Goal: Task Accomplishment & Management: Use online tool/utility

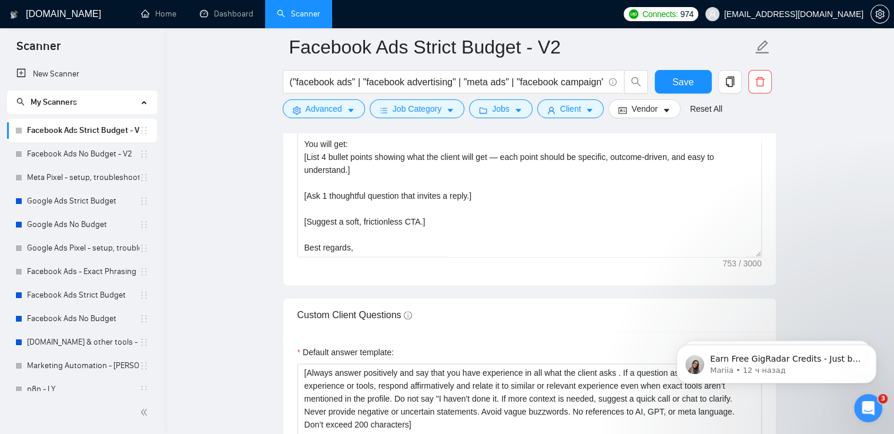
scroll to position [1469, 0]
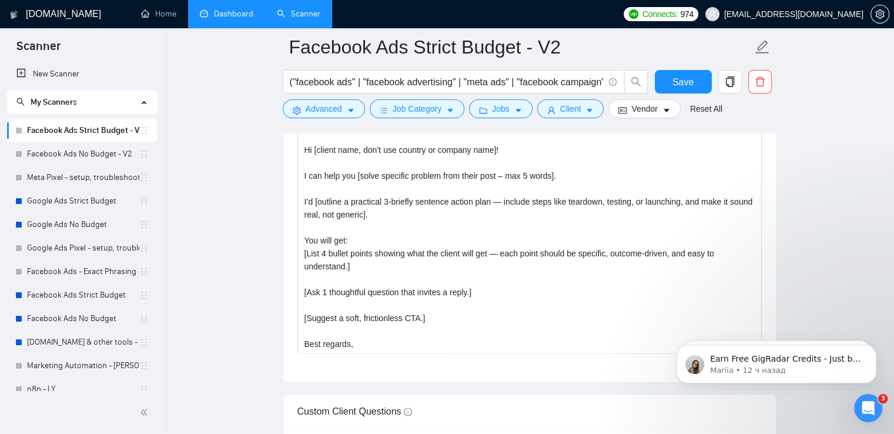
click at [218, 19] on link "Dashboard" at bounding box center [226, 14] width 53 height 10
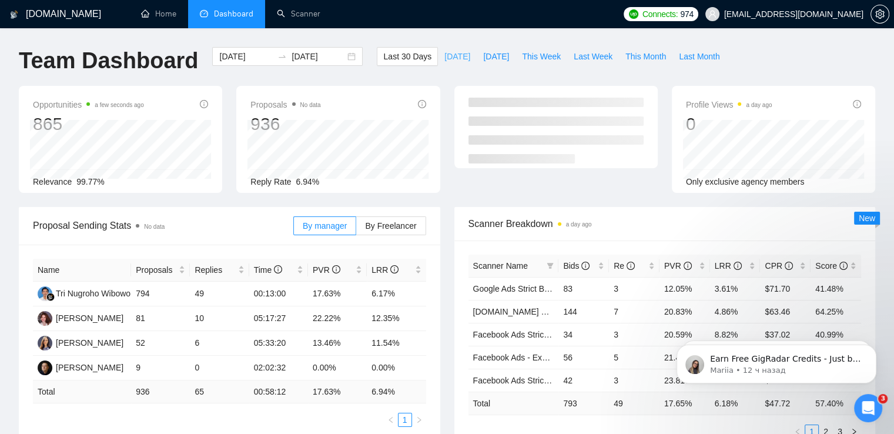
click at [445, 59] on span "[DATE]" at bounding box center [457, 56] width 26 height 13
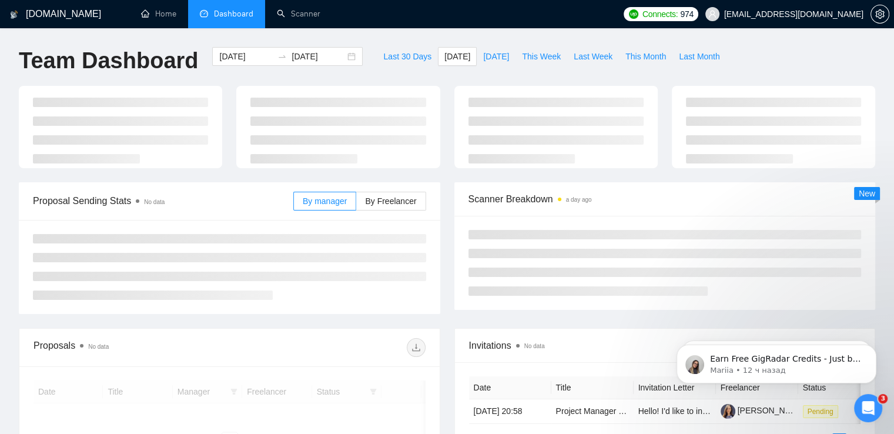
type input "[DATE]"
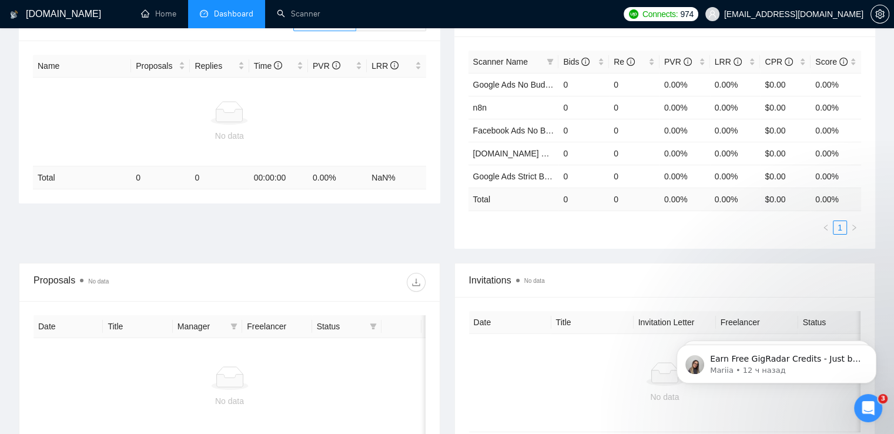
scroll to position [39, 0]
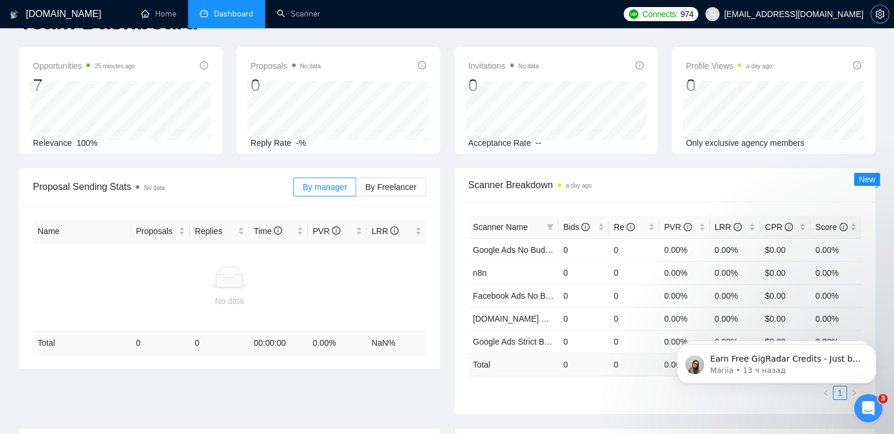
click at [874, 15] on span "setting" at bounding box center [880, 13] width 18 height 9
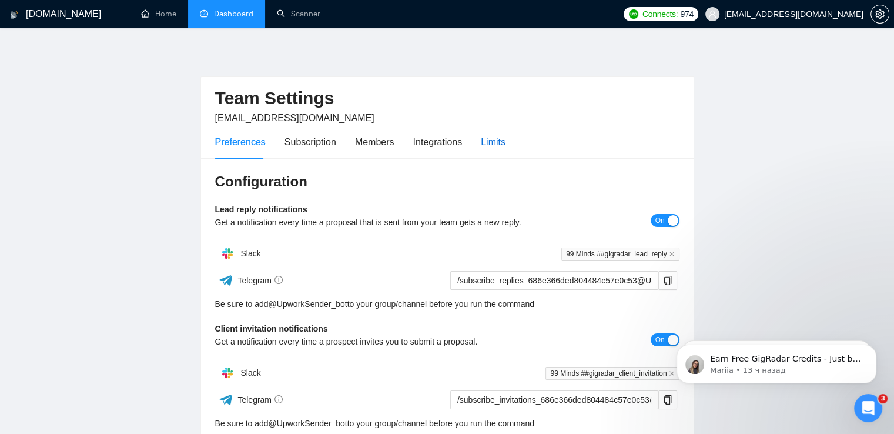
click at [498, 138] on div "Limits" at bounding box center [493, 142] width 25 height 15
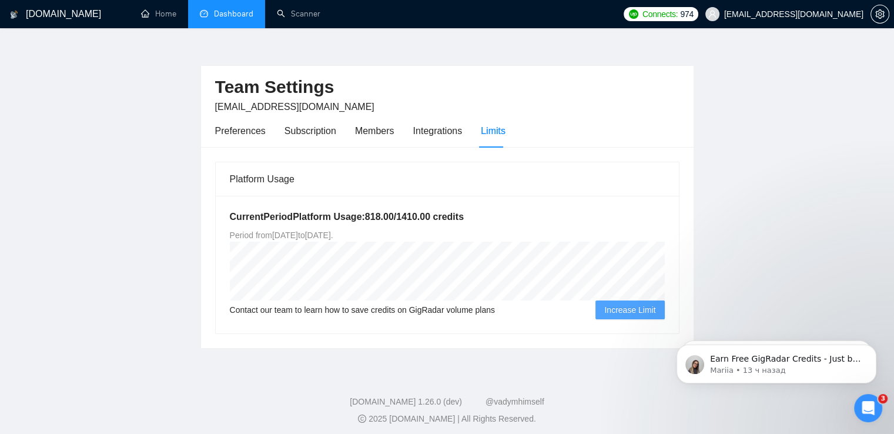
scroll to position [16, 0]
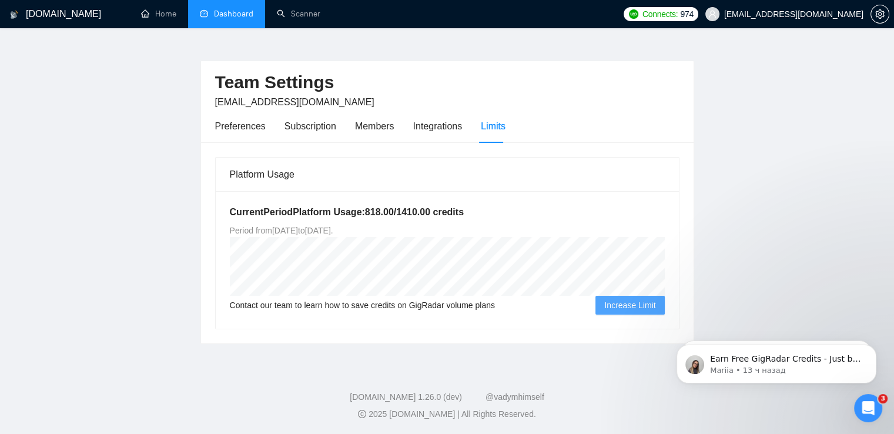
click at [230, 15] on link "Dashboard" at bounding box center [226, 14] width 53 height 10
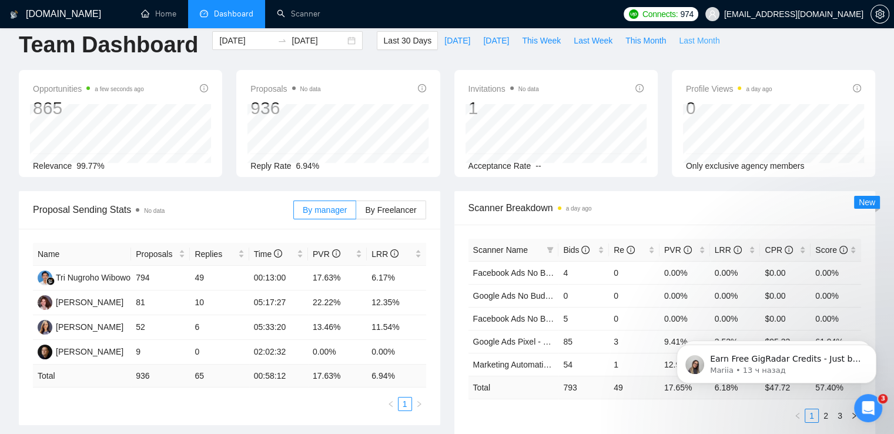
click at [679, 45] on span "Last Month" at bounding box center [699, 40] width 41 height 13
type input "[DATE]"
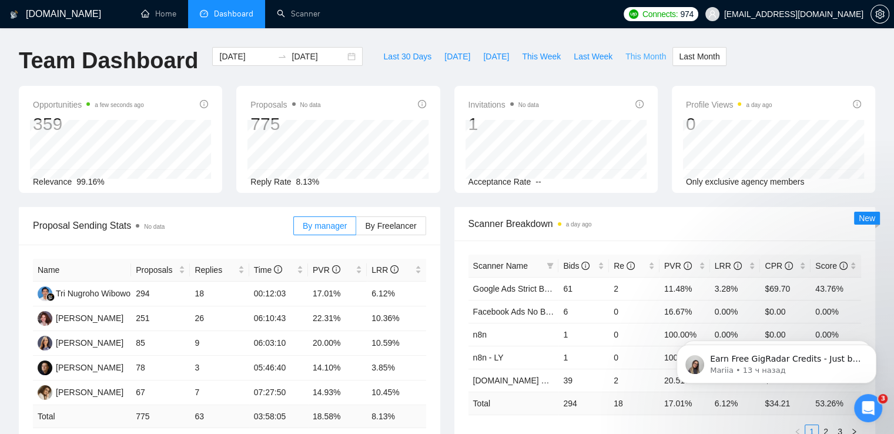
click at [639, 55] on span "This Month" at bounding box center [645, 56] width 41 height 13
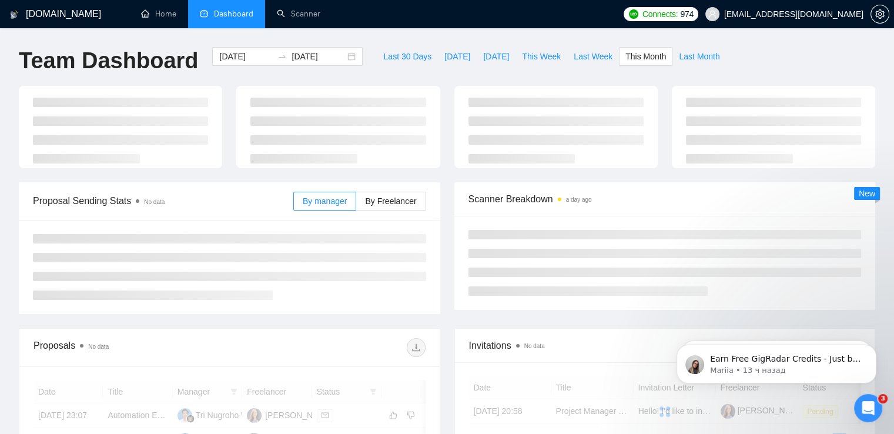
type input "[DATE]"
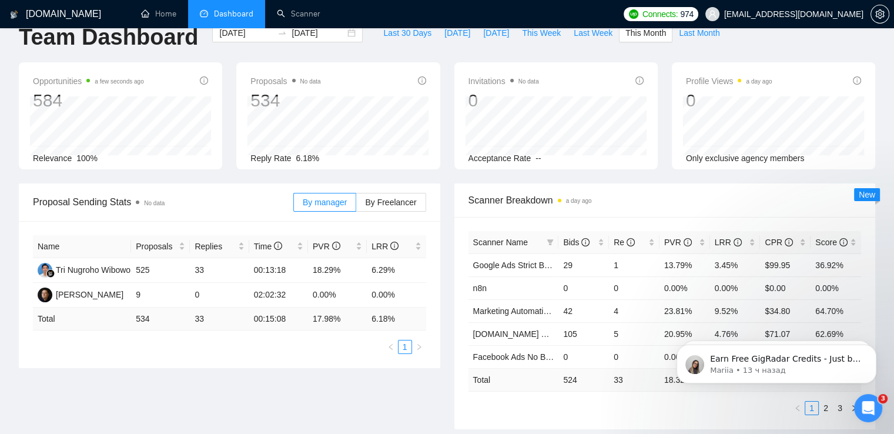
scroll to position [59, 0]
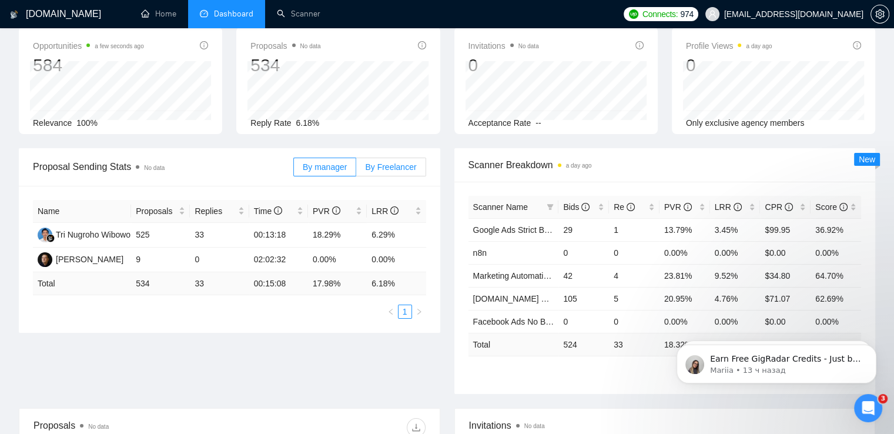
click at [405, 167] on span "By Freelancer" at bounding box center [390, 166] width 51 height 9
click at [356, 170] on input "By Freelancer" at bounding box center [356, 170] width 0 height 0
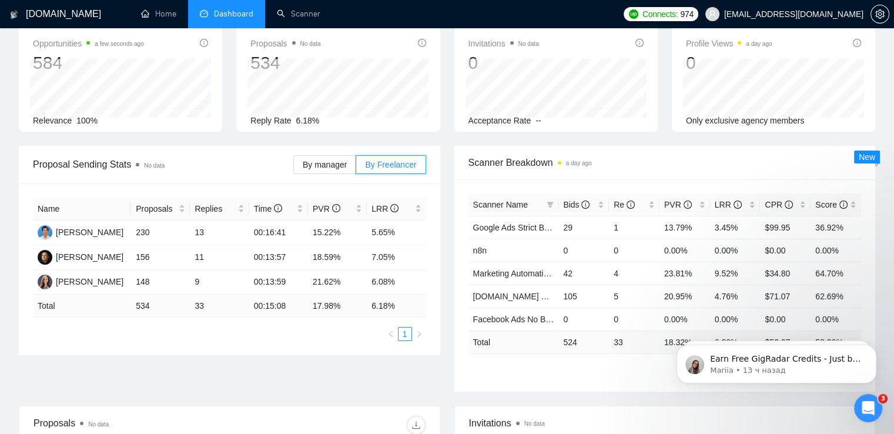
scroll to position [0, 0]
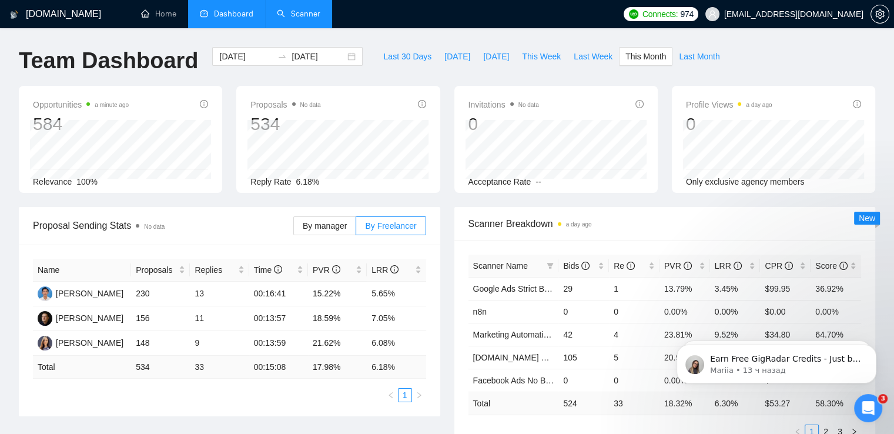
click at [277, 16] on link "Scanner" at bounding box center [298, 14] width 43 height 10
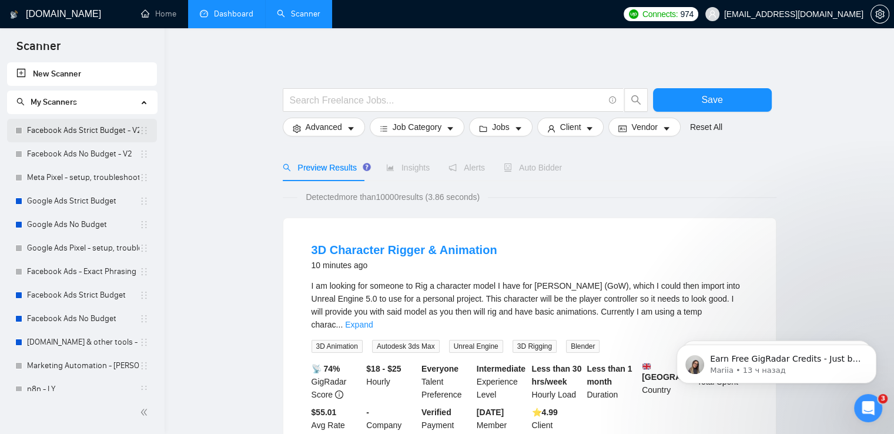
click at [92, 126] on link "Facebook Ads Strict Budget - V2" at bounding box center [83, 131] width 112 height 24
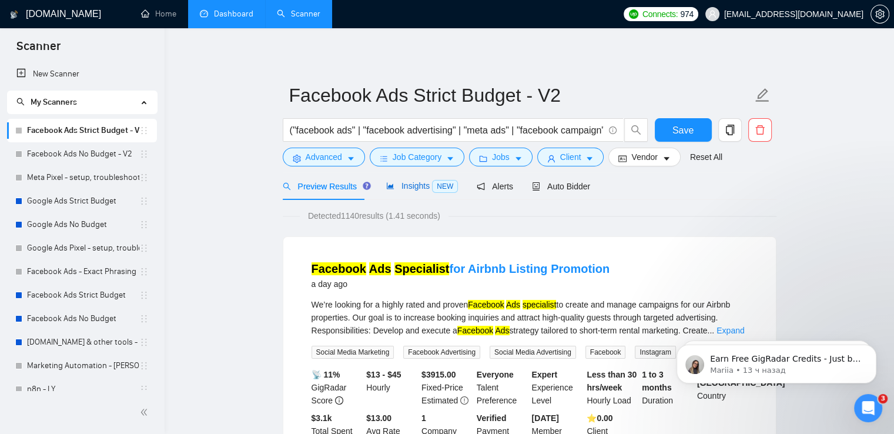
click at [409, 185] on span "Insights NEW" at bounding box center [422, 185] width 72 height 9
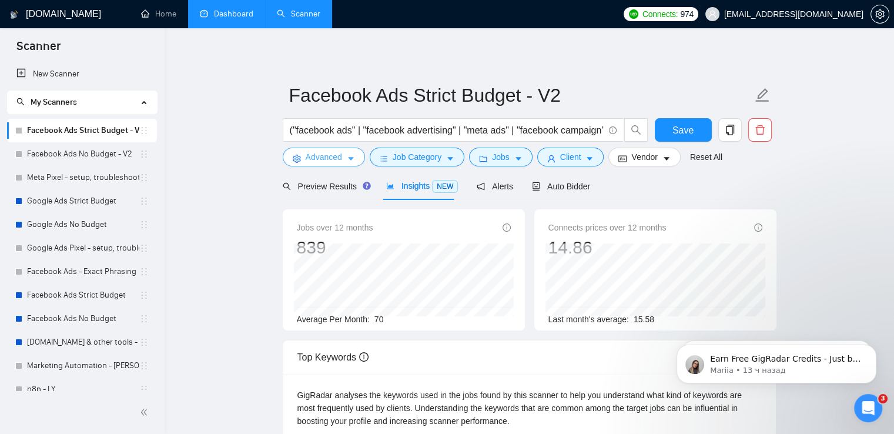
click at [355, 153] on button "Advanced" at bounding box center [324, 157] width 82 height 19
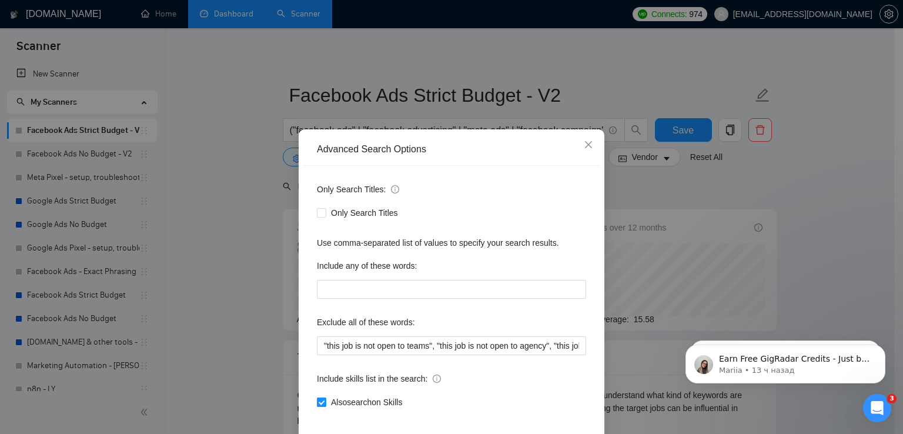
click at [317, 403] on input "Also search on Skills" at bounding box center [321, 401] width 8 height 8
checkbox input "false"
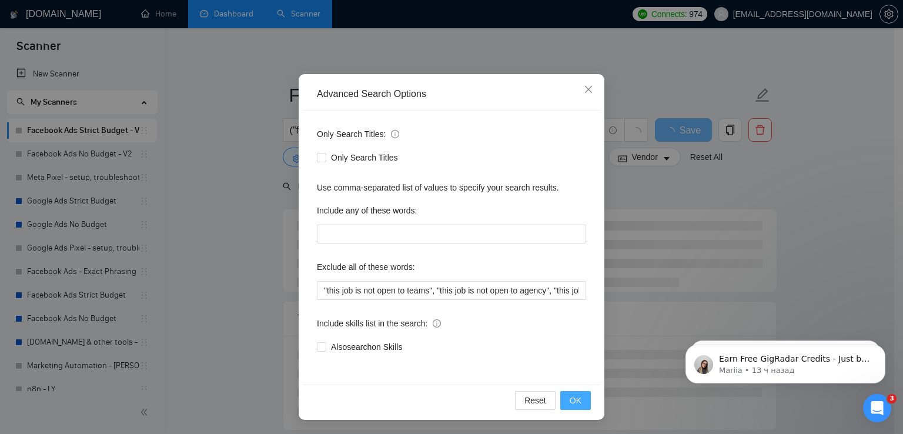
click at [569, 400] on span "OK" at bounding box center [575, 400] width 12 height 13
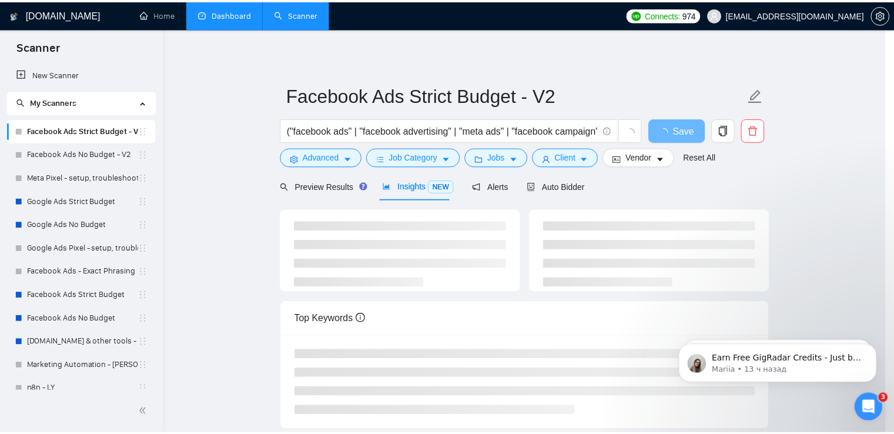
scroll to position [0, 0]
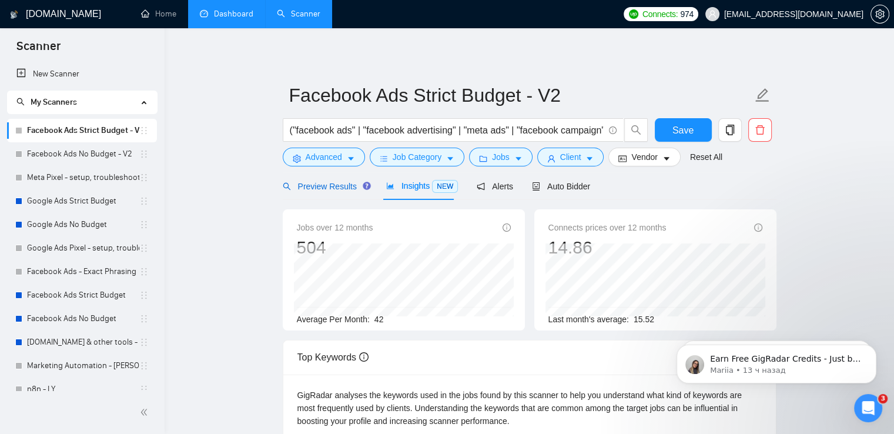
click at [306, 185] on span "Preview Results" at bounding box center [325, 186] width 85 height 9
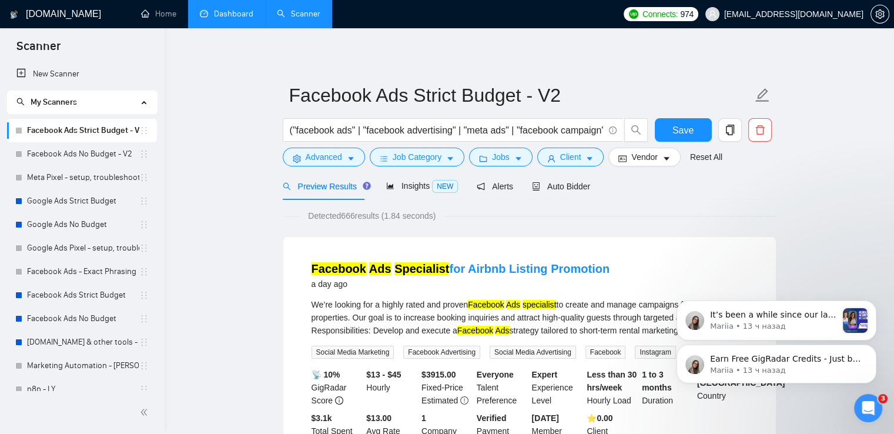
drag, startPoint x: 873, startPoint y: 348, endPoint x: 874, endPoint y: 415, distance: 67.0
click at [874, 348] on icon "Dismiss notification" at bounding box center [872, 348] width 5 height 5
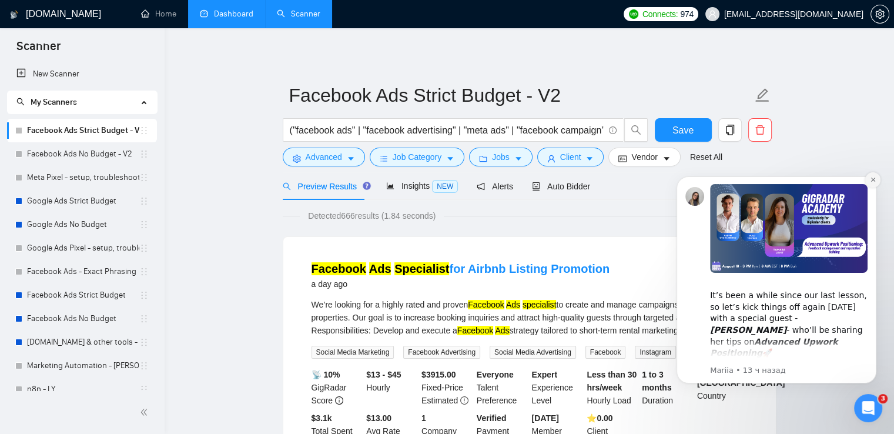
click at [876, 178] on button "Dismiss notification" at bounding box center [872, 179] width 15 height 15
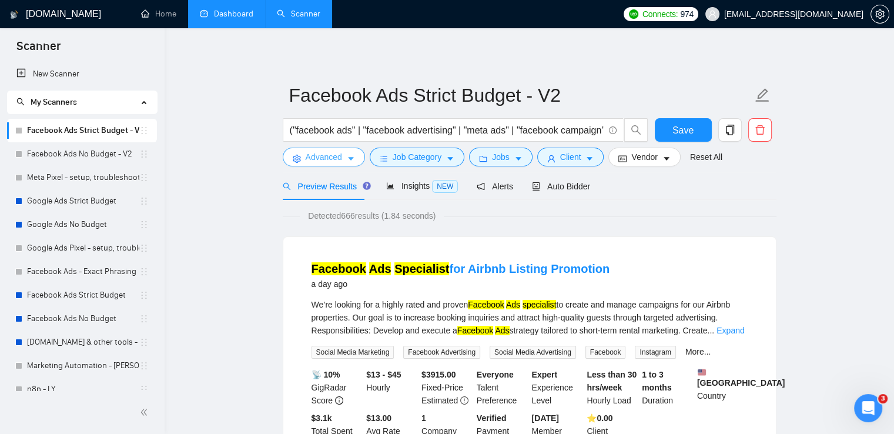
click at [350, 158] on icon "caret-down" at bounding box center [351, 160] width 6 height 4
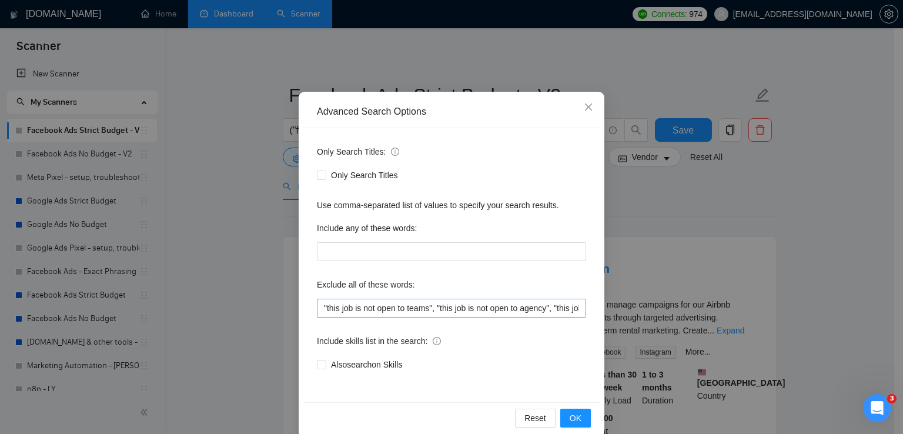
scroll to position [55, 0]
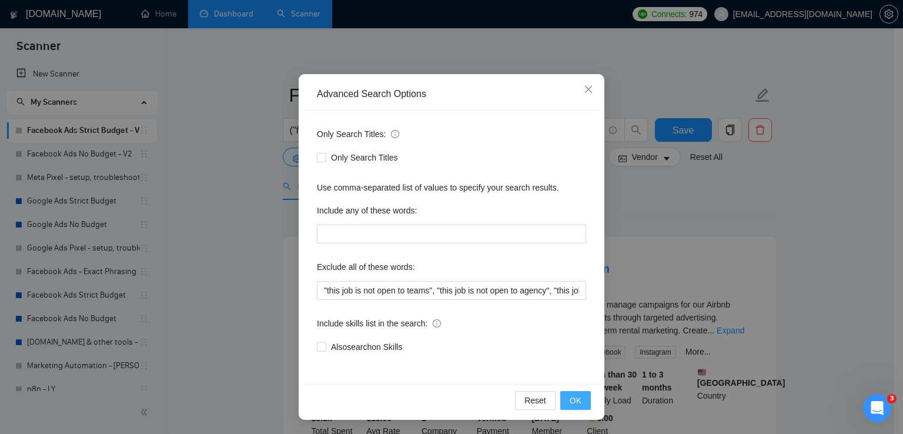
click at [571, 402] on span "OK" at bounding box center [575, 400] width 12 height 13
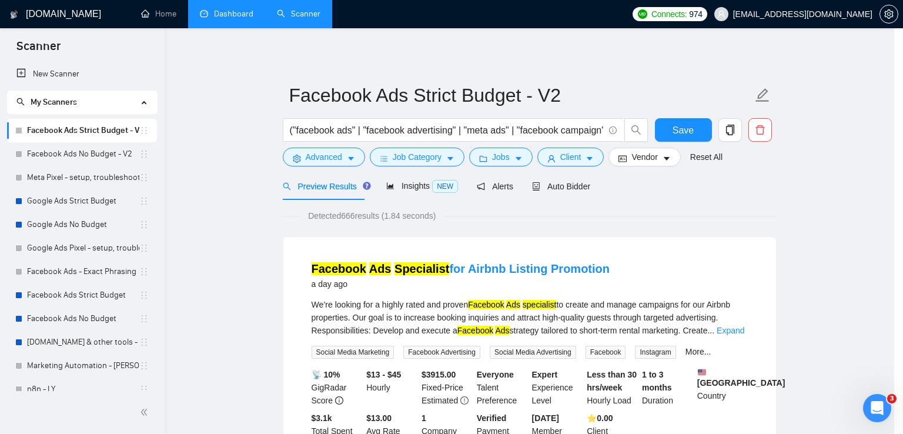
scroll to position [0, 0]
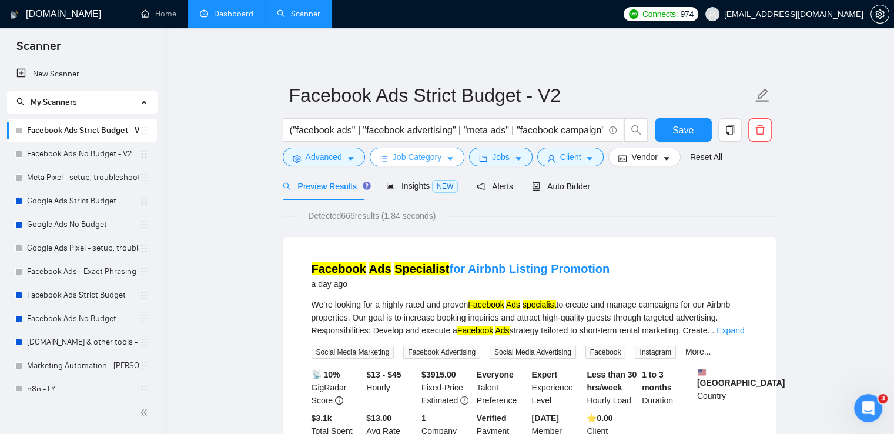
click at [446, 159] on icon "caret-down" at bounding box center [450, 159] width 8 height 8
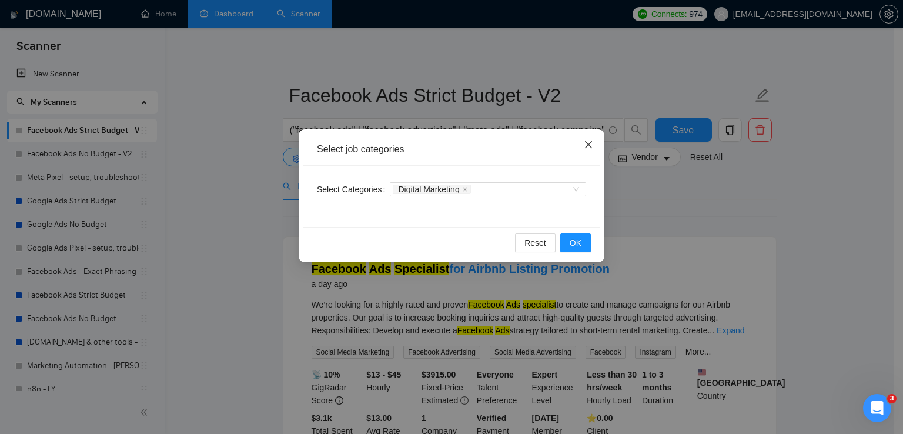
click at [589, 148] on icon "close" at bounding box center [588, 144] width 9 height 9
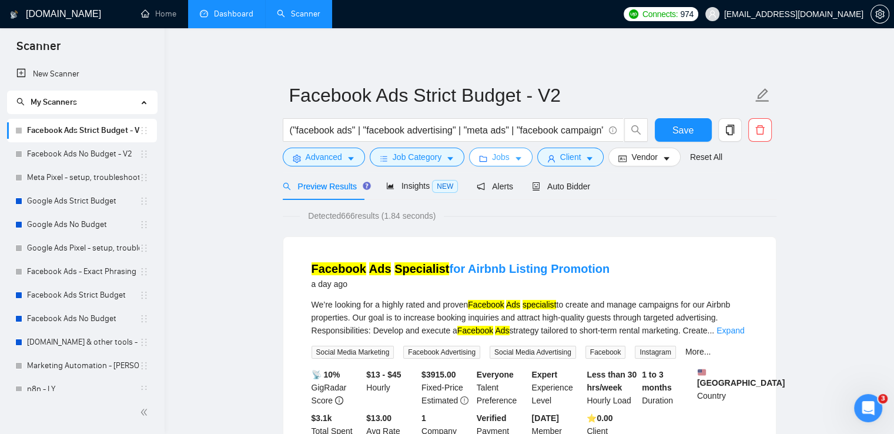
click at [515, 160] on icon "caret-down" at bounding box center [518, 160] width 6 height 4
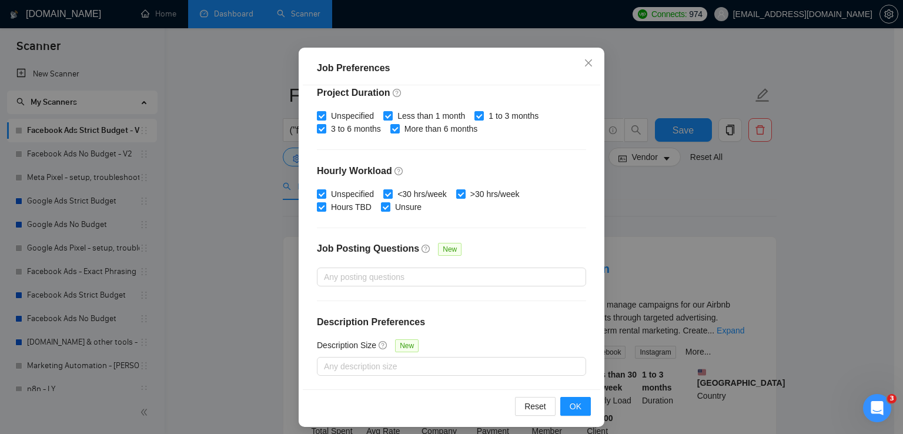
scroll to position [80, 0]
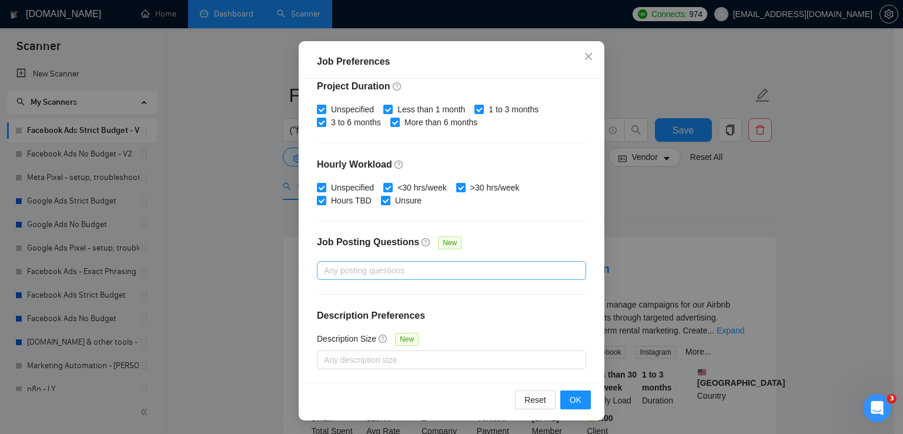
click at [385, 271] on div at bounding box center [446, 270] width 252 height 14
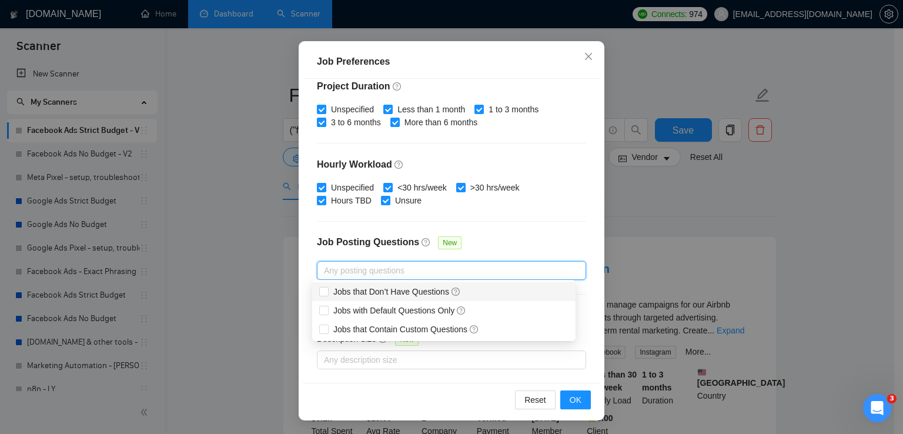
click at [533, 223] on div "Budget Project Type All Fixed Price Hourly Rate Fixed Price Budget $ 750 Min - …" at bounding box center [451, 231] width 297 height 304
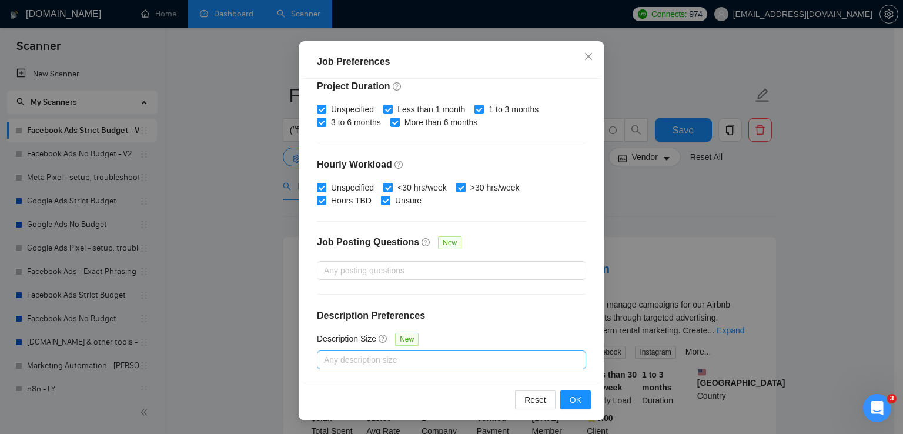
click at [399, 360] on div at bounding box center [446, 360] width 252 height 14
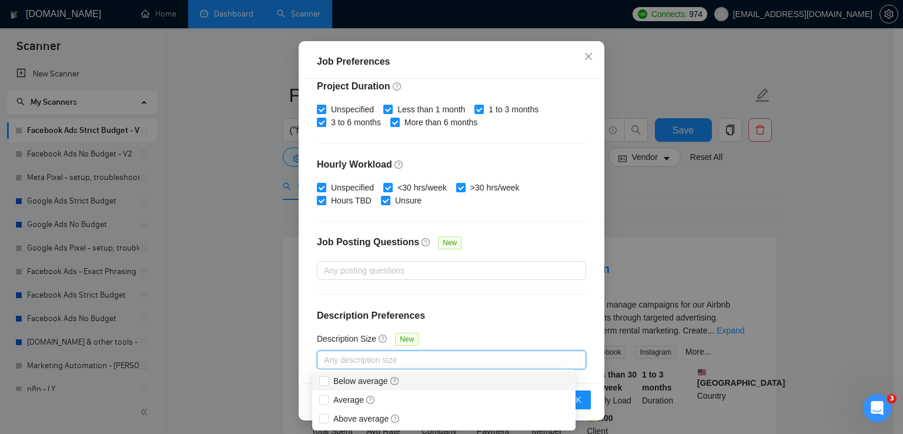
click at [497, 300] on div "Budget Project Type All Fixed Price Hourly Rate Fixed Price Budget $ 750 Min - …" at bounding box center [451, 231] width 297 height 304
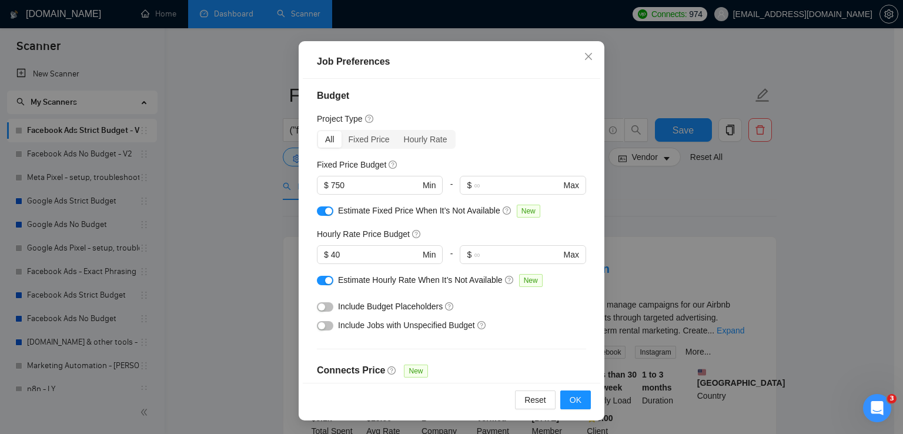
scroll to position [0, 0]
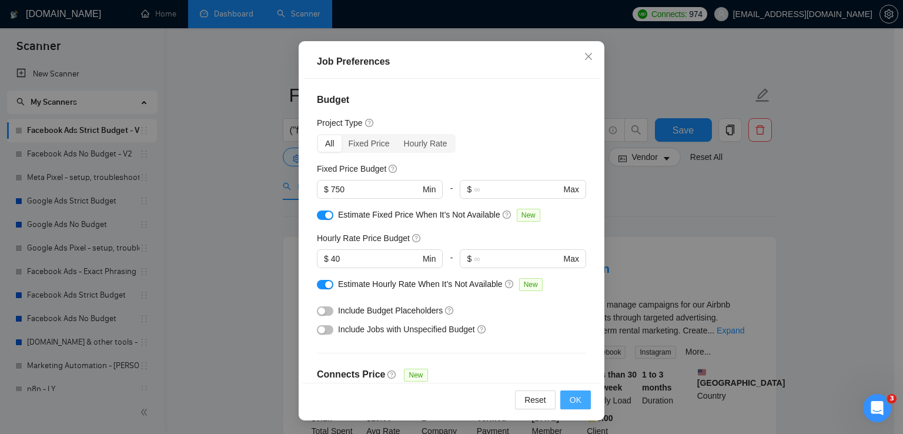
click at [574, 394] on span "OK" at bounding box center [575, 399] width 12 height 13
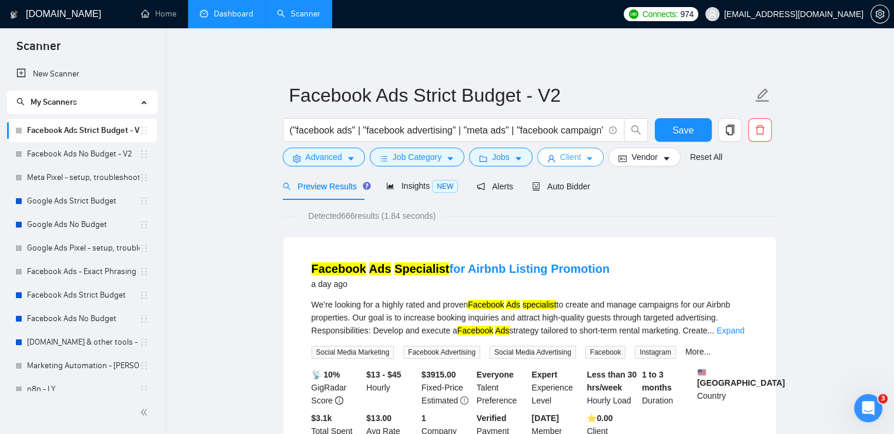
click at [574, 160] on span "Client" at bounding box center [570, 156] width 21 height 13
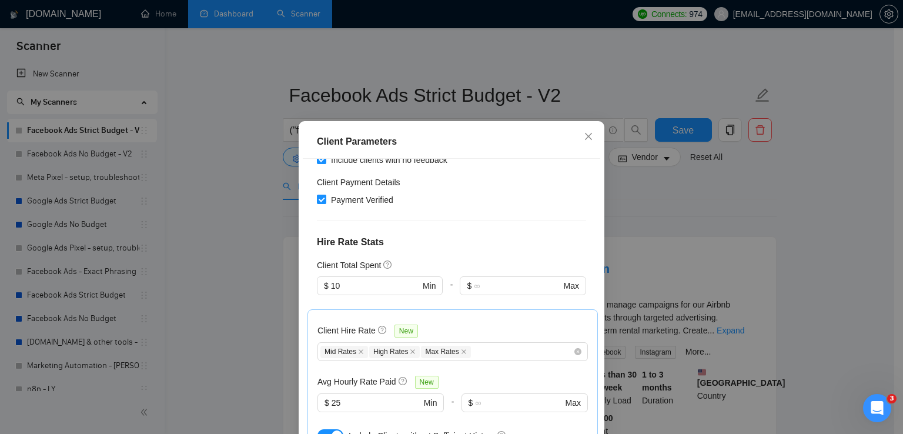
scroll to position [294, 0]
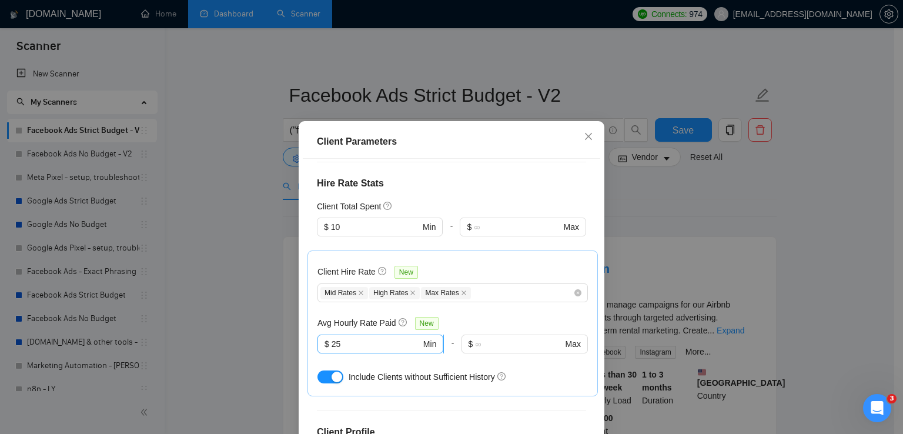
click at [363, 337] on input "25" at bounding box center [375, 343] width 89 height 13
type input "40"
click at [475, 265] on div "Client Hire Rate New" at bounding box center [452, 274] width 270 height 18
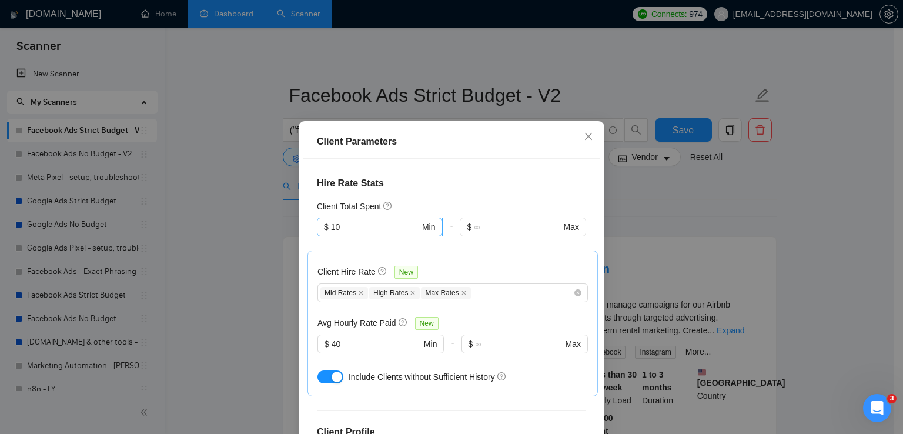
click at [357, 220] on input "10" at bounding box center [375, 226] width 89 height 13
type input "100"
click at [500, 180] on div "Client Location Include Client Countries Select Exclude Client Countries [GEOGR…" at bounding box center [451, 311] width 297 height 304
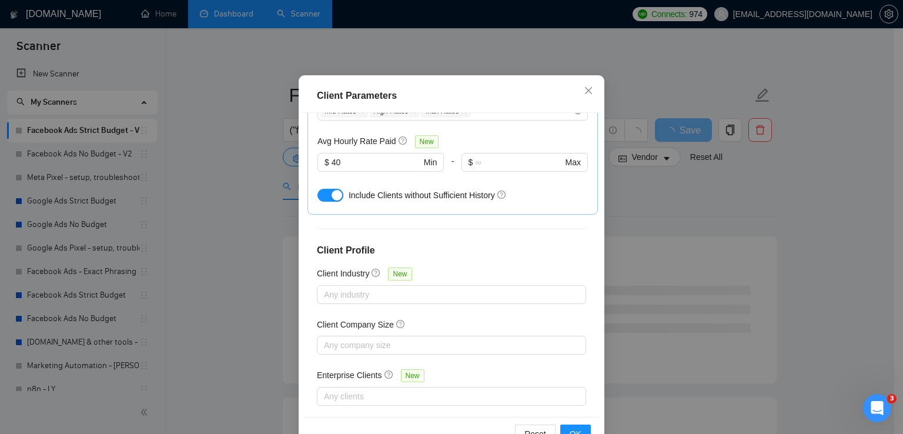
scroll to position [80, 0]
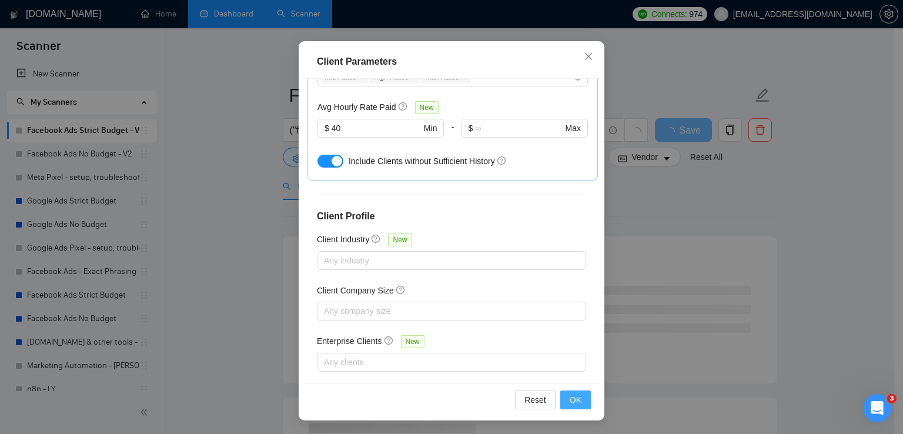
click at [574, 399] on span "OK" at bounding box center [575, 399] width 12 height 13
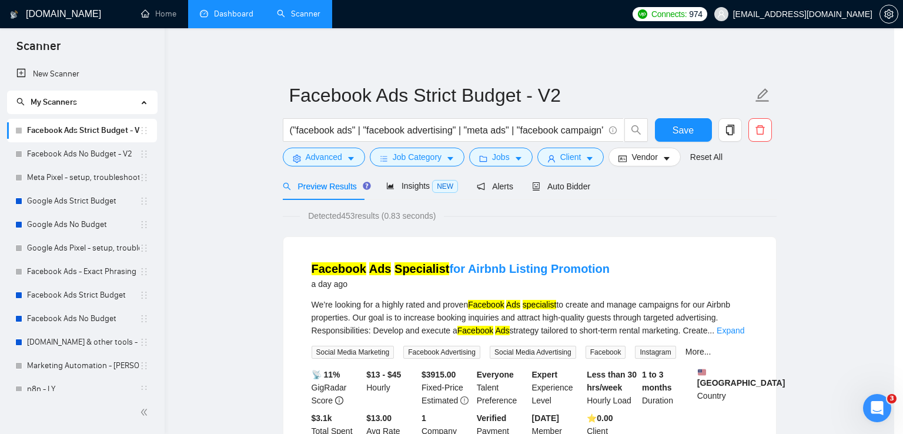
scroll to position [29, 0]
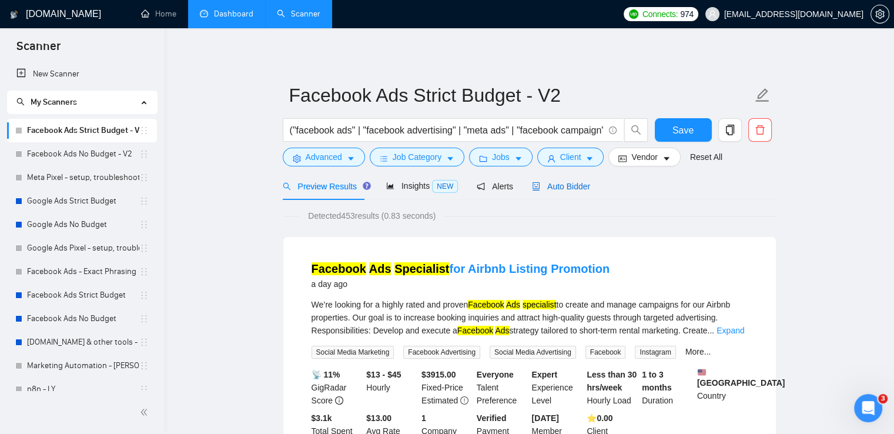
drag, startPoint x: 552, startPoint y: 181, endPoint x: 685, endPoint y: 187, distance: 133.5
click at [552, 182] on span "Auto Bidder" at bounding box center [561, 186] width 58 height 9
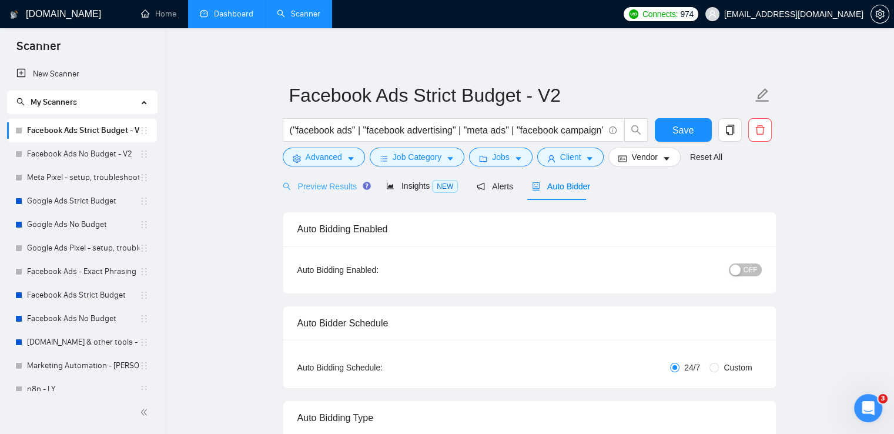
click at [316, 193] on div "Preview Results" at bounding box center [325, 186] width 85 height 28
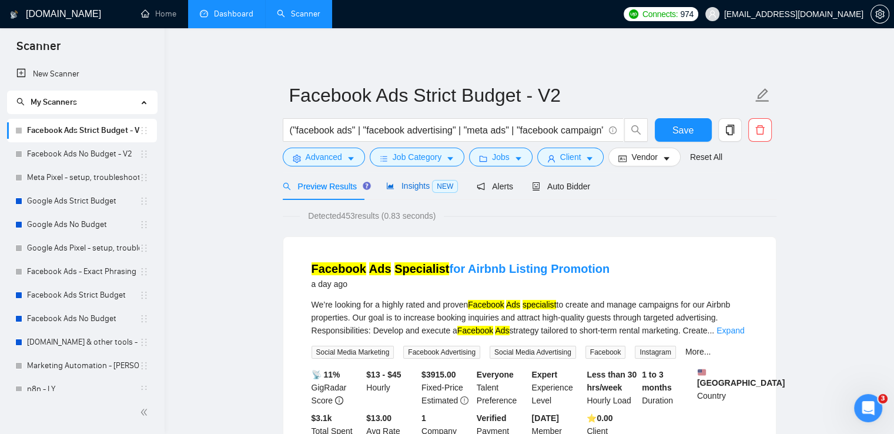
click at [422, 183] on span "Insights NEW" at bounding box center [422, 185] width 72 height 9
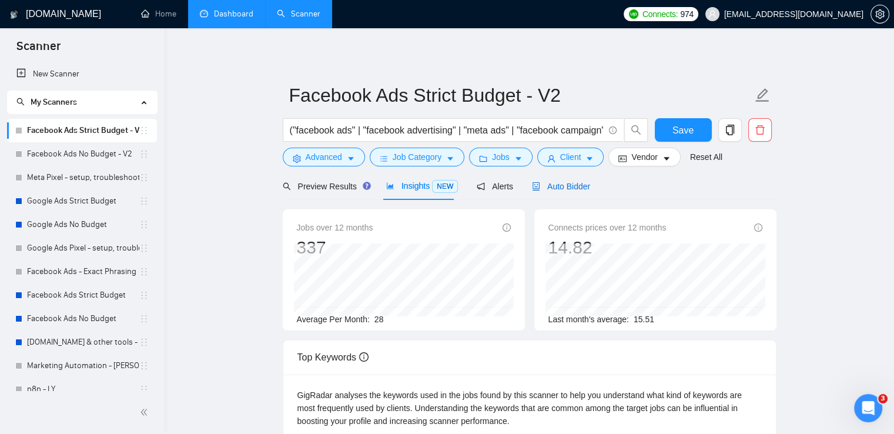
click at [551, 182] on span "Auto Bidder" at bounding box center [561, 186] width 58 height 9
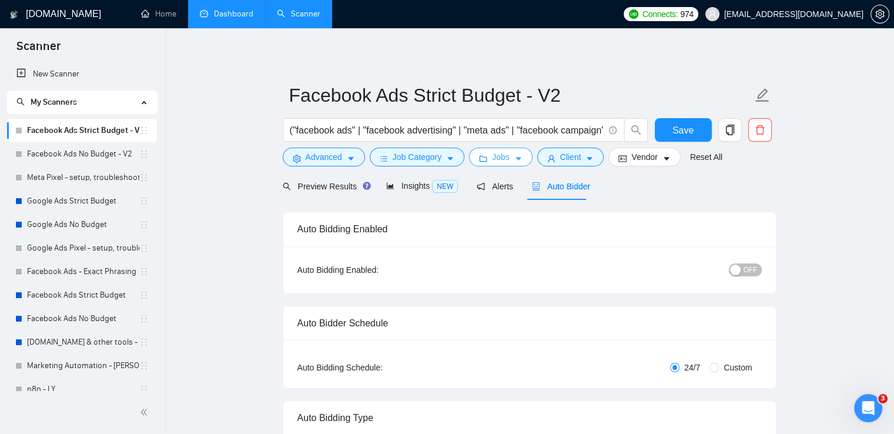
click at [500, 159] on span "Jobs" at bounding box center [501, 156] width 18 height 13
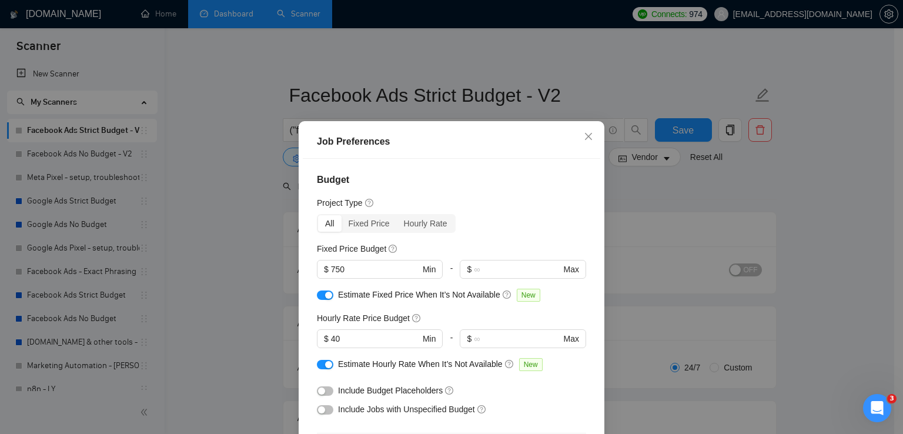
scroll to position [59, 0]
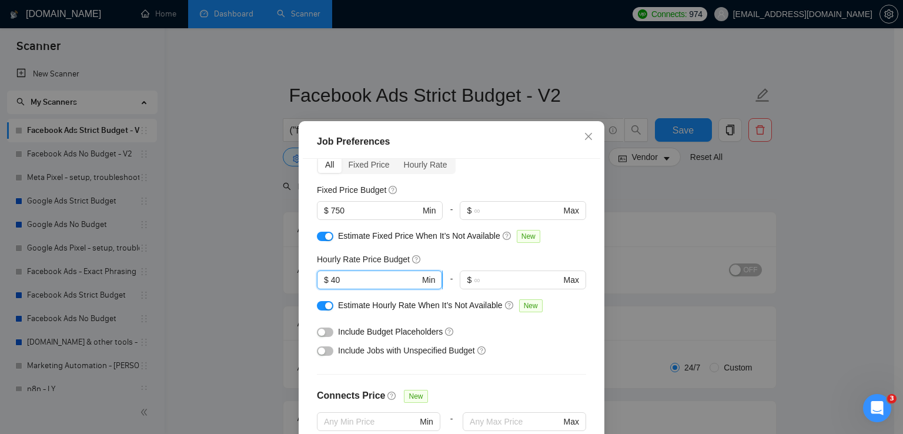
click at [344, 283] on input "40" at bounding box center [375, 279] width 89 height 13
type input "30"
click at [501, 179] on div "Budget Project Type All Fixed Price Hourly Rate Fixed Price Budget $ 750 Min - …" at bounding box center [451, 311] width 297 height 304
click at [352, 212] on input "750" at bounding box center [375, 210] width 89 height 13
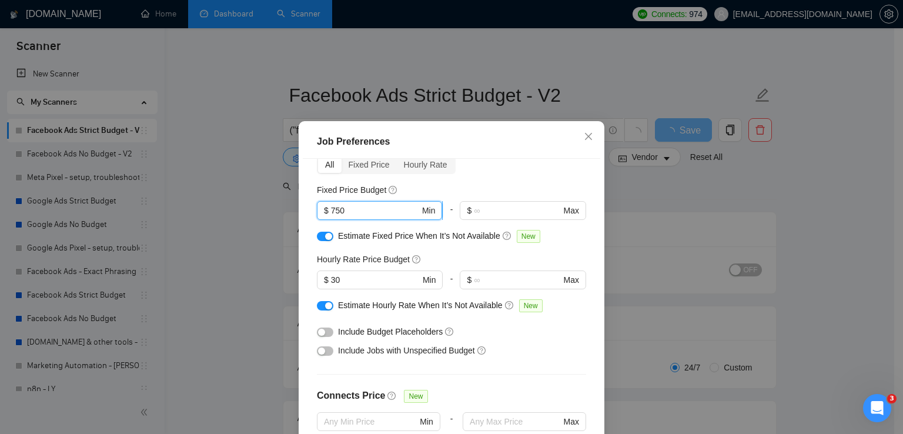
click at [352, 212] on input "750" at bounding box center [375, 210] width 89 height 13
type input "500"
click at [487, 181] on div "Budget Project Type All Fixed Price Hourly Rate Fixed Price Budget 500 $ 500 Mi…" at bounding box center [451, 311] width 297 height 304
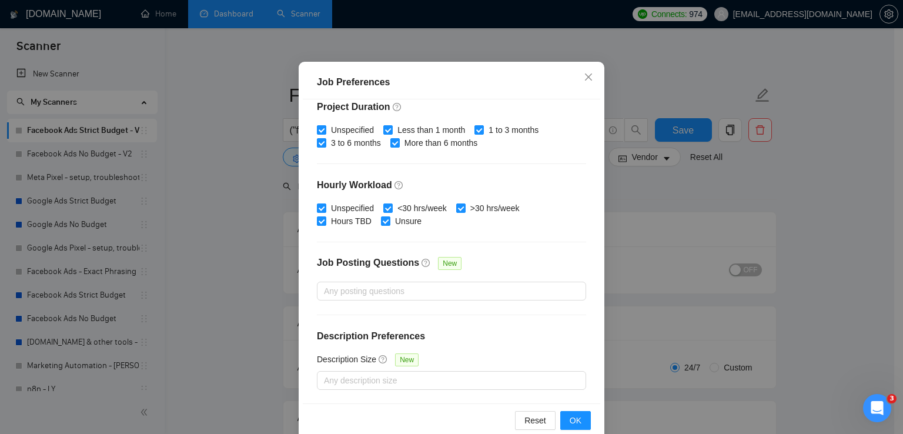
scroll to position [80, 0]
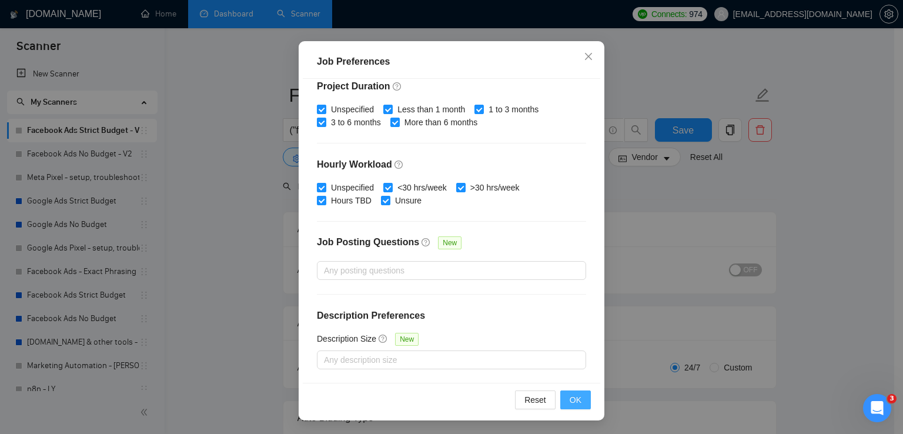
click at [574, 400] on span "OK" at bounding box center [575, 399] width 12 height 13
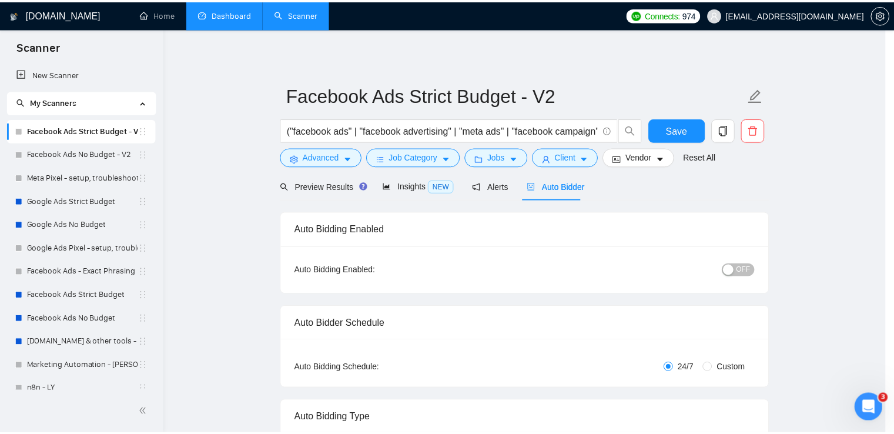
scroll to position [29, 0]
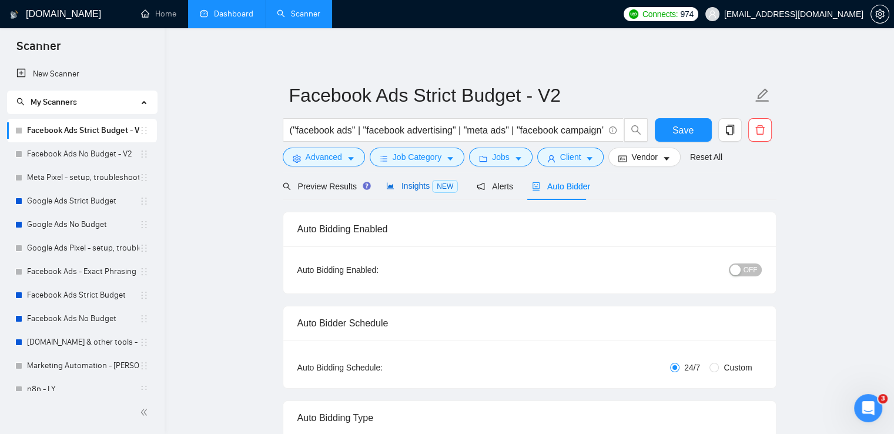
click at [400, 187] on span "Insights NEW" at bounding box center [422, 185] width 72 height 9
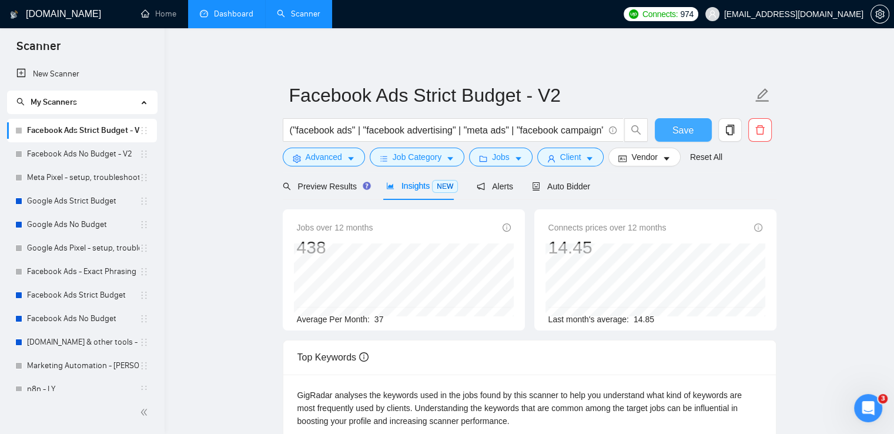
click at [685, 120] on button "Save" at bounding box center [683, 130] width 57 height 24
click at [564, 184] on span "Auto Bidder" at bounding box center [561, 186] width 58 height 9
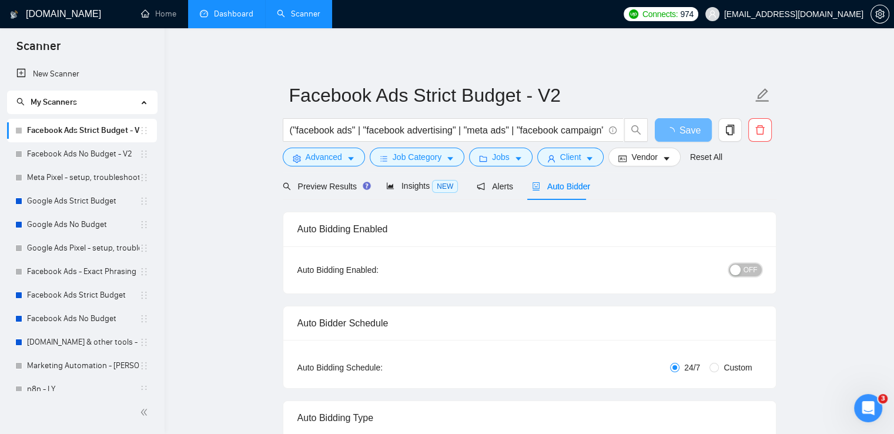
drag, startPoint x: 748, startPoint y: 271, endPoint x: 765, endPoint y: 198, distance: 75.0
click at [747, 271] on span "OFF" at bounding box center [750, 269] width 14 height 13
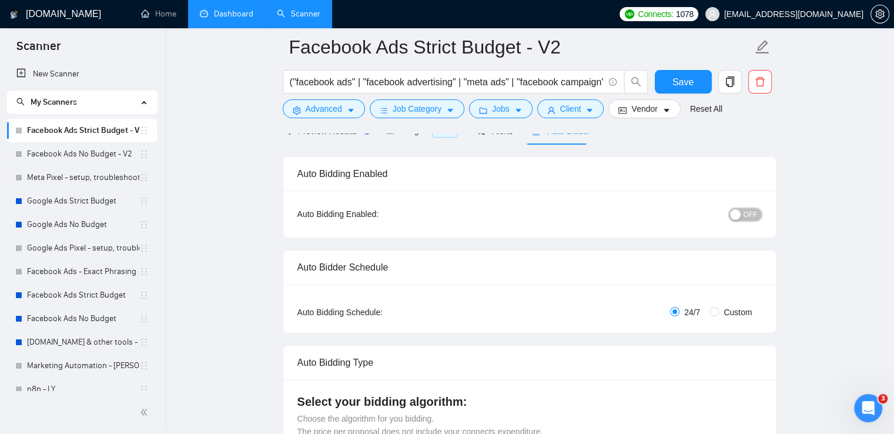
scroll to position [118, 0]
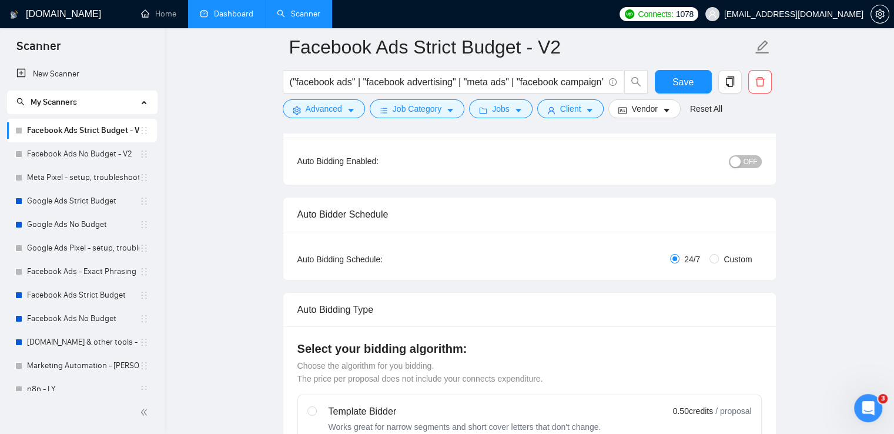
click at [753, 163] on span "OFF" at bounding box center [750, 161] width 14 height 13
click at [682, 88] on span "Save" at bounding box center [682, 82] width 21 height 15
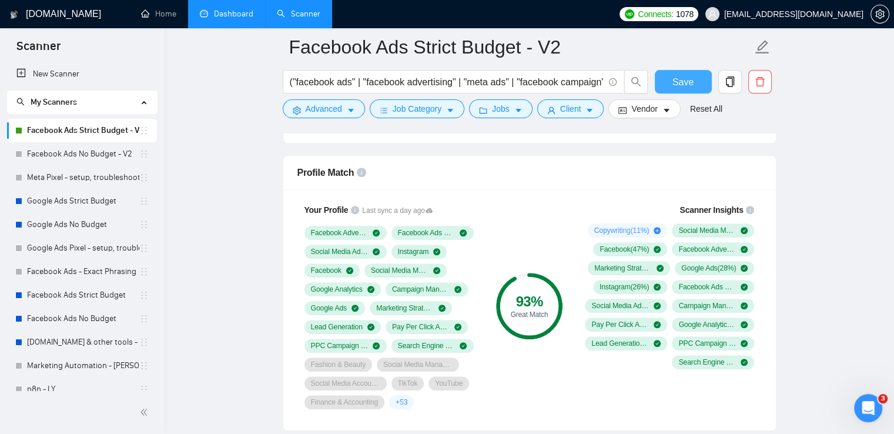
scroll to position [764, 0]
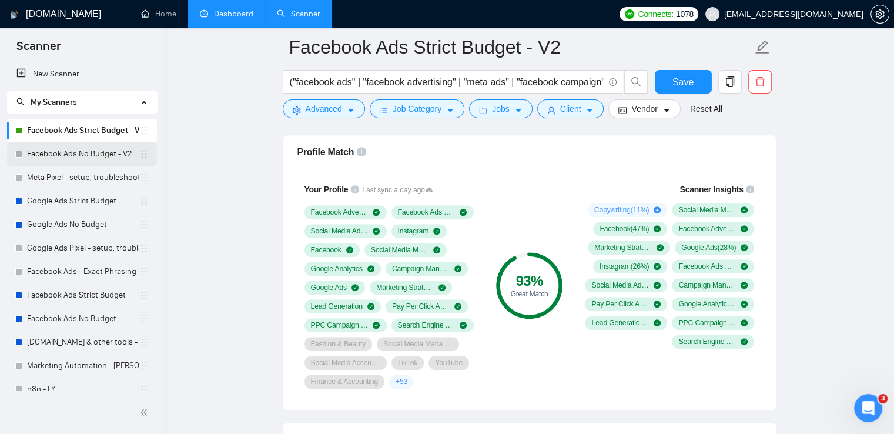
click at [78, 159] on link "Facebook Ads No Budget - V2" at bounding box center [83, 154] width 112 height 24
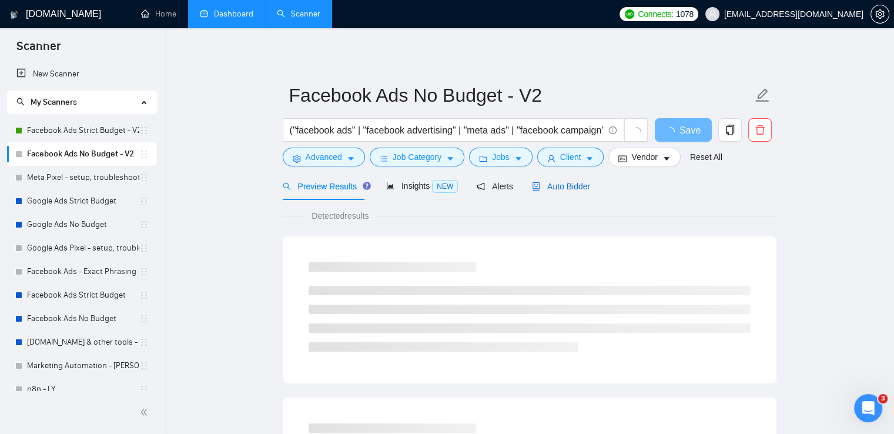
click at [569, 186] on span "Auto Bidder" at bounding box center [561, 186] width 58 height 9
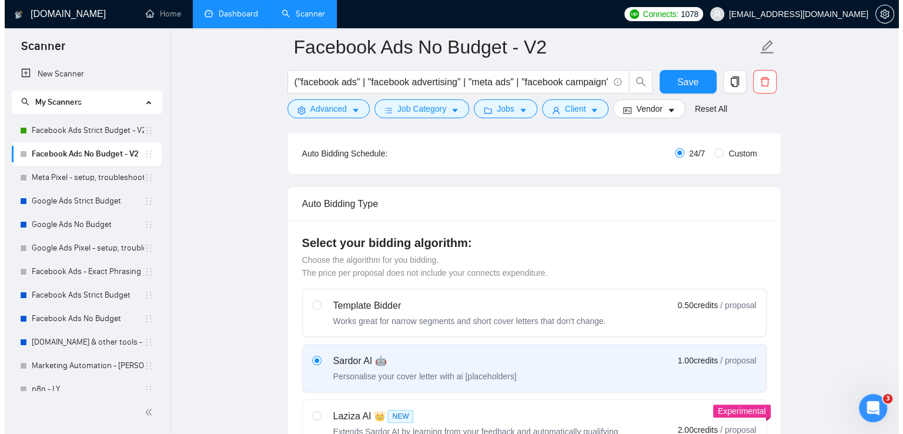
scroll to position [59, 0]
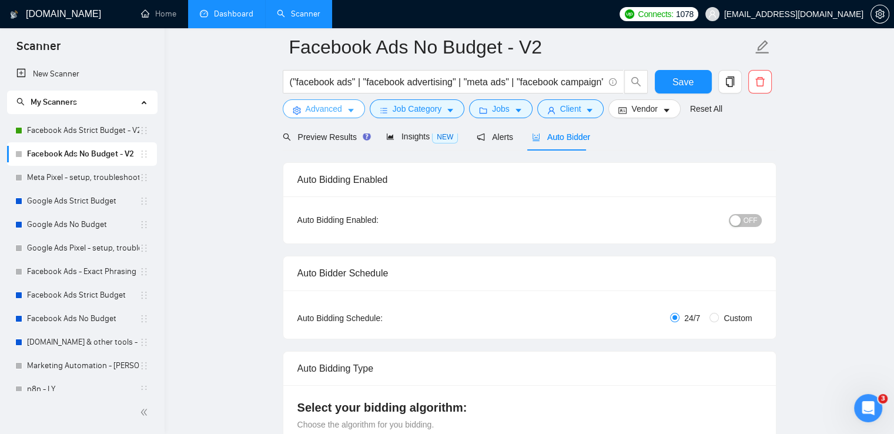
click at [309, 102] on span "Advanced" at bounding box center [324, 108] width 36 height 13
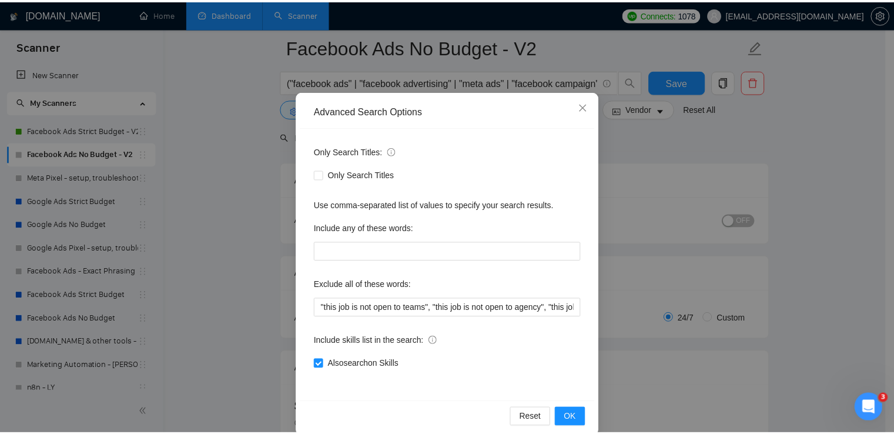
scroll to position [55, 0]
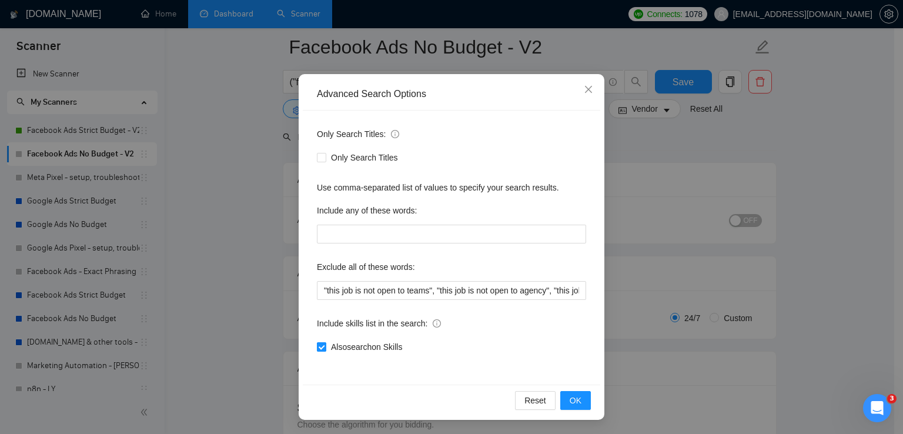
click at [366, 342] on span "Also search on Skills" at bounding box center [366, 346] width 81 height 13
click at [325, 342] on input "Also search on Skills" at bounding box center [321, 346] width 8 height 8
checkbox input "false"
click at [571, 399] on span "OK" at bounding box center [575, 400] width 12 height 13
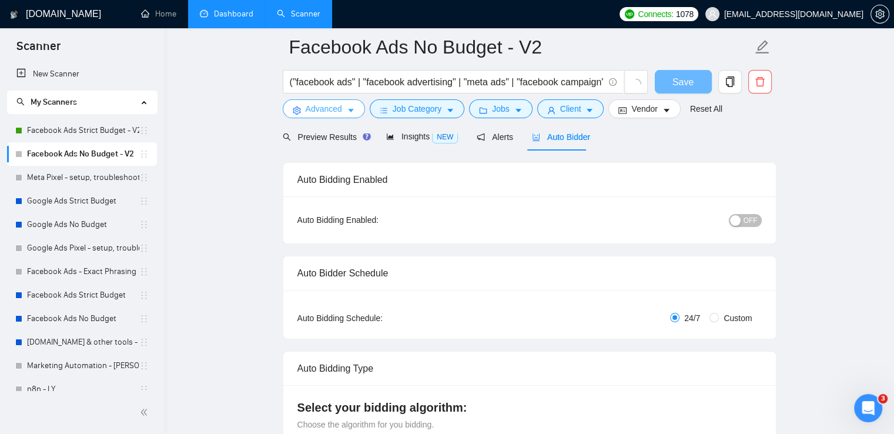
scroll to position [0, 0]
click at [421, 108] on span "Job Category" at bounding box center [417, 108] width 49 height 13
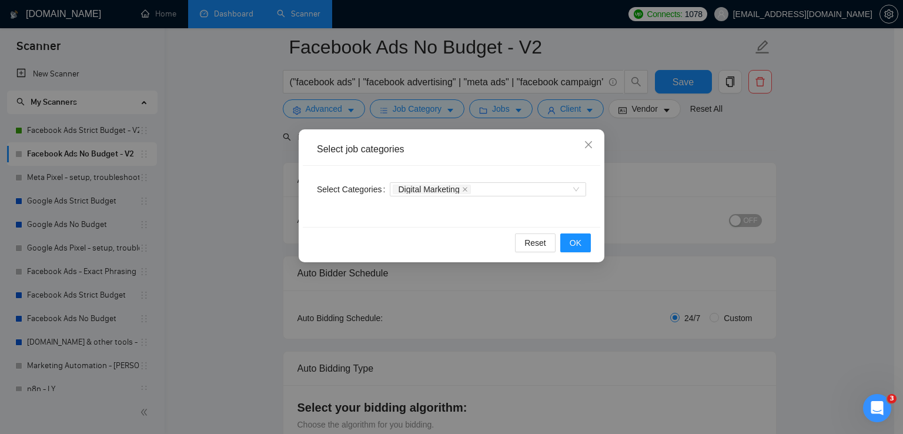
drag, startPoint x: 463, startPoint y: 192, endPoint x: 468, endPoint y: 150, distance: 42.1
click at [463, 192] on icon "close" at bounding box center [465, 189] width 6 height 6
click at [574, 243] on span "OK" at bounding box center [575, 242] width 12 height 13
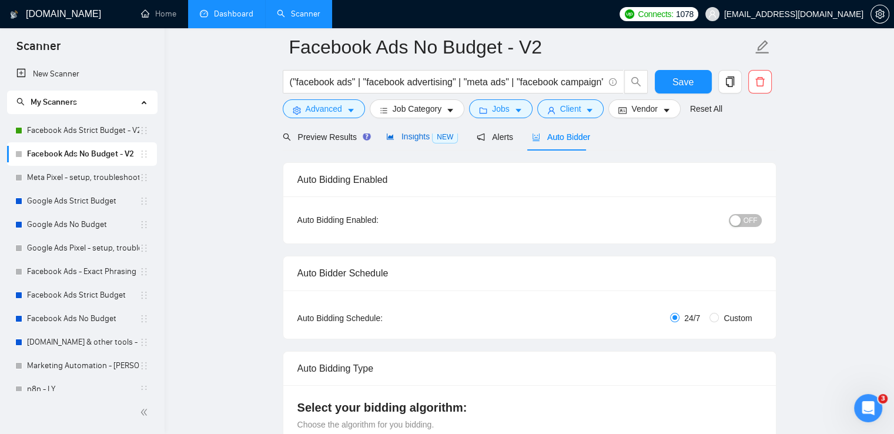
click at [411, 139] on span "Insights NEW" at bounding box center [422, 136] width 72 height 9
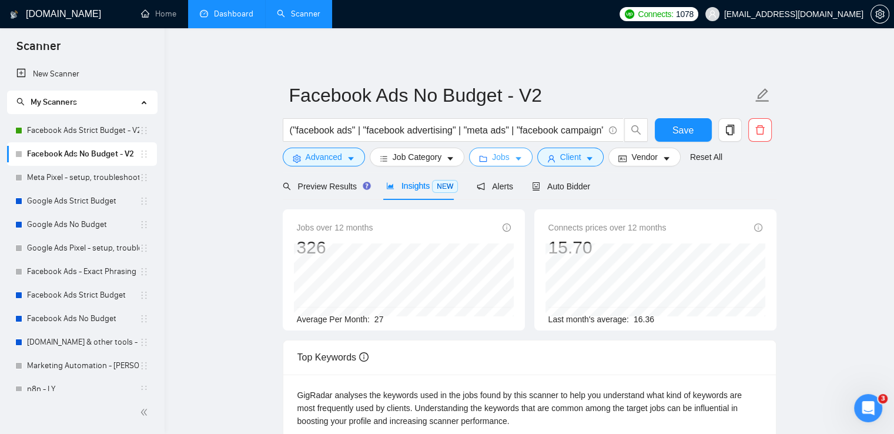
click at [502, 155] on span "Jobs" at bounding box center [501, 156] width 18 height 13
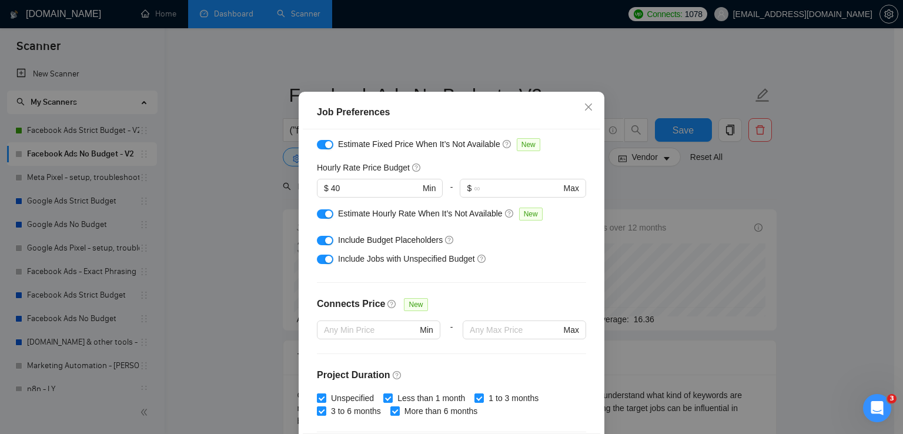
scroll to position [6, 0]
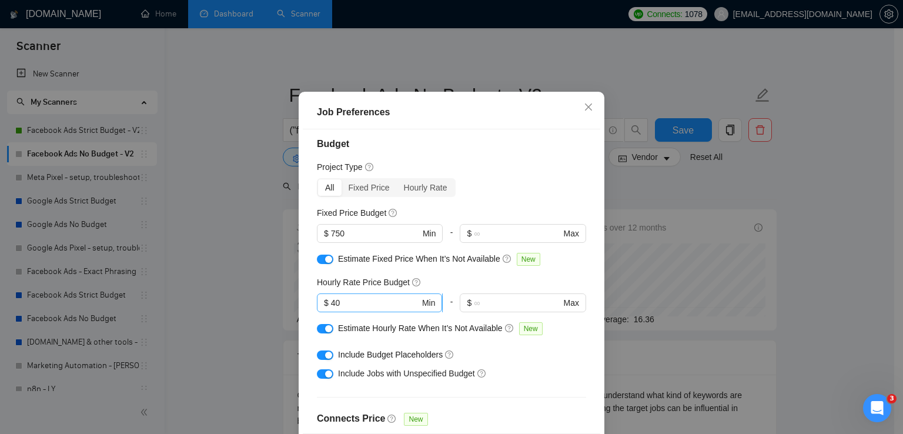
click at [356, 309] on input "40" at bounding box center [375, 302] width 89 height 13
type input "30"
click at [484, 203] on div "Budget Project Type All Fixed Price Hourly Rate Fixed Price Budget $ 750 Min - …" at bounding box center [451, 281] width 297 height 304
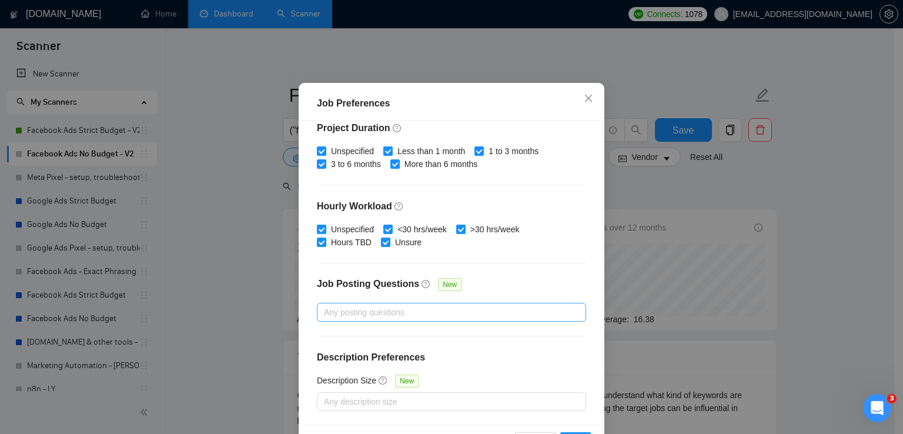
scroll to position [80, 0]
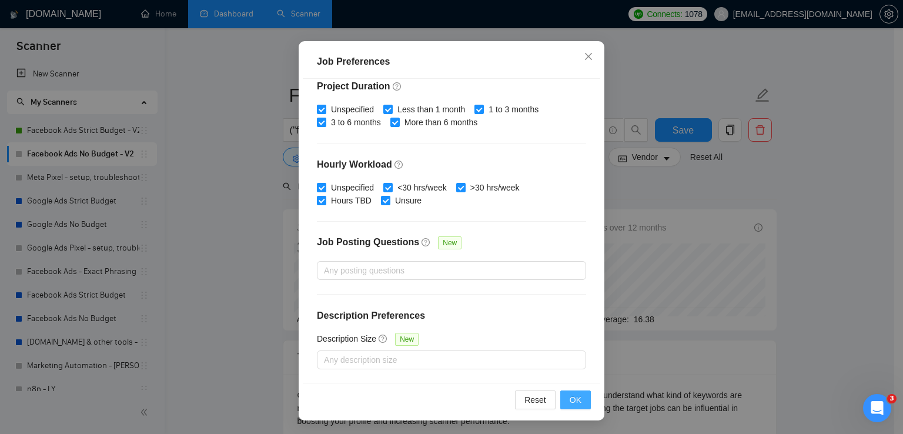
click at [569, 400] on span "OK" at bounding box center [575, 399] width 12 height 13
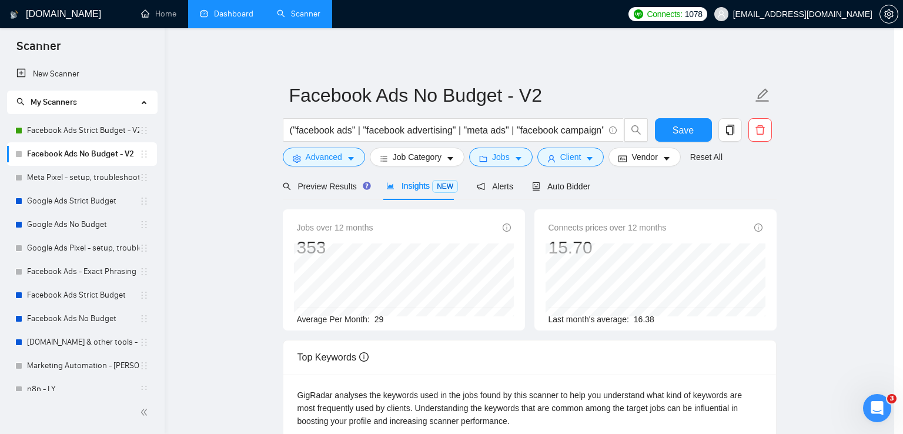
scroll to position [29, 0]
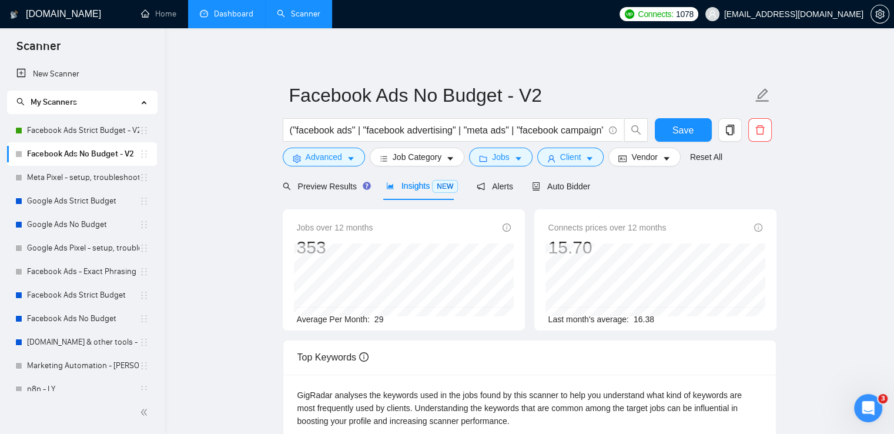
click at [571, 152] on span "Client" at bounding box center [570, 156] width 21 height 13
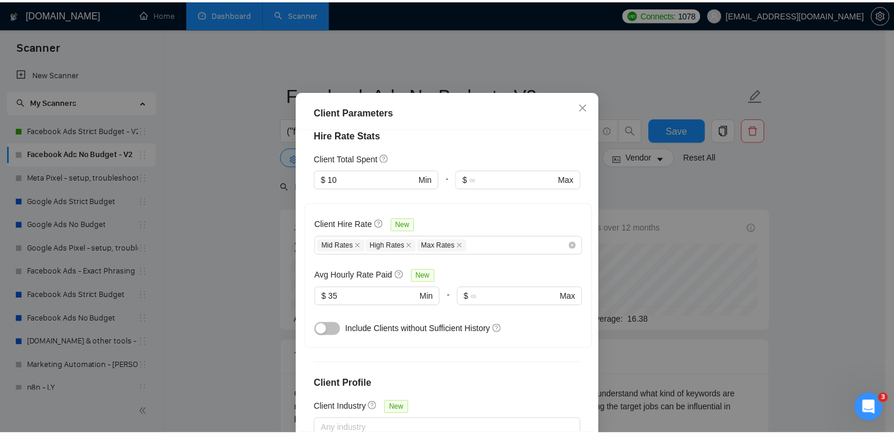
scroll to position [253, 0]
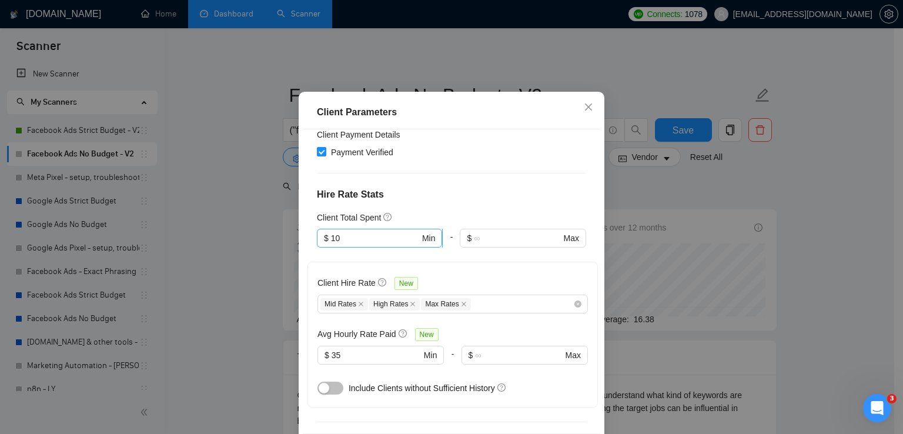
click at [346, 244] on input "10" at bounding box center [375, 238] width 89 height 13
click at [474, 119] on div "Client Parameters" at bounding box center [451, 112] width 269 height 14
click at [584, 112] on icon "close" at bounding box center [588, 106] width 9 height 9
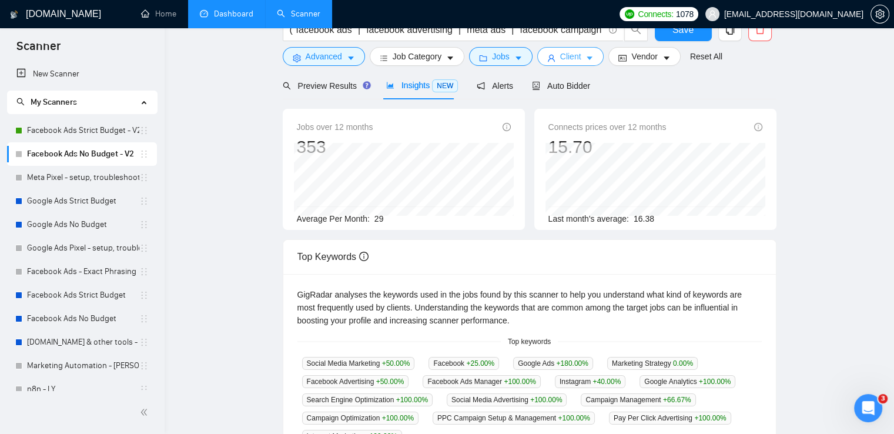
scroll to position [0, 0]
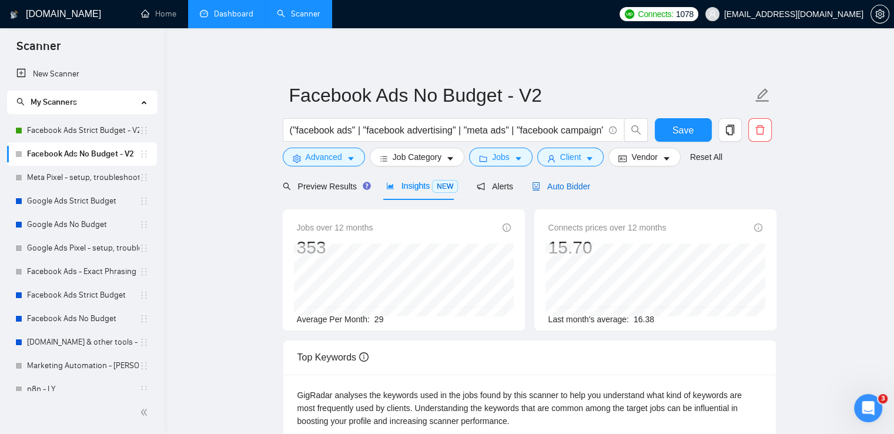
click at [545, 186] on span "Auto Bidder" at bounding box center [561, 186] width 58 height 9
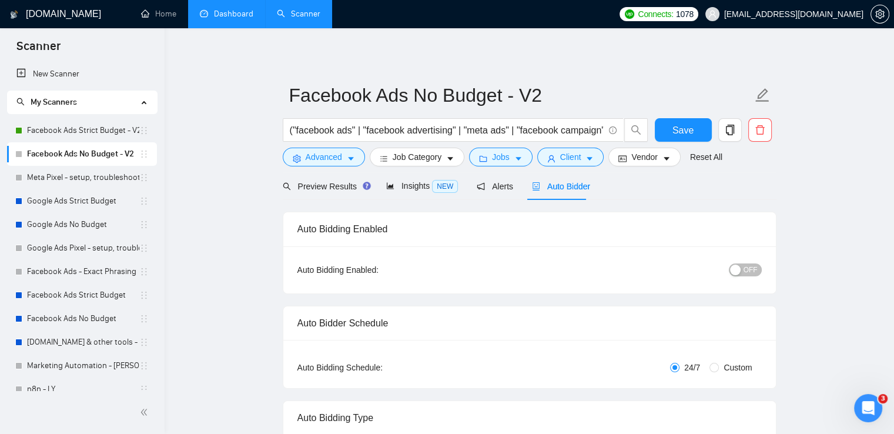
click at [755, 272] on span "OFF" at bounding box center [750, 269] width 14 height 13
click at [681, 128] on span "Save" at bounding box center [682, 130] width 21 height 15
click at [66, 175] on link "Meta Pixel - setup, troubleshooting, tracking" at bounding box center [83, 178] width 112 height 24
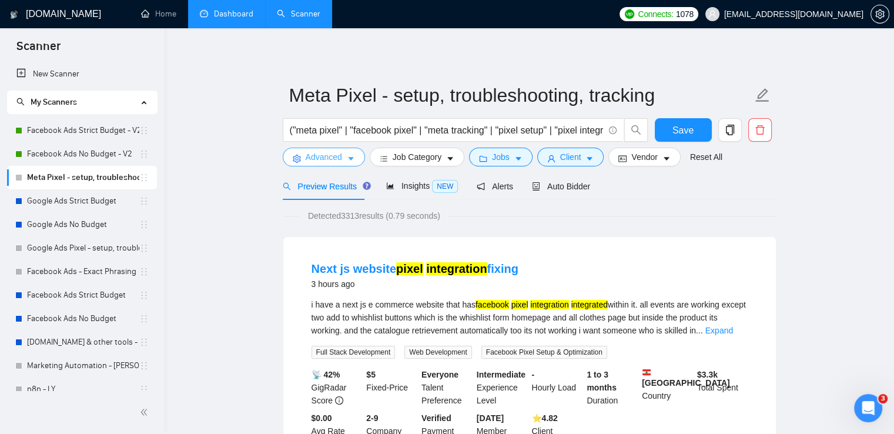
click at [340, 160] on span "Advanced" at bounding box center [324, 156] width 36 height 13
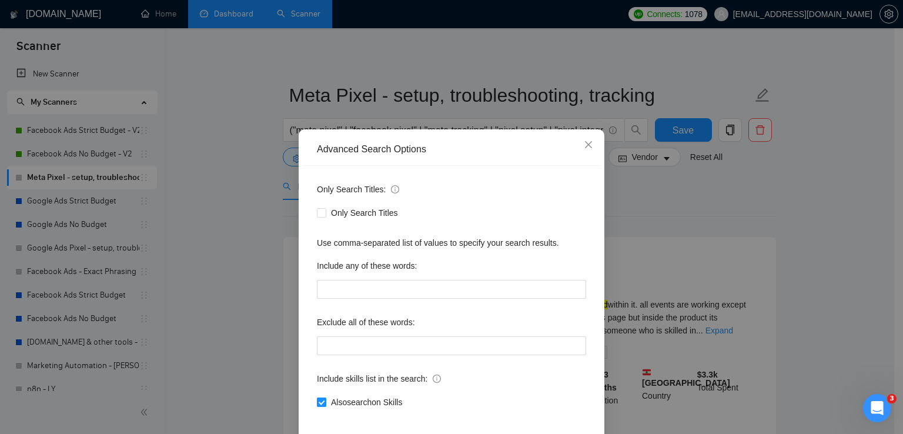
click at [361, 404] on span "Also search on Skills" at bounding box center [366, 402] width 81 height 13
click at [325, 404] on input "Also search on Skills" at bounding box center [321, 401] width 8 height 8
checkbox input "false"
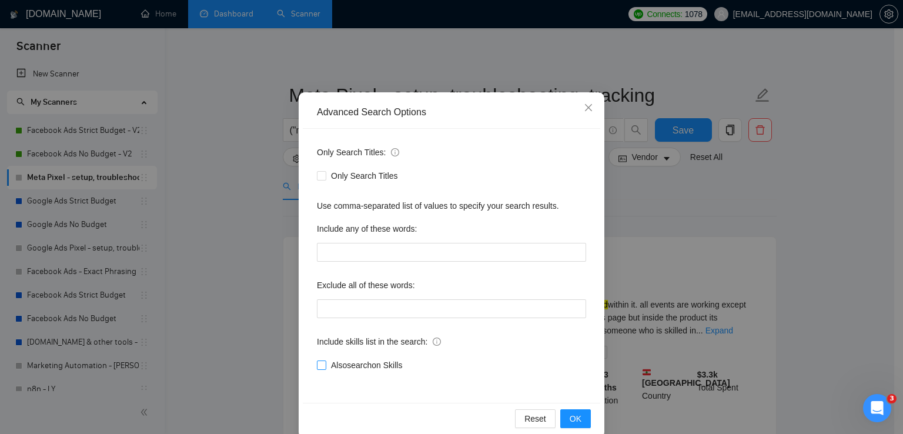
scroll to position [55, 0]
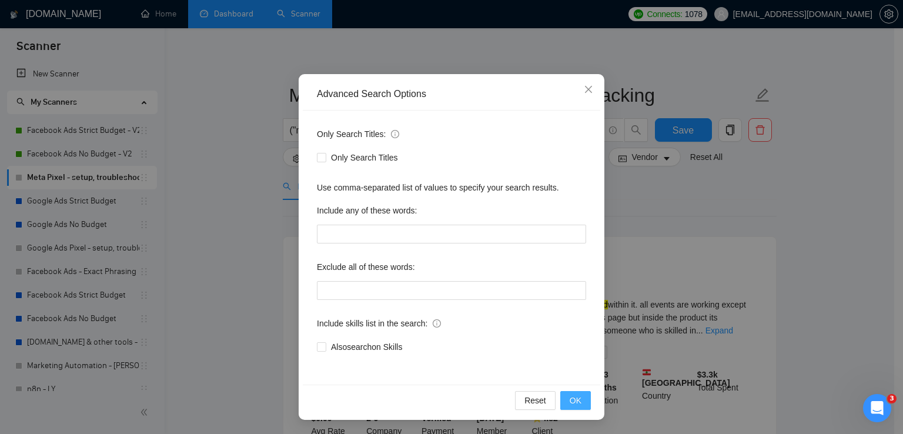
click at [565, 396] on button "OK" at bounding box center [575, 400] width 31 height 19
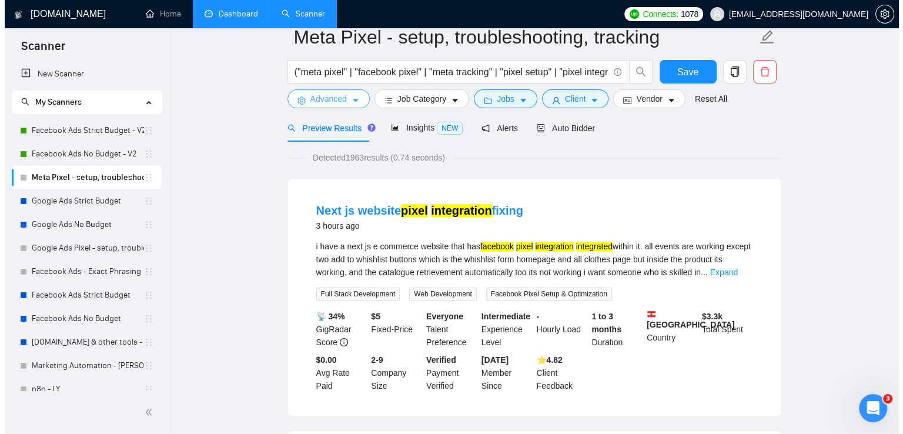
scroll to position [0, 0]
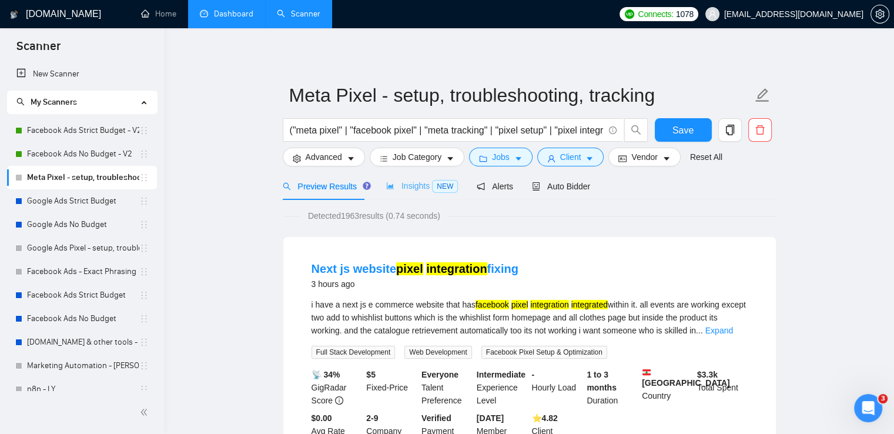
click at [396, 193] on div "Insights NEW" at bounding box center [422, 186] width 72 height 28
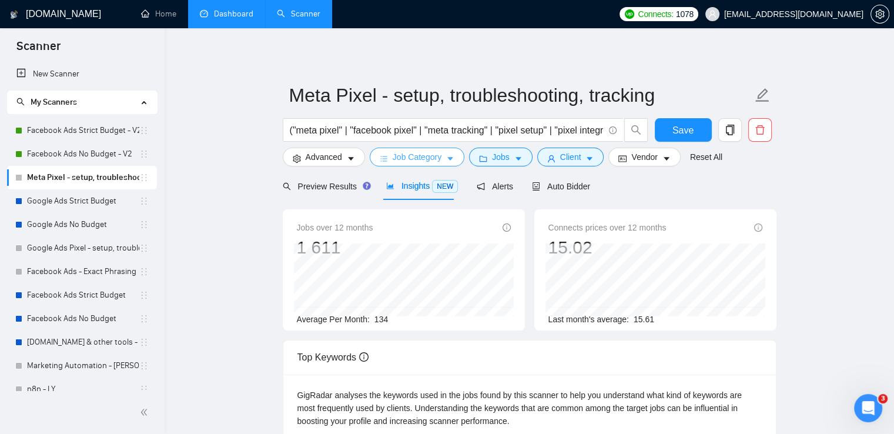
click at [403, 158] on span "Job Category" at bounding box center [417, 156] width 49 height 13
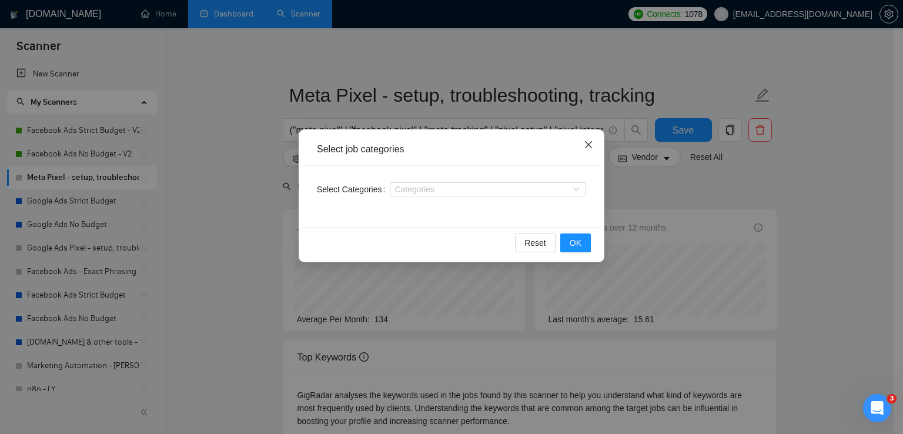
click at [590, 143] on icon "close" at bounding box center [588, 144] width 9 height 9
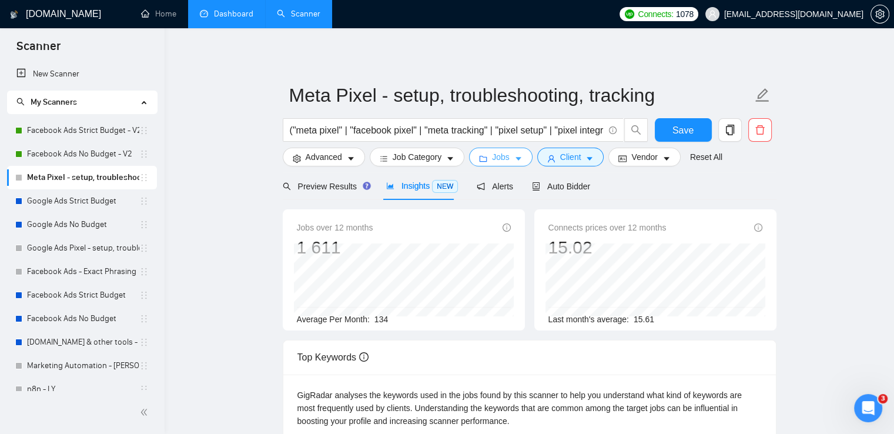
click at [520, 160] on button "Jobs" at bounding box center [500, 157] width 63 height 19
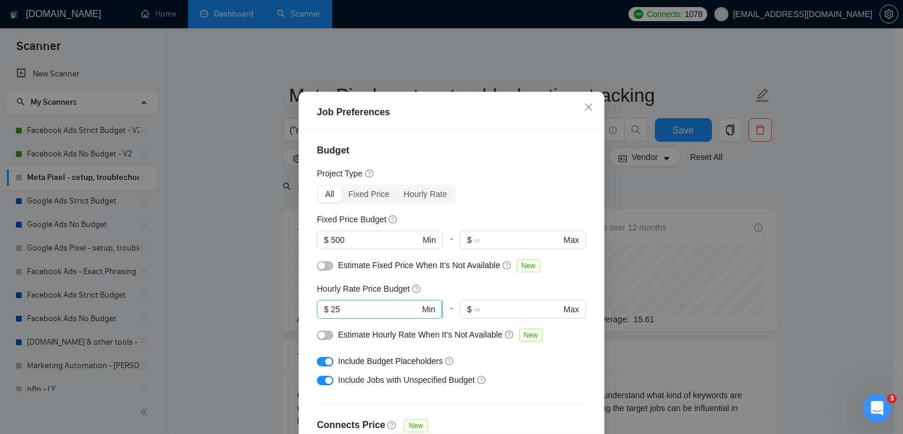
click at [354, 316] on input "25" at bounding box center [375, 309] width 89 height 13
type input "30"
click at [514, 158] on h4 "Budget" at bounding box center [451, 150] width 269 height 14
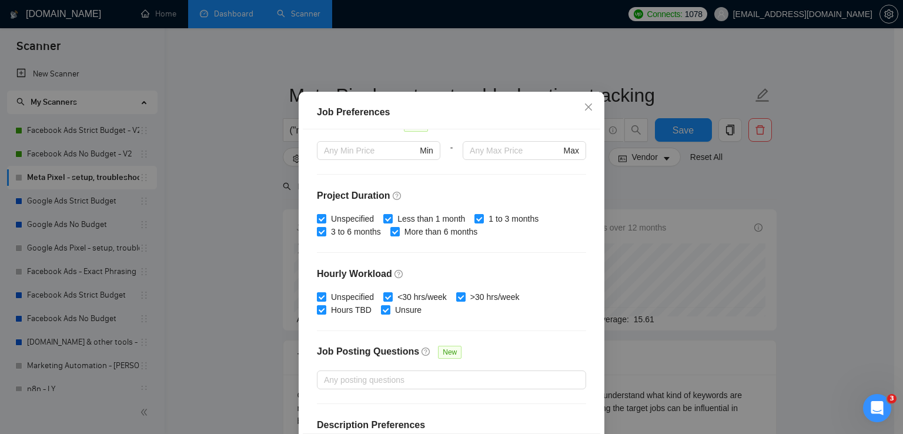
scroll to position [359, 0]
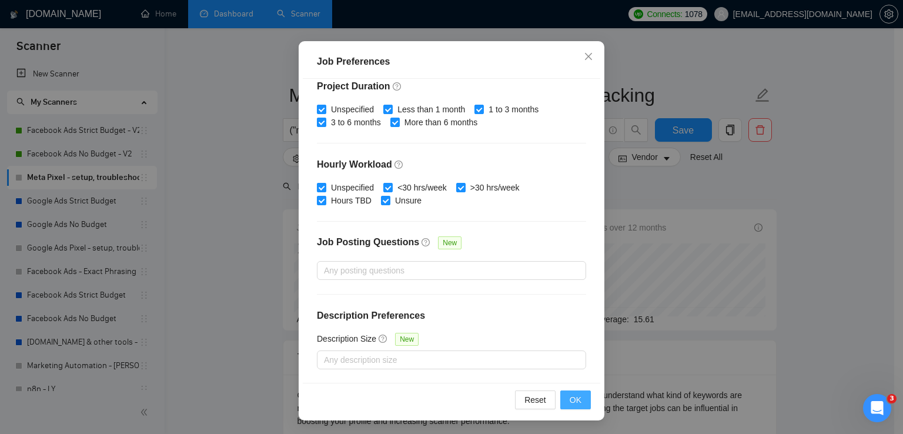
click at [564, 400] on button "OK" at bounding box center [575, 399] width 31 height 19
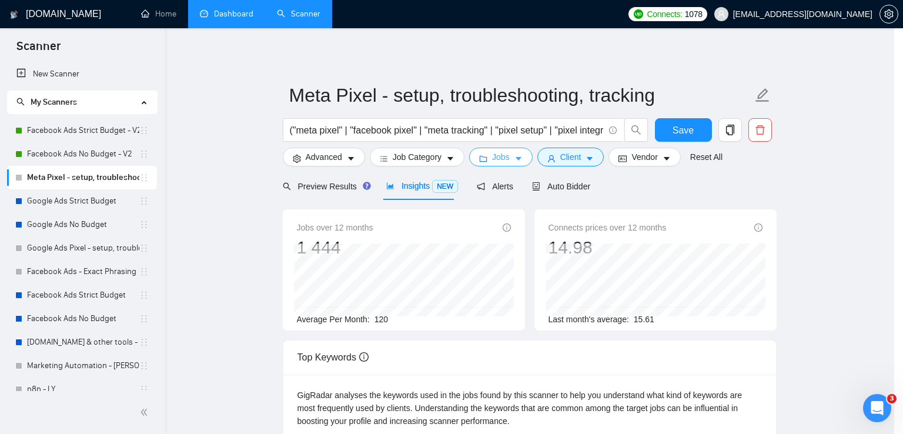
scroll to position [0, 0]
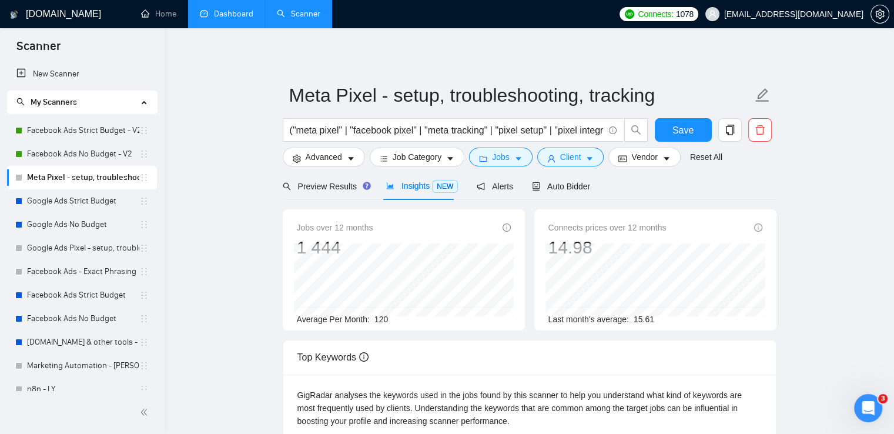
click at [579, 156] on button "Client" at bounding box center [570, 157] width 67 height 19
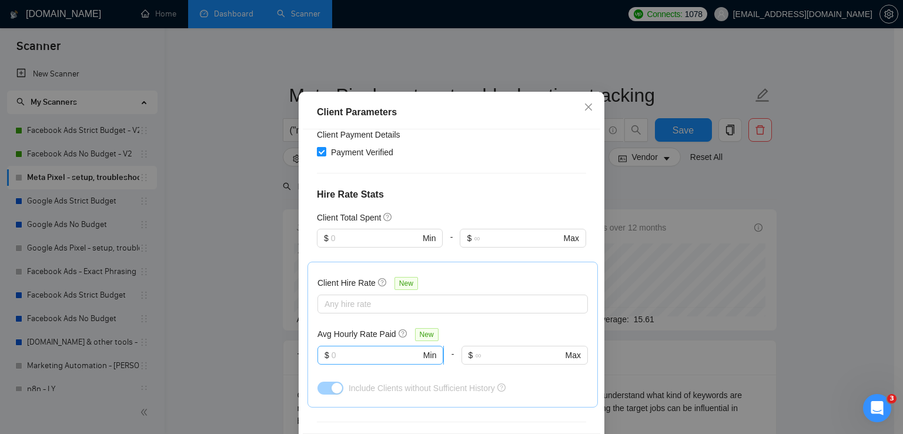
click at [377, 361] on input "text" at bounding box center [375, 355] width 89 height 13
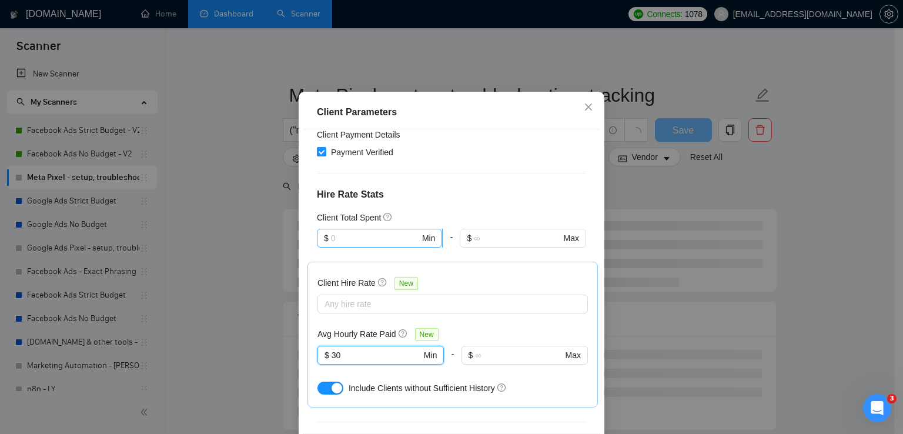
type input "30"
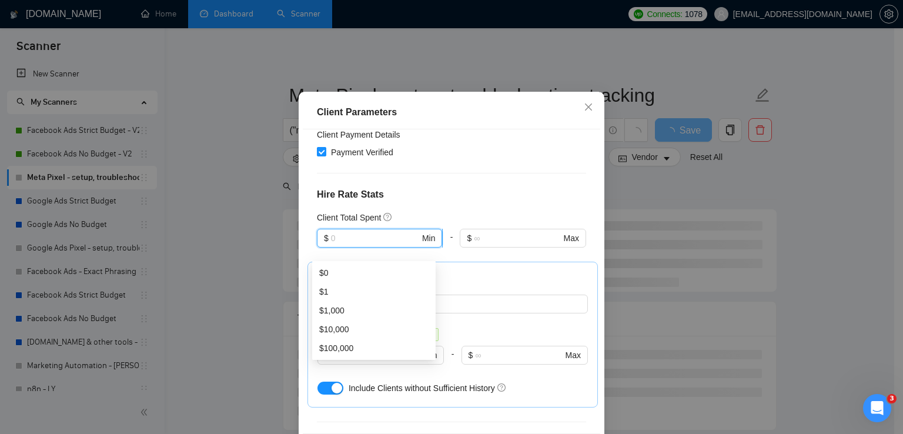
click at [359, 244] on input "text" at bounding box center [375, 238] width 89 height 13
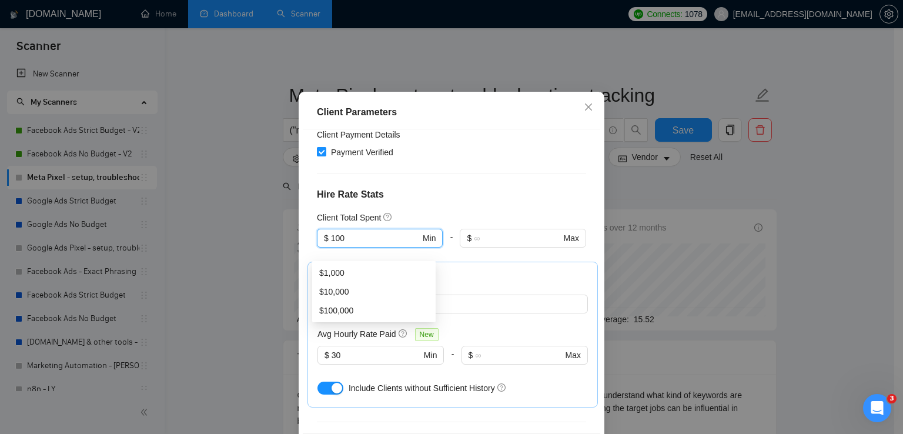
type input "100"
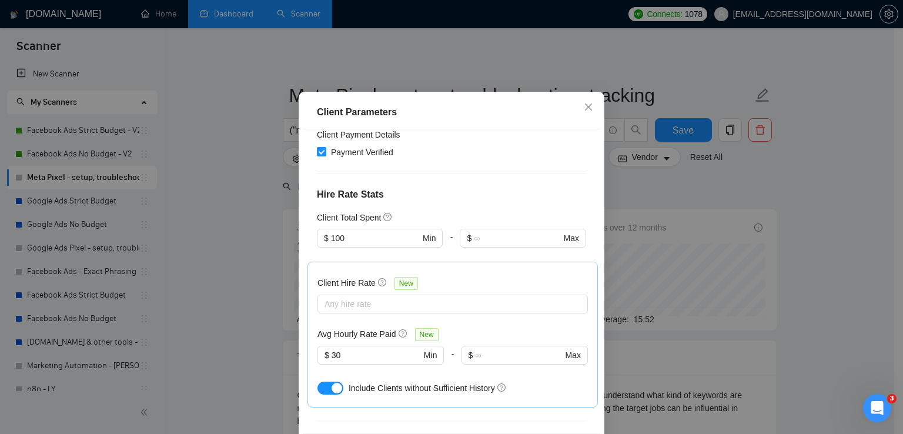
click at [445, 202] on h4 "Hire Rate Stats" at bounding box center [451, 194] width 269 height 14
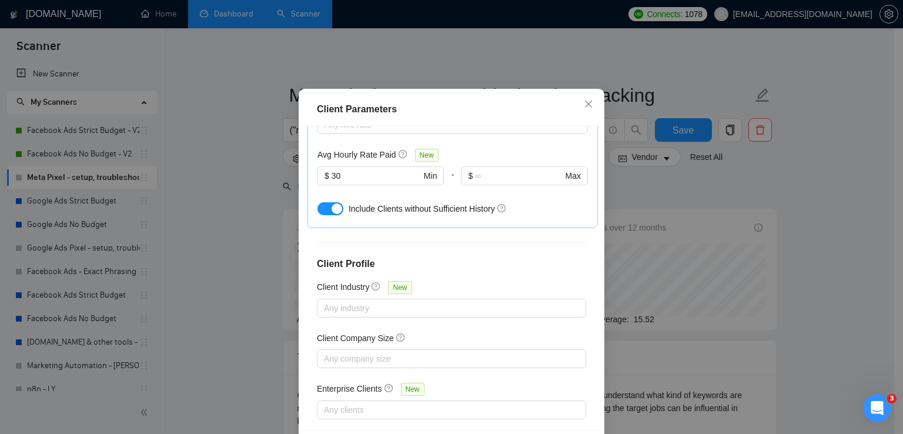
scroll to position [80, 0]
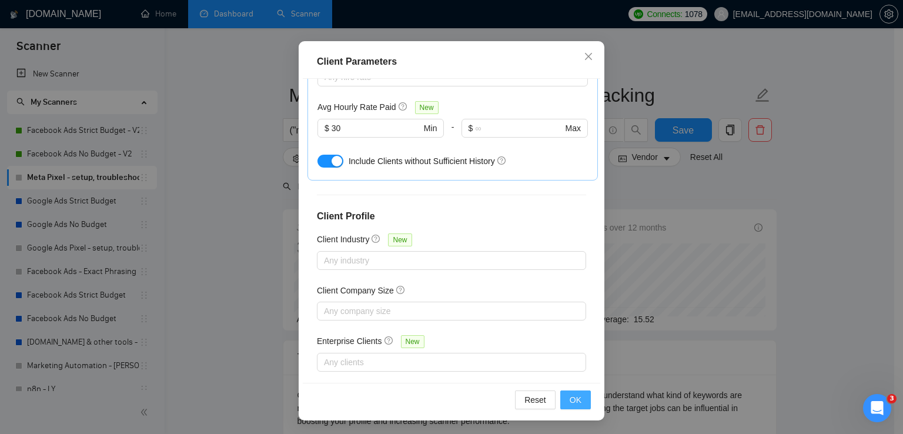
click at [569, 405] on span "OK" at bounding box center [575, 399] width 12 height 13
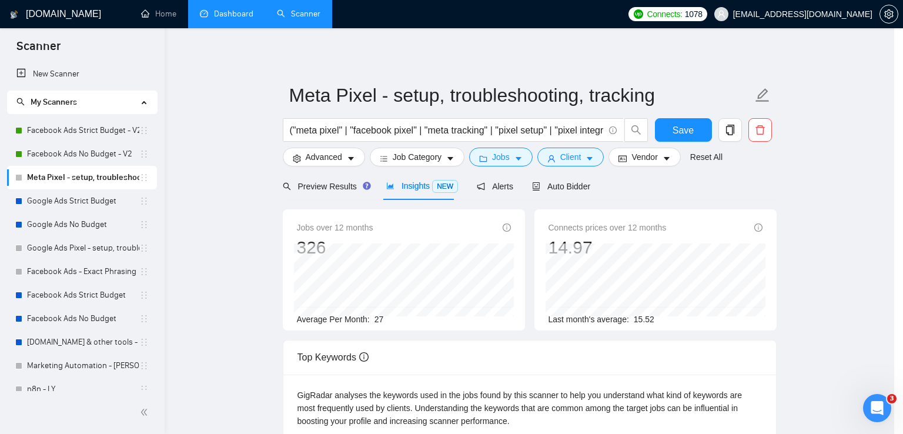
scroll to position [29, 0]
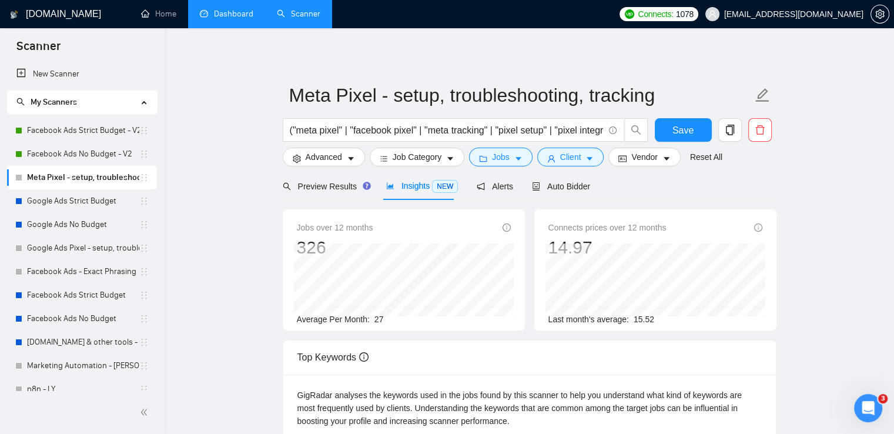
click at [614, 191] on div "Preview Results Insights NEW Alerts Auto Bidder" at bounding box center [530, 186] width 494 height 28
click at [656, 158] on button "Vendor" at bounding box center [644, 157] width 72 height 19
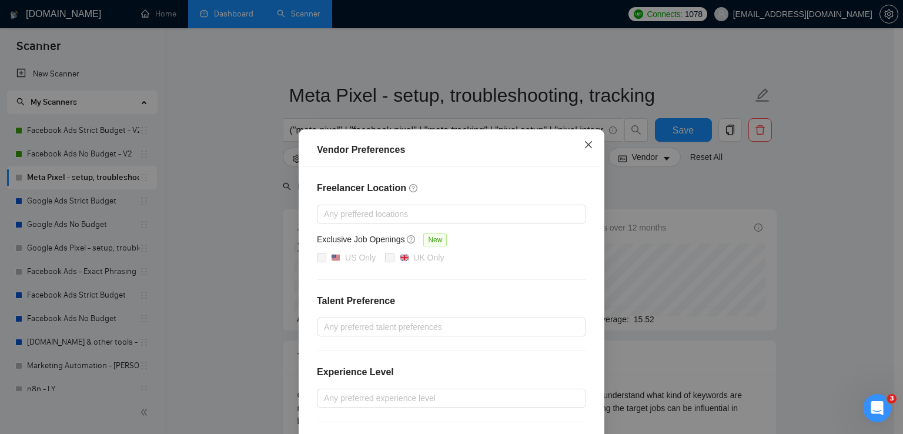
click at [581, 139] on span "Close" at bounding box center [588, 145] width 32 height 32
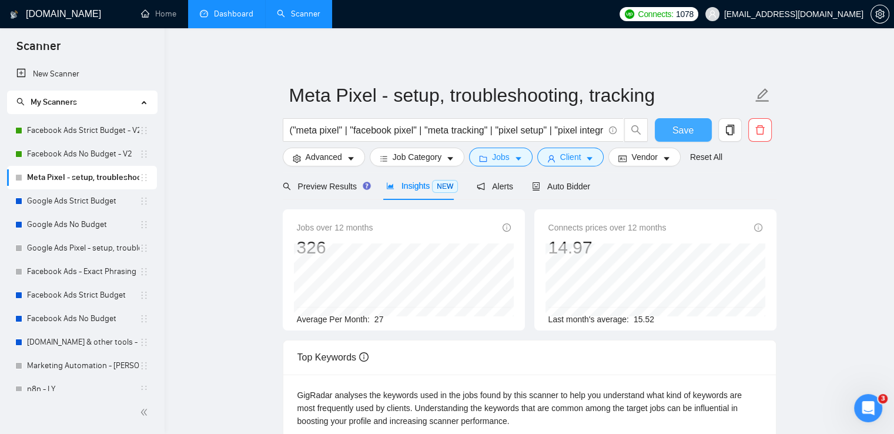
click at [679, 133] on span "Save" at bounding box center [682, 130] width 21 height 15
click at [515, 158] on icon "caret-down" at bounding box center [518, 160] width 6 height 4
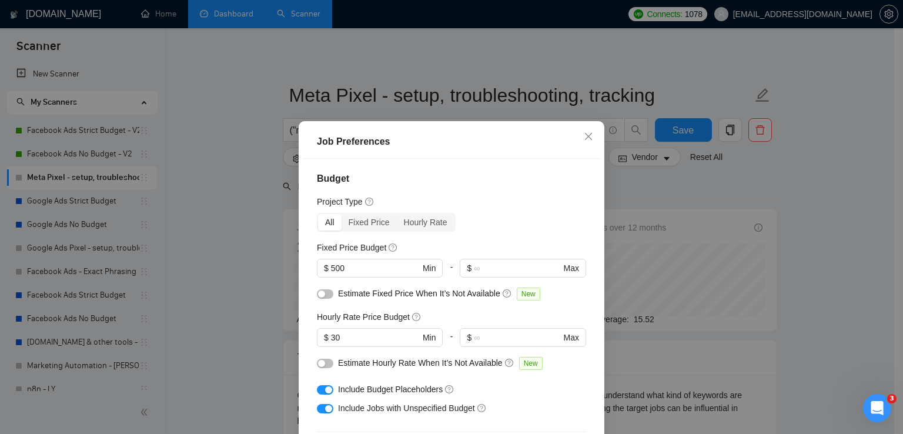
scroll to position [0, 0]
click at [586, 138] on icon "close" at bounding box center [588, 136] width 9 height 9
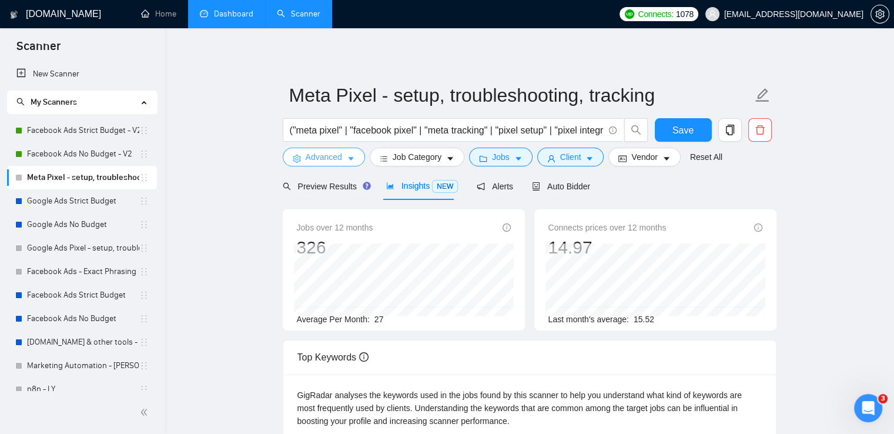
click at [322, 156] on span "Advanced" at bounding box center [324, 156] width 36 height 13
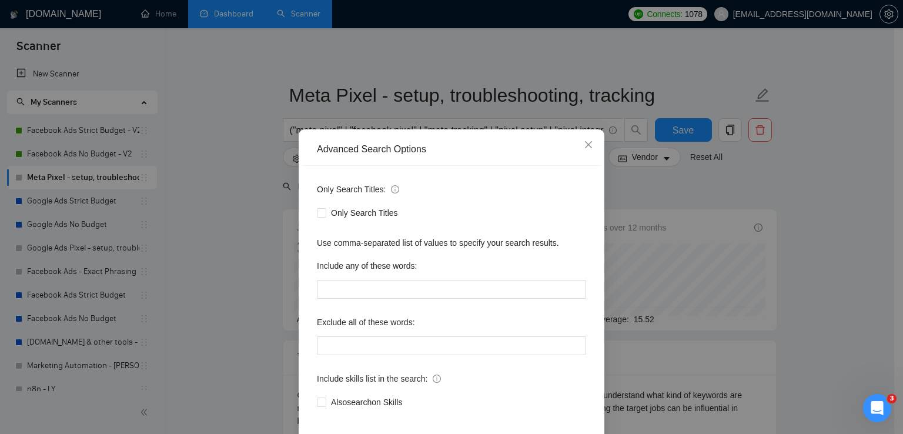
scroll to position [55, 0]
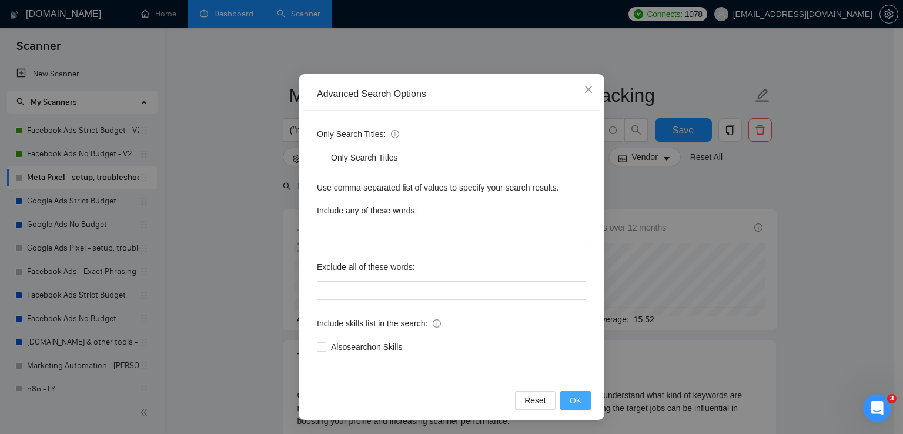
click at [574, 400] on span "OK" at bounding box center [575, 400] width 12 height 13
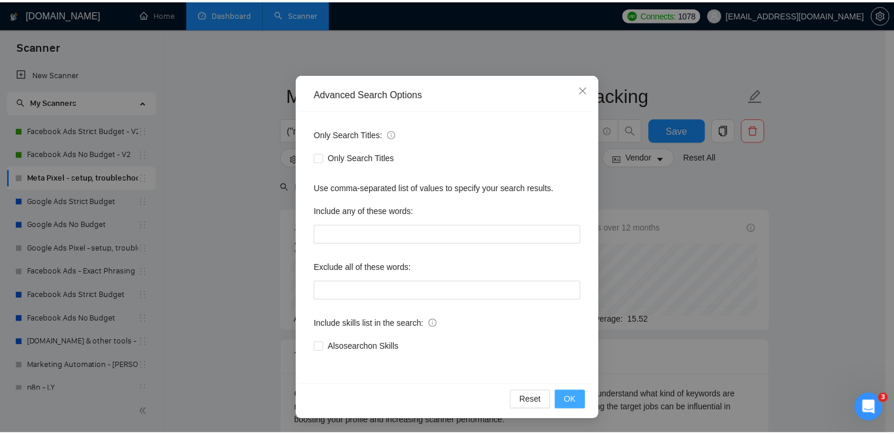
scroll to position [0, 0]
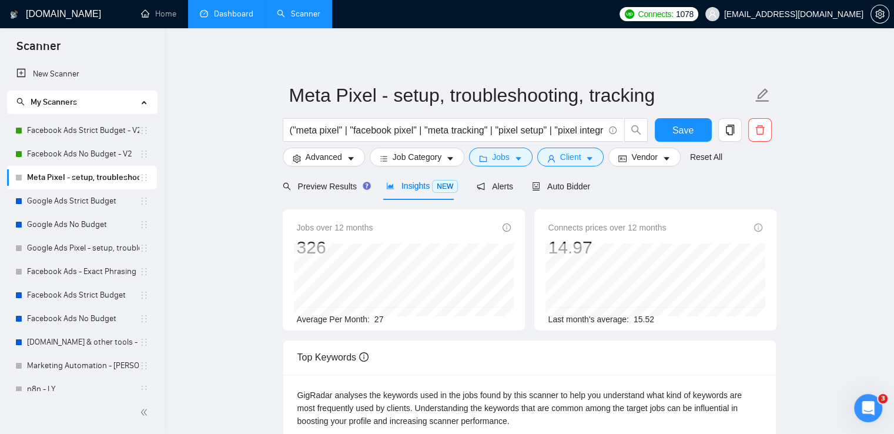
click at [688, 128] on span "Save" at bounding box center [682, 130] width 21 height 15
click at [564, 185] on span "Auto Bidder" at bounding box center [561, 186] width 58 height 9
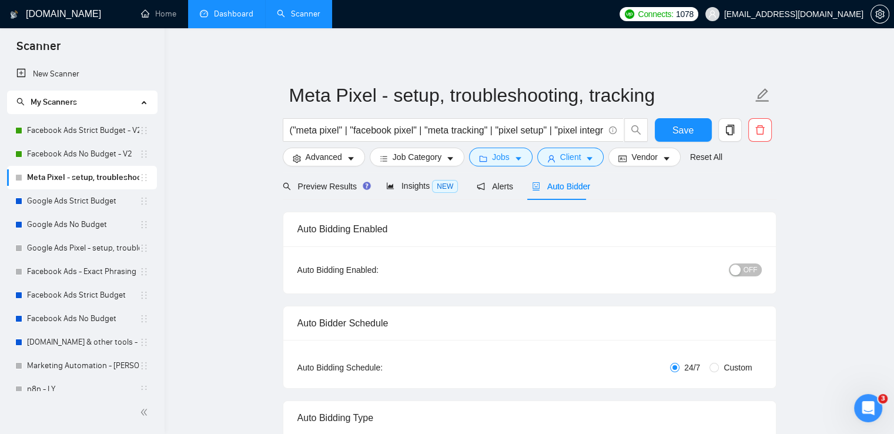
click at [751, 269] on span "OFF" at bounding box center [750, 269] width 14 height 13
click at [685, 126] on span "Save" at bounding box center [682, 130] width 21 height 15
click at [223, 11] on link "Dashboard" at bounding box center [226, 14] width 53 height 10
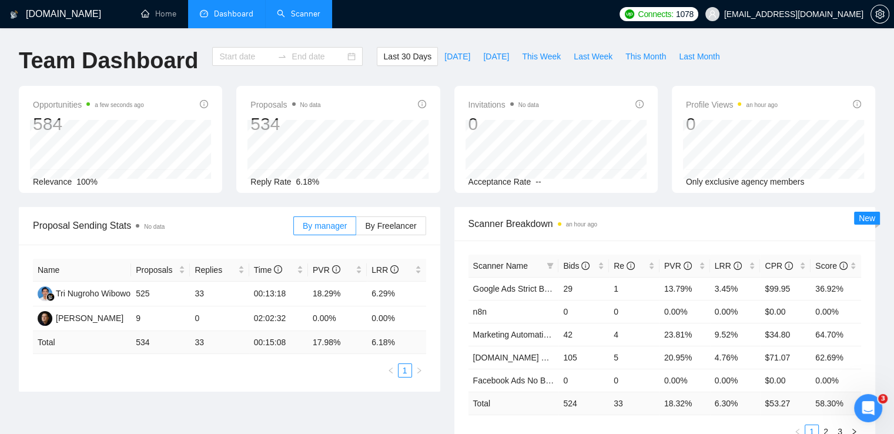
type input "[DATE]"
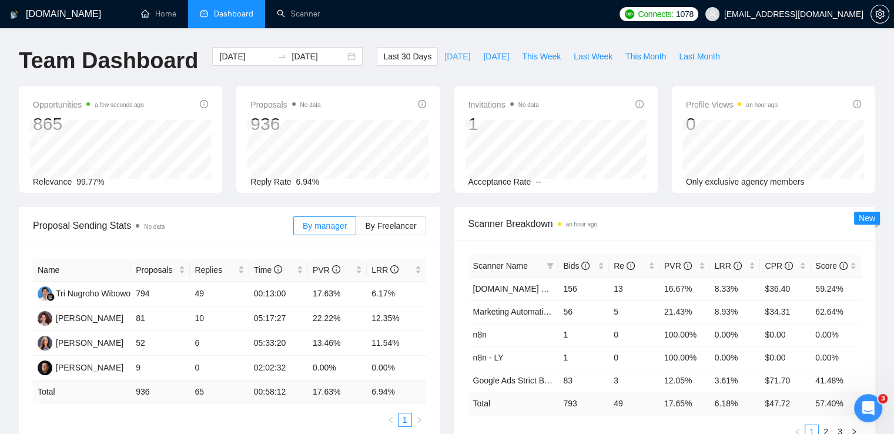
click at [446, 58] on span "[DATE]" at bounding box center [457, 56] width 26 height 13
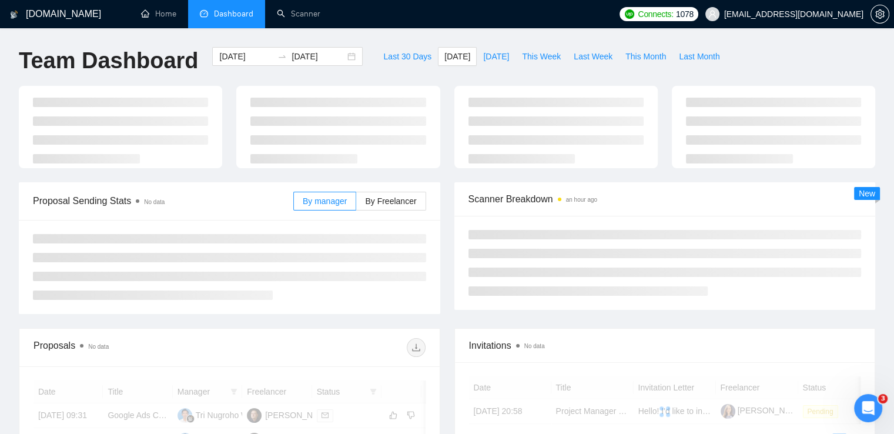
type input "[DATE]"
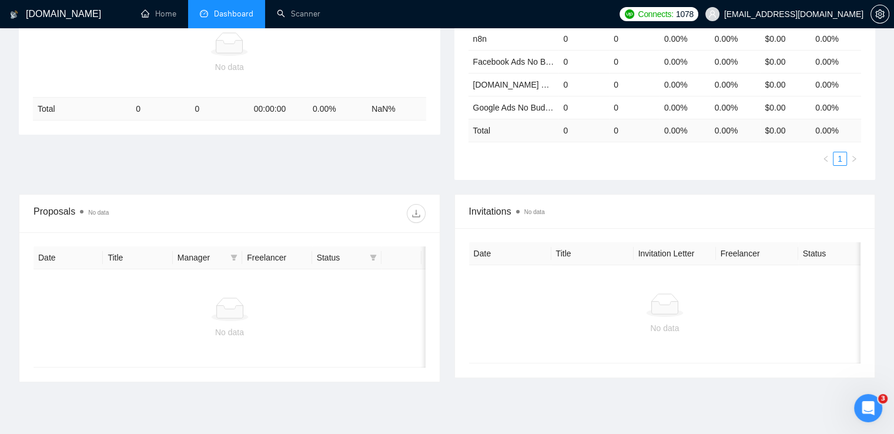
scroll to position [156, 0]
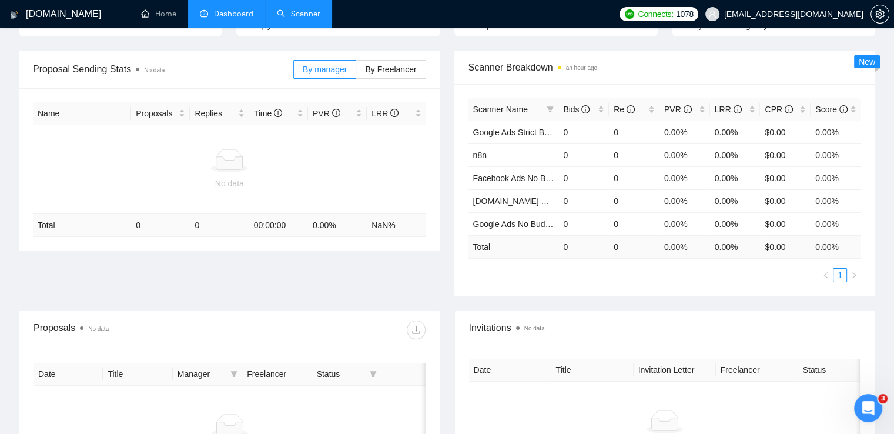
click at [310, 19] on link "Scanner" at bounding box center [298, 14] width 43 height 10
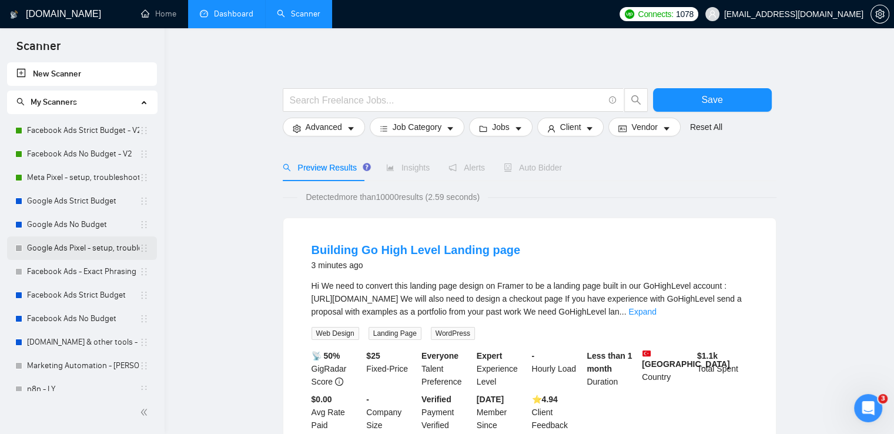
click at [69, 248] on link "Google Ads Pixel - setup, troubleshooting, tracking" at bounding box center [83, 248] width 112 height 24
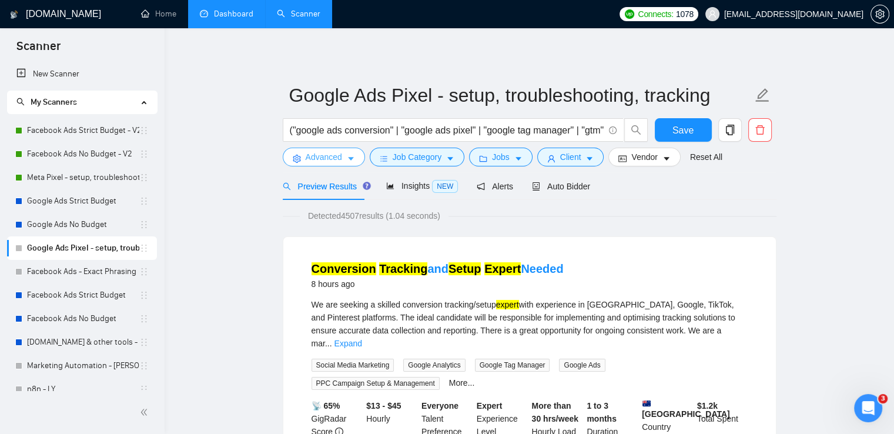
click at [352, 162] on icon "caret-down" at bounding box center [351, 159] width 8 height 8
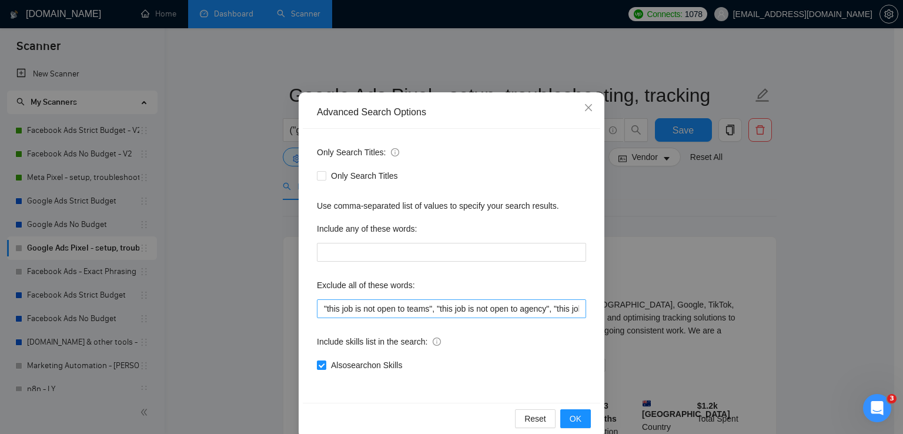
scroll to position [55, 0]
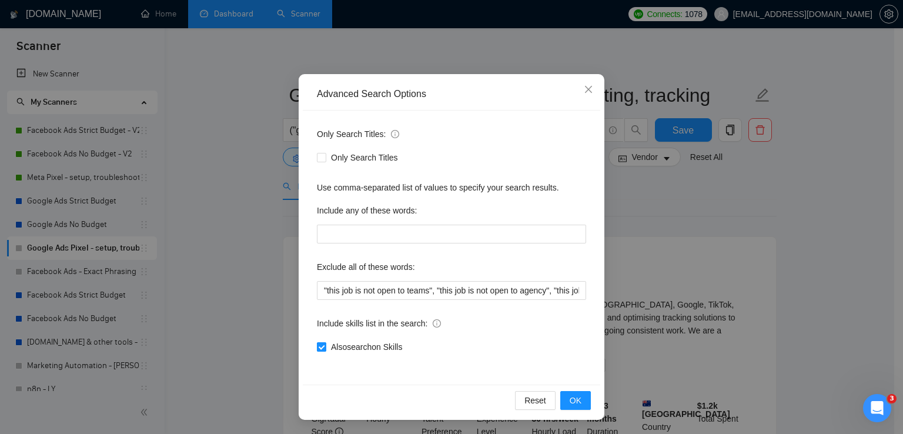
click at [361, 343] on span "Also search on Skills" at bounding box center [366, 346] width 81 height 13
click at [325, 343] on input "Also search on Skills" at bounding box center [321, 346] width 8 height 8
checkbox input "false"
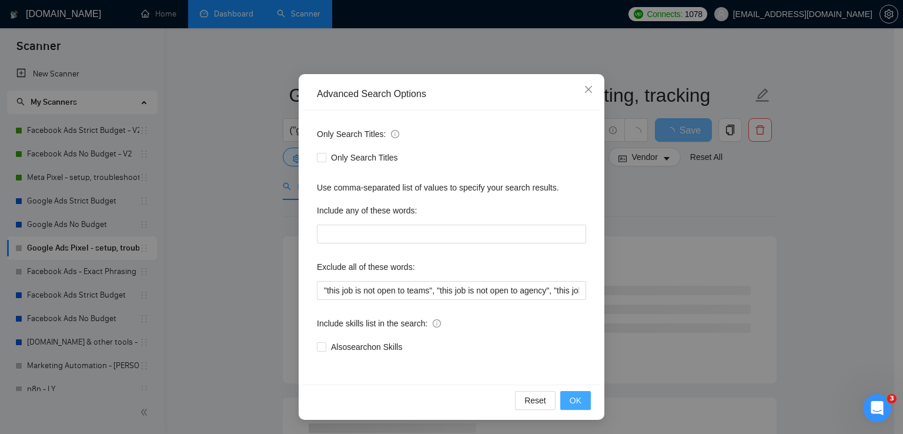
click at [569, 397] on span "OK" at bounding box center [575, 400] width 12 height 13
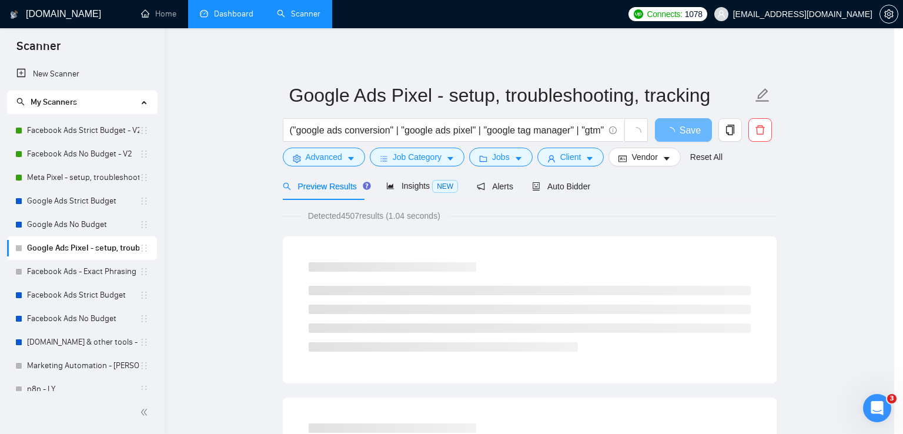
scroll to position [0, 0]
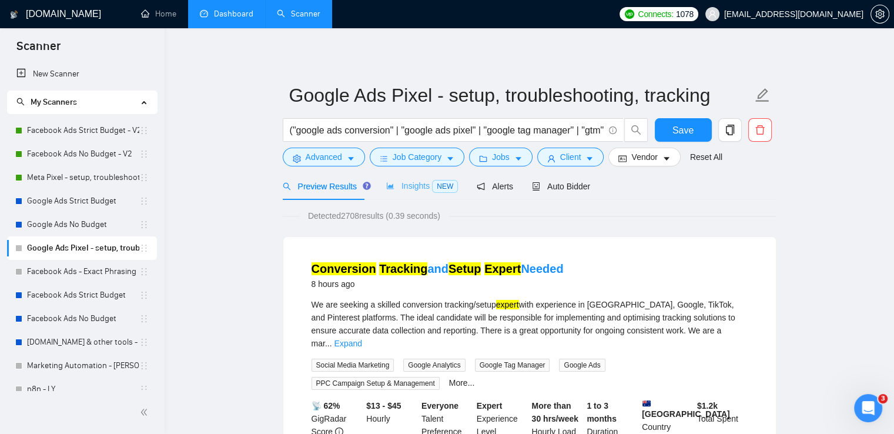
click at [426, 199] on div "Insights NEW" at bounding box center [422, 186] width 72 height 28
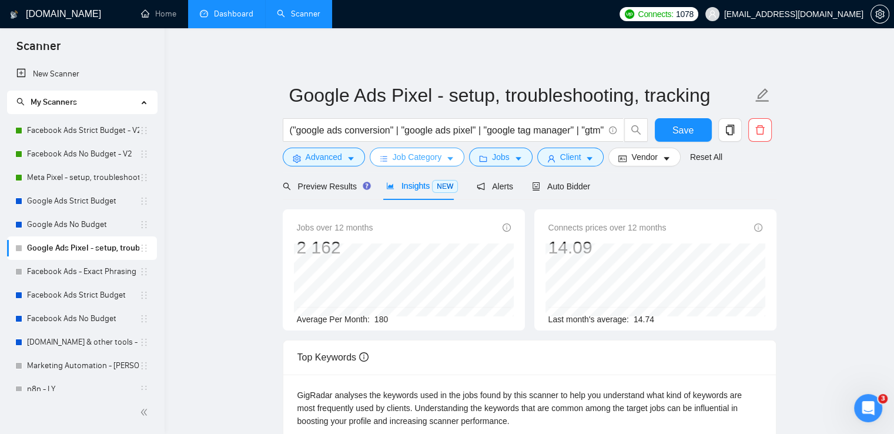
click at [432, 164] on button "Job Category" at bounding box center [417, 157] width 95 height 19
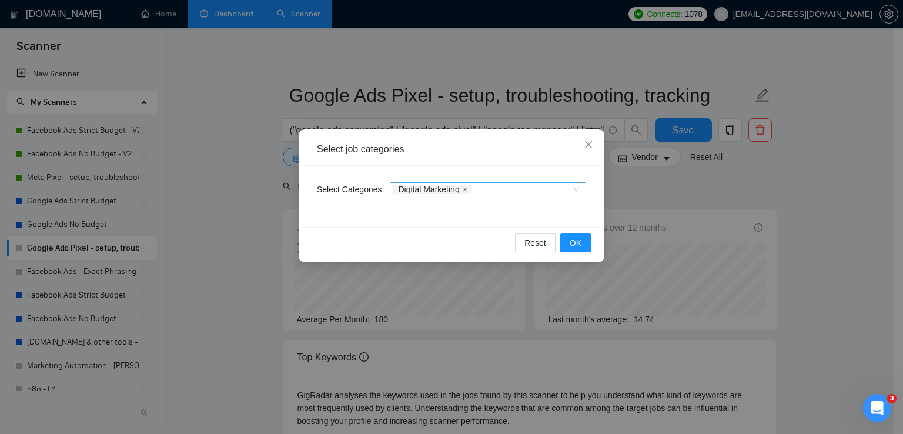
click at [463, 190] on icon "close" at bounding box center [465, 189] width 6 height 6
click at [579, 241] on span "OK" at bounding box center [575, 242] width 12 height 13
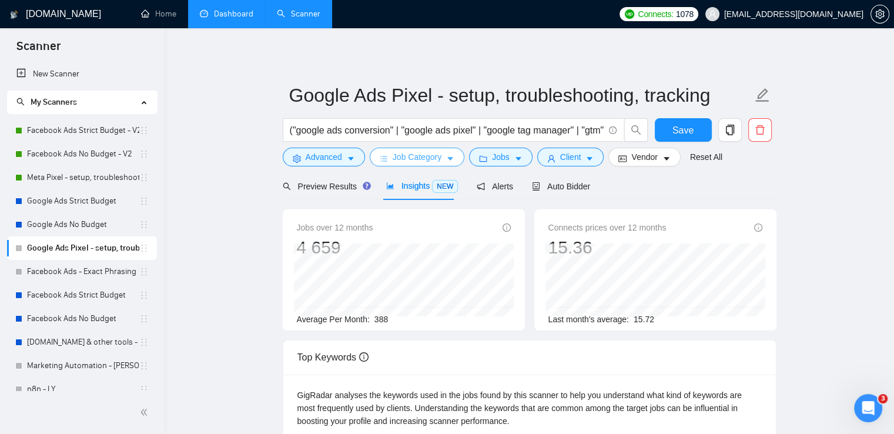
click at [446, 158] on icon "caret-down" at bounding box center [450, 159] width 8 height 8
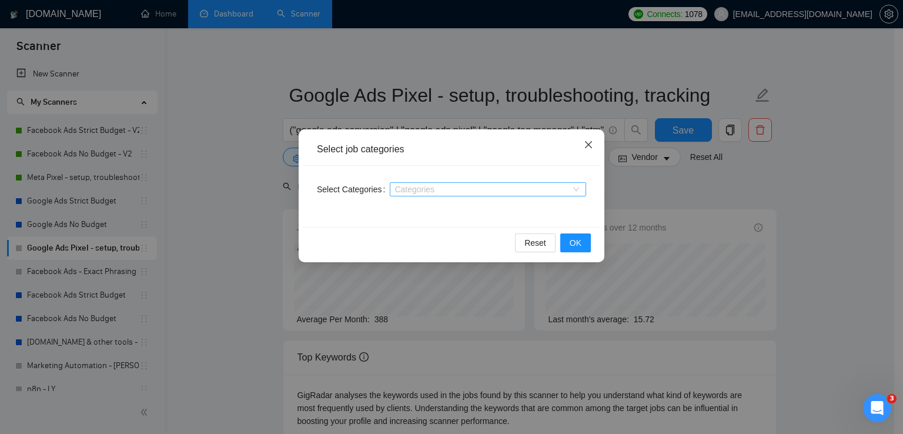
click at [590, 143] on icon "close" at bounding box center [588, 144] width 9 height 9
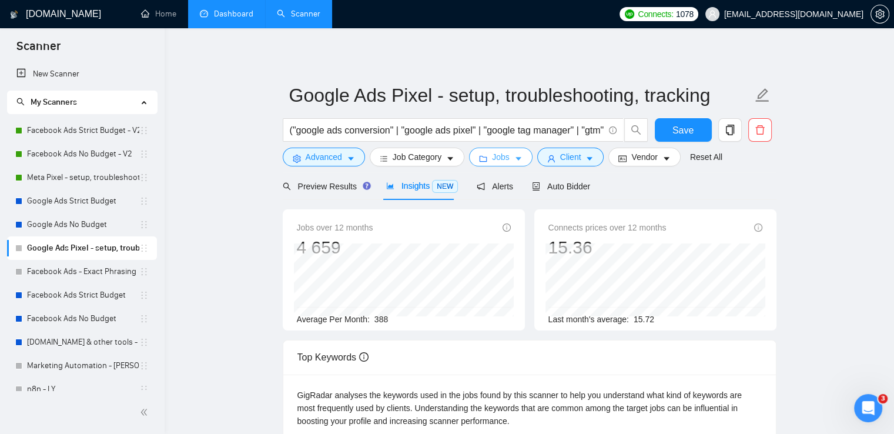
click at [520, 159] on button "Jobs" at bounding box center [500, 157] width 63 height 19
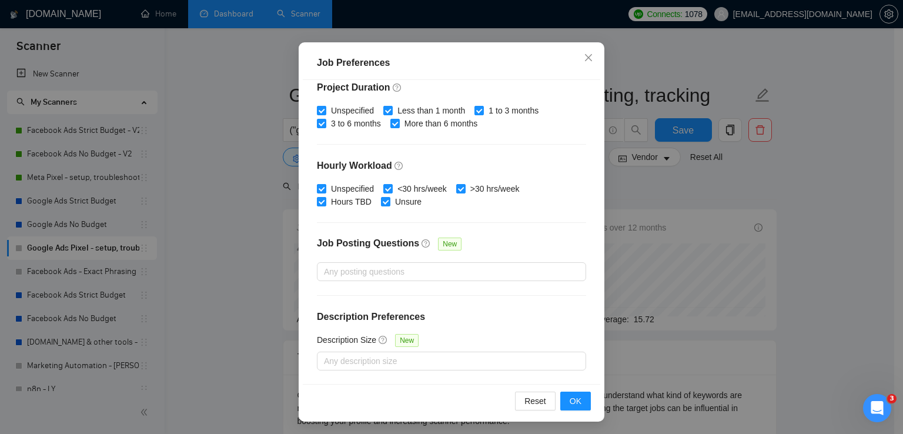
scroll to position [80, 0]
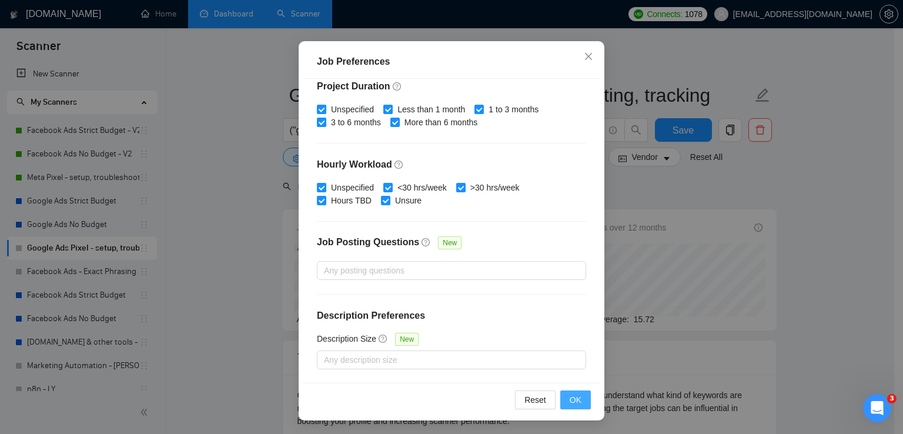
click at [560, 401] on button "OK" at bounding box center [575, 399] width 31 height 19
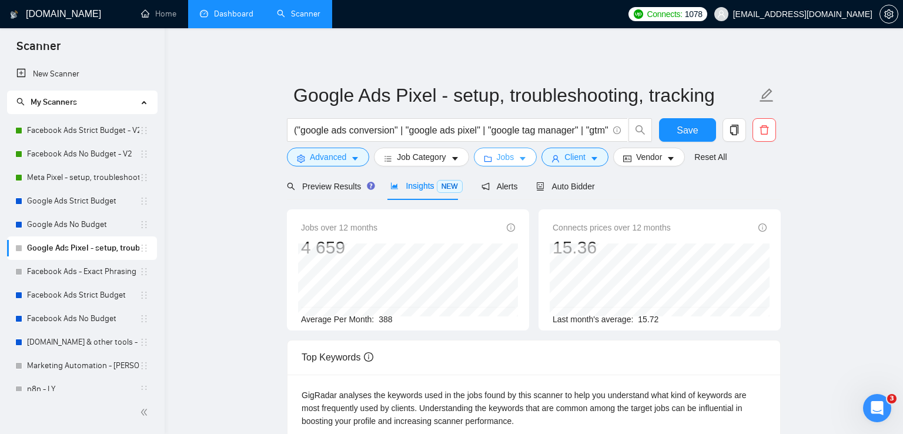
scroll to position [0, 0]
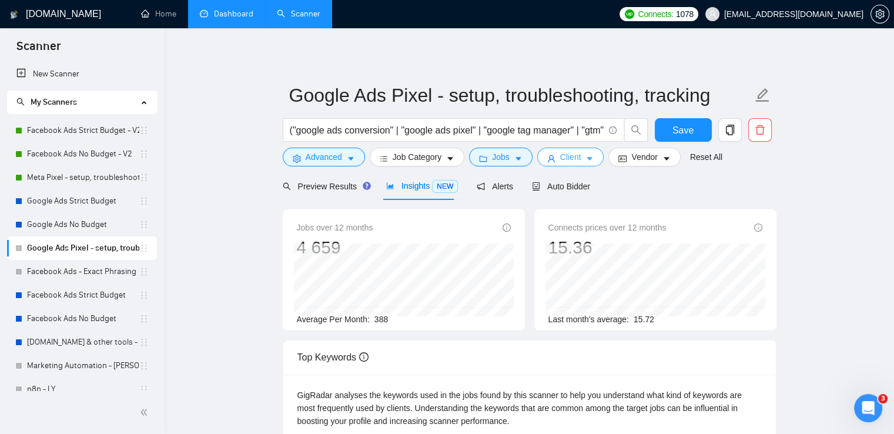
click at [581, 157] on button "Client" at bounding box center [570, 157] width 67 height 19
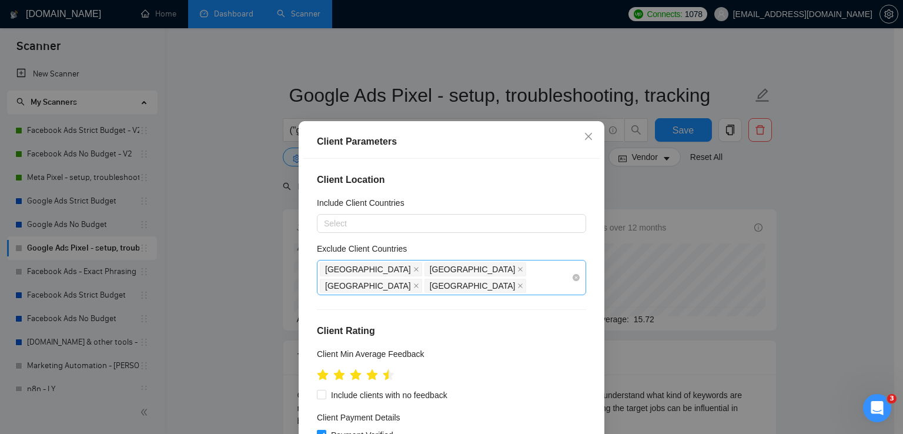
click at [525, 270] on div "[GEOGRAPHIC_DATA] [GEOGRAPHIC_DATA] [GEOGRAPHIC_DATA] [GEOGRAPHIC_DATA]" at bounding box center [446, 277] width 252 height 33
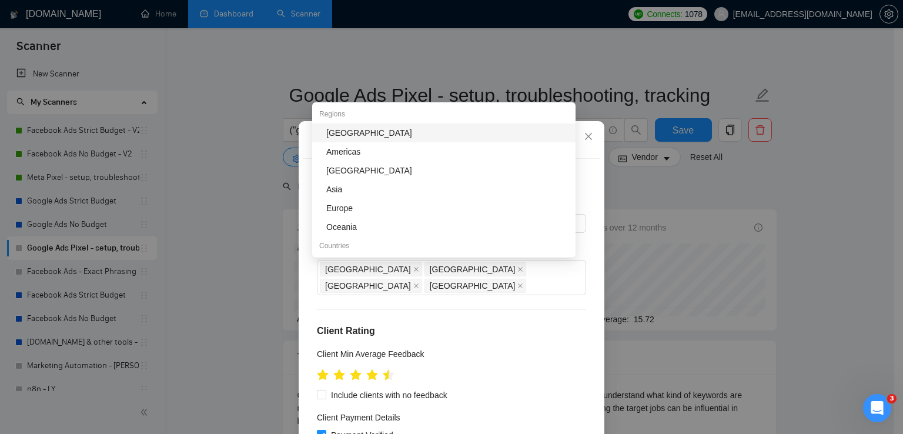
click at [551, 330] on div "Client Location Include Client Countries Select Exclude Client Countries [GEOGR…" at bounding box center [451, 311] width 297 height 304
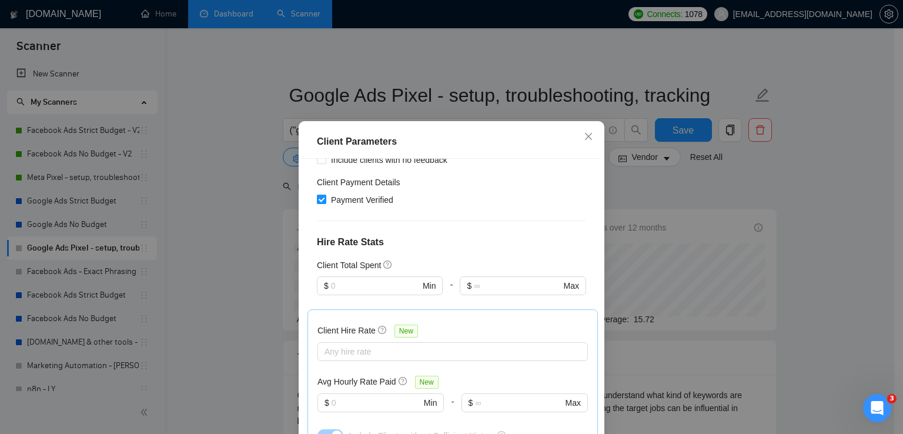
scroll to position [353, 0]
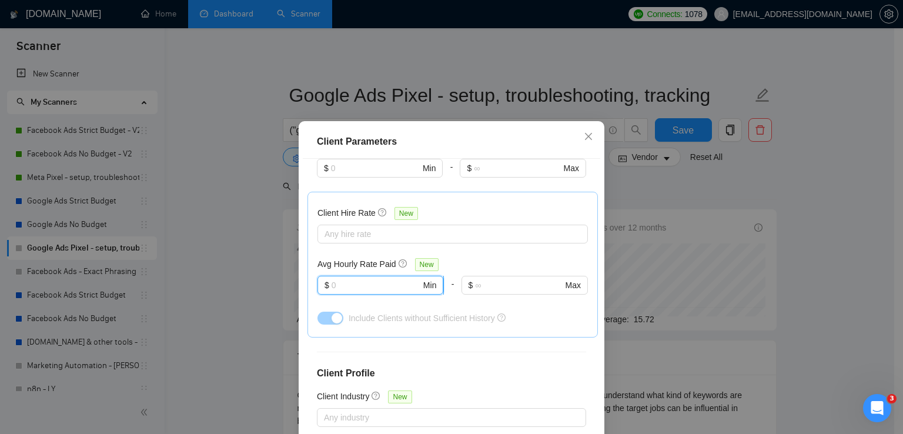
click at [369, 279] on input "text" at bounding box center [375, 285] width 89 height 13
type input "30"
click at [495, 238] on div "Client Hire Rate New Any hire rate Avg Hourly Rate Paid New $ 30 Min - $ Max In…" at bounding box center [452, 265] width 270 height 126
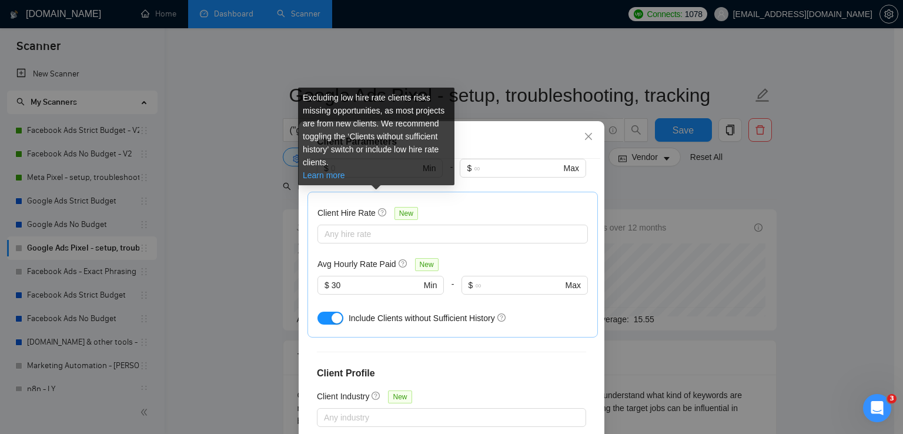
click at [324, 175] on link "Learn more" at bounding box center [324, 174] width 42 height 9
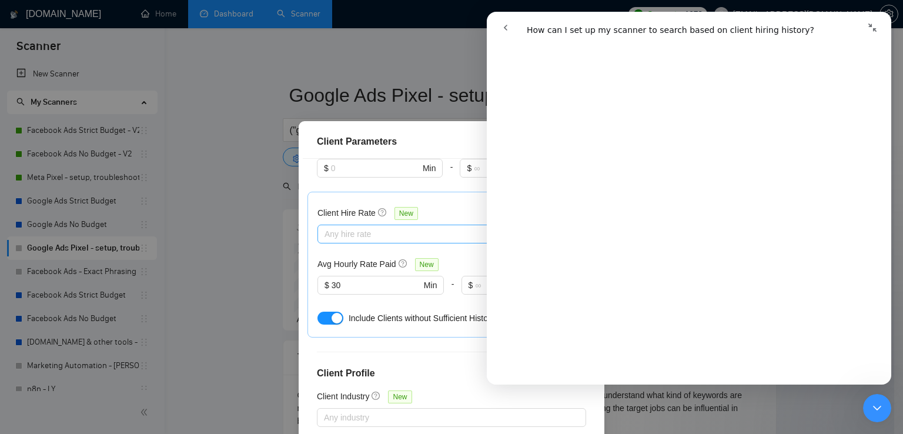
click at [336, 227] on div at bounding box center [446, 234] width 253 height 14
click at [427, 139] on div "Client Parameters" at bounding box center [451, 142] width 269 height 14
click at [882, 408] on icon "Закрыть службу сообщений Intercom" at bounding box center [877, 408] width 14 height 14
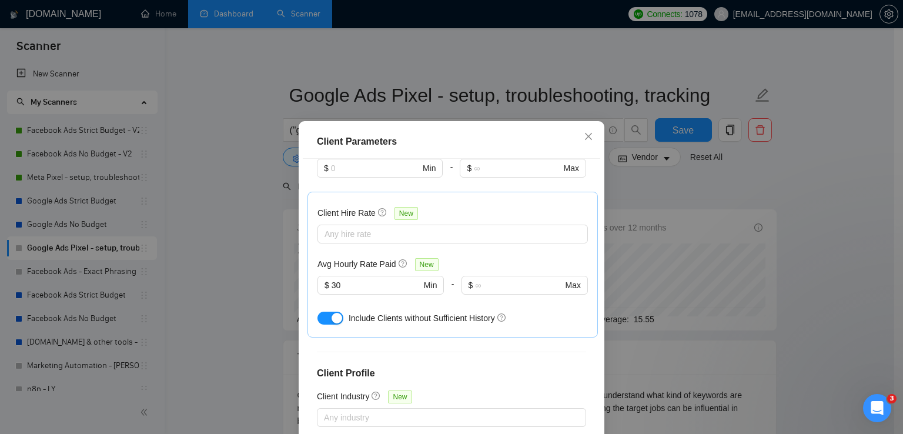
scroll to position [0, 0]
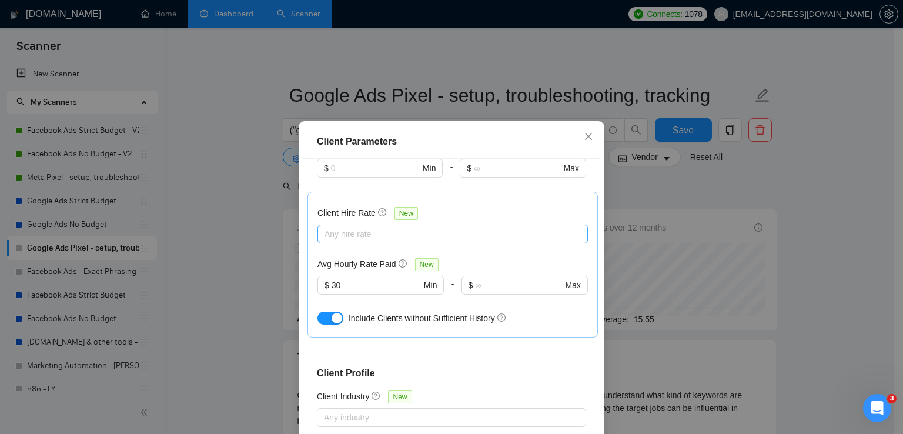
click at [433, 227] on div at bounding box center [446, 234] width 253 height 14
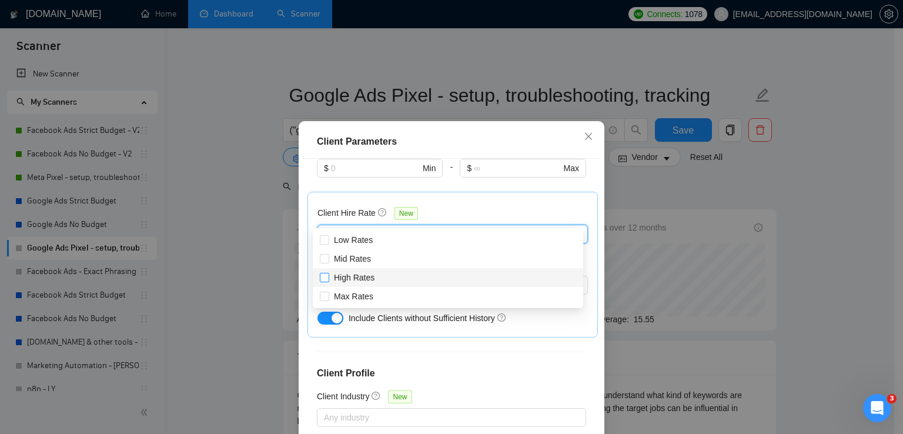
click at [323, 277] on input "High Rates" at bounding box center [324, 277] width 8 height 8
checkbox input "true"
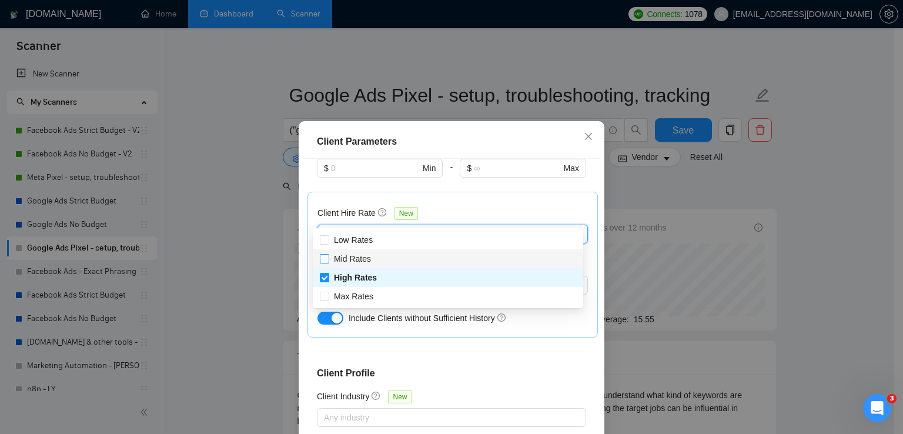
click at [326, 257] on input "Mid Rates" at bounding box center [324, 258] width 8 height 8
checkbox input "true"
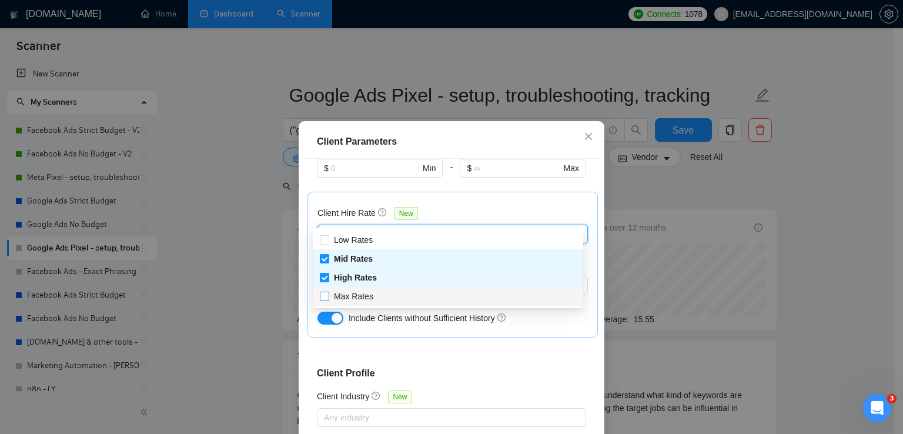
click at [320, 295] on input "Max Rates" at bounding box center [324, 296] width 8 height 8
checkbox input "true"
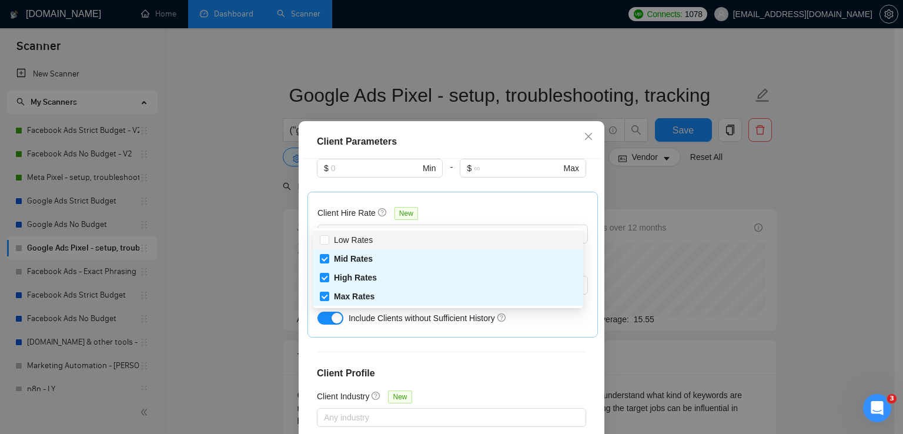
click at [491, 139] on div "Client Parameters" at bounding box center [451, 142] width 269 height 14
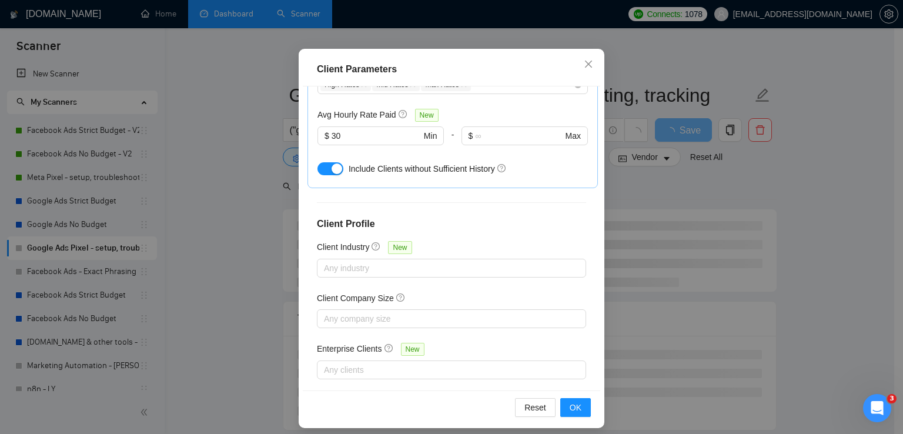
scroll to position [80, 0]
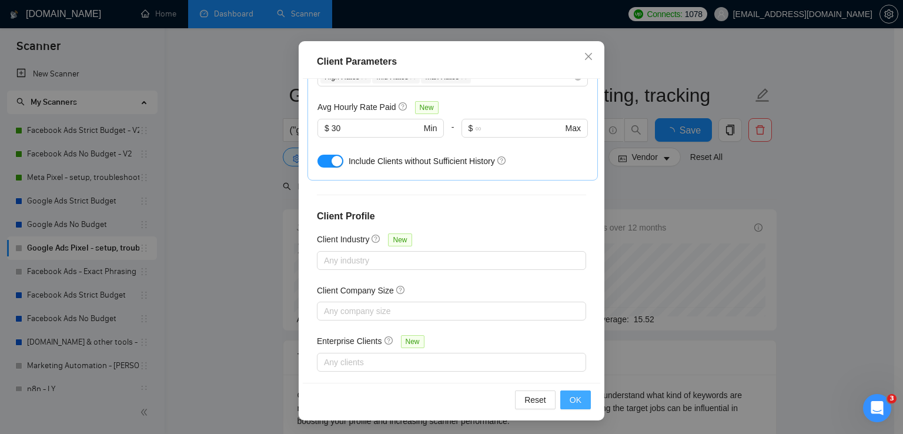
click at [569, 396] on span "OK" at bounding box center [575, 399] width 12 height 13
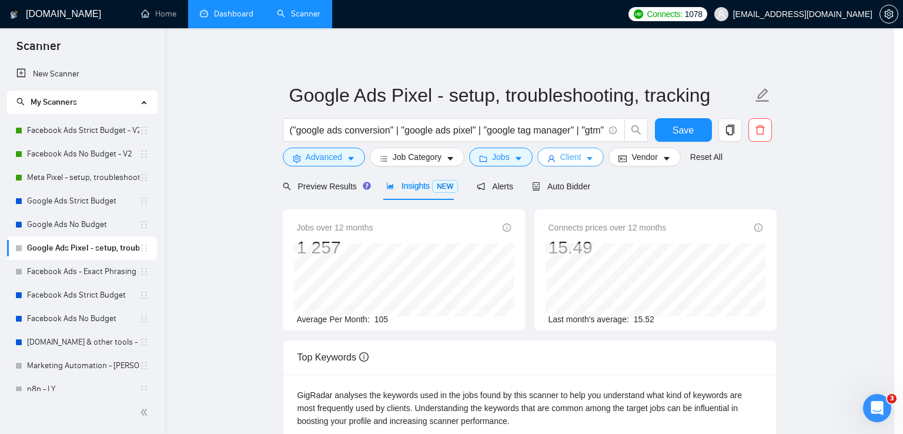
scroll to position [0, 0]
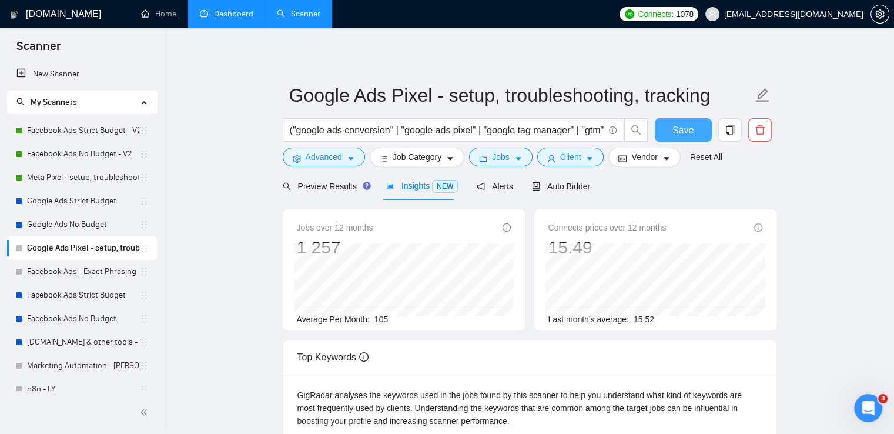
click at [690, 125] on span "Save" at bounding box center [682, 130] width 21 height 15
click at [576, 153] on span "Client" at bounding box center [570, 156] width 21 height 13
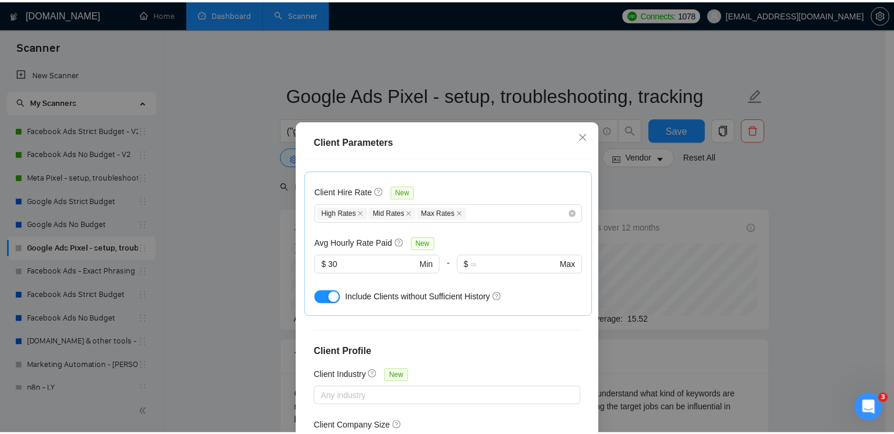
scroll to position [312, 0]
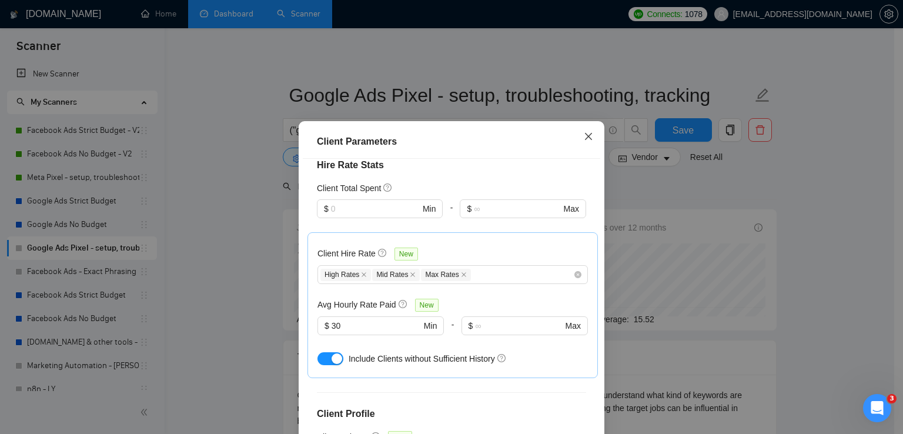
click at [584, 141] on icon "close" at bounding box center [588, 136] width 9 height 9
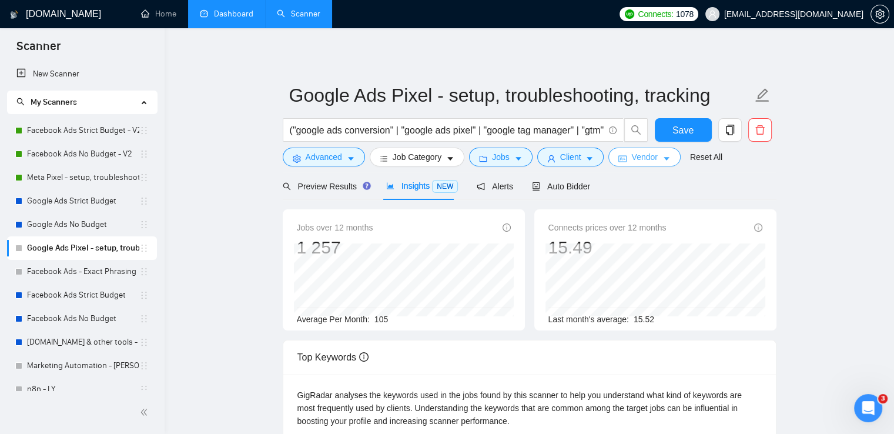
click at [649, 153] on span "Vendor" at bounding box center [644, 156] width 26 height 13
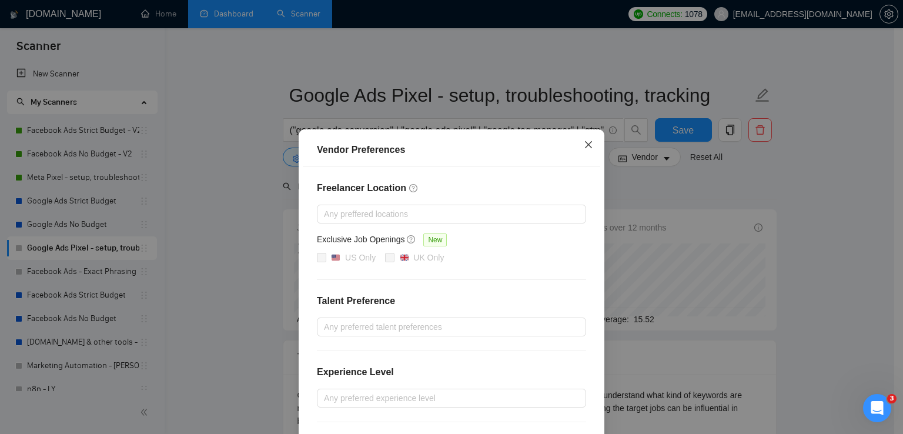
click at [585, 146] on icon "close" at bounding box center [588, 144] width 7 height 7
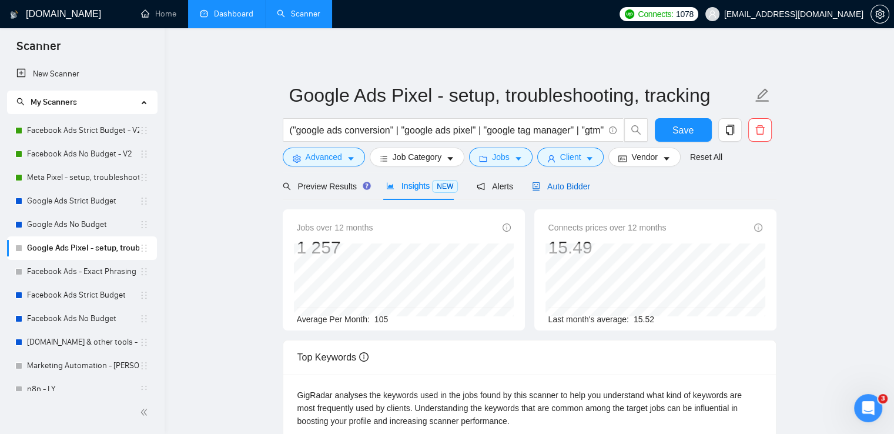
click at [569, 186] on span "Auto Bidder" at bounding box center [561, 186] width 58 height 9
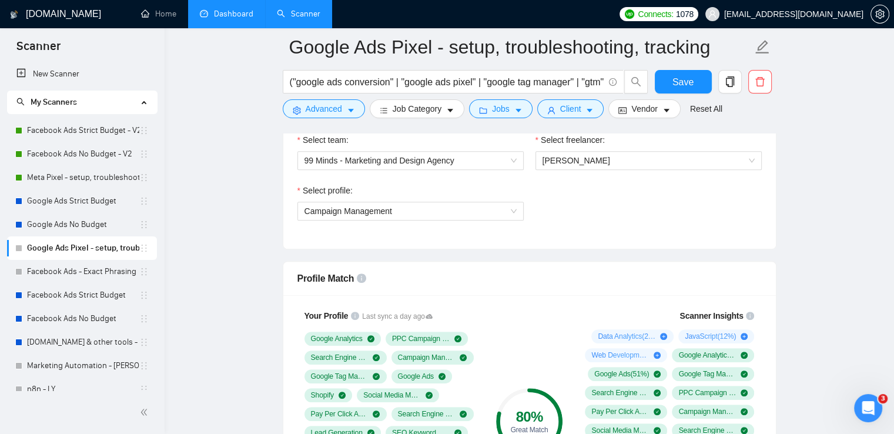
scroll to position [705, 0]
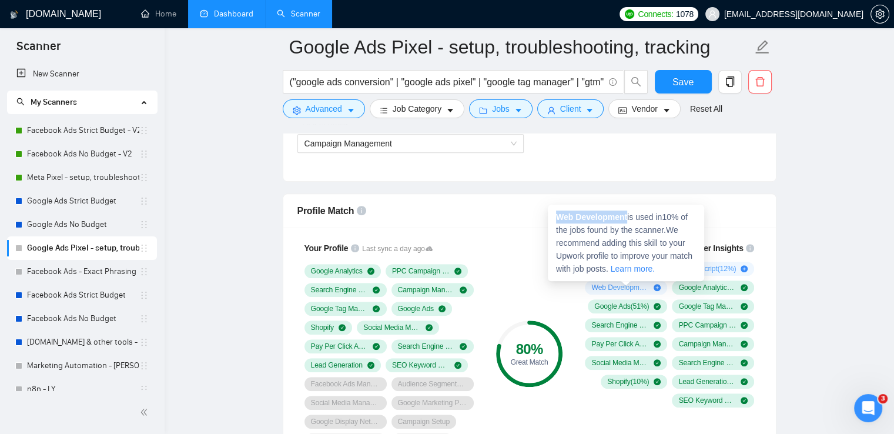
drag, startPoint x: 555, startPoint y: 216, endPoint x: 627, endPoint y: 222, distance: 71.9
click at [627, 222] on div "Web Development is used in 10 % of the jobs found by the scanner. We recommend …" at bounding box center [626, 243] width 156 height 76
copy strong "Web Development"
click at [604, 288] on span "Web Development ( 10 %)" at bounding box center [620, 287] width 58 height 9
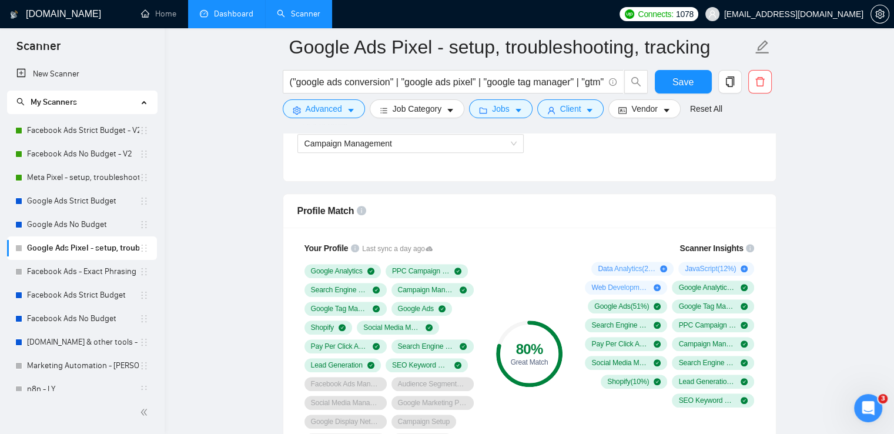
click at [491, 241] on div "80 % Great Match" at bounding box center [529, 353] width 79 height 239
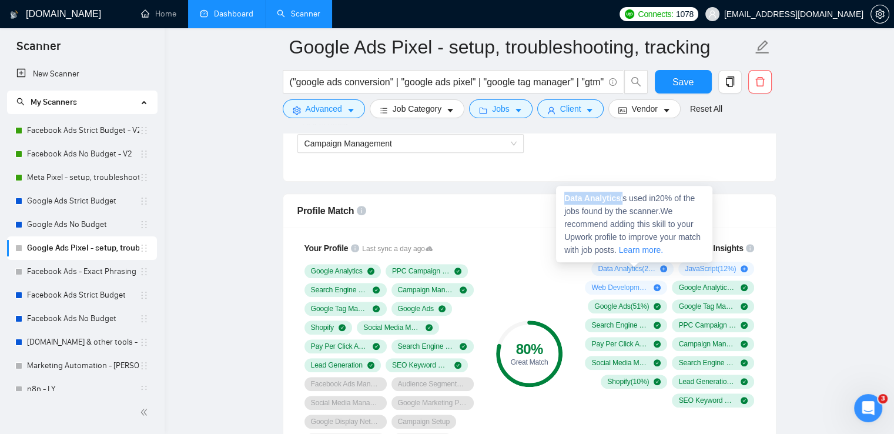
drag, startPoint x: 565, startPoint y: 197, endPoint x: 621, endPoint y: 200, distance: 55.3
click at [621, 200] on span "Data Analytics is used in 20 % of the jobs found by the scanner. We recommend a…" at bounding box center [632, 223] width 136 height 61
copy span "Data Analytics"
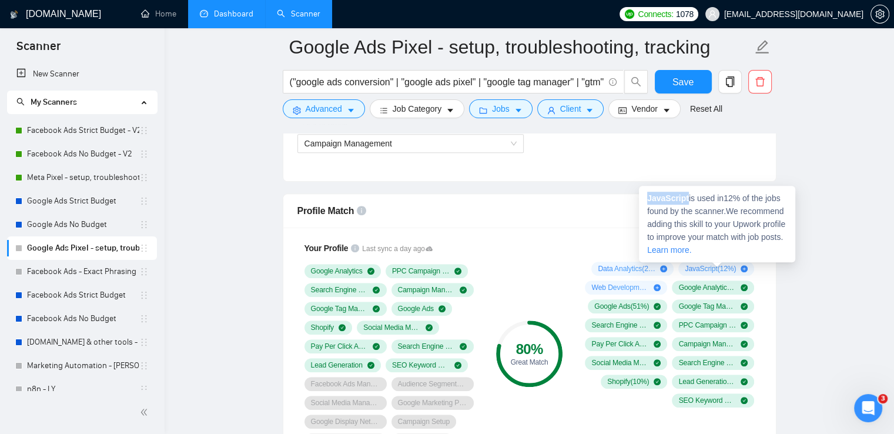
drag, startPoint x: 648, startPoint y: 200, endPoint x: 671, endPoint y: 203, distance: 23.7
click at [686, 200] on strong "JavaScript" at bounding box center [668, 197] width 42 height 9
copy strong "JavaScript"
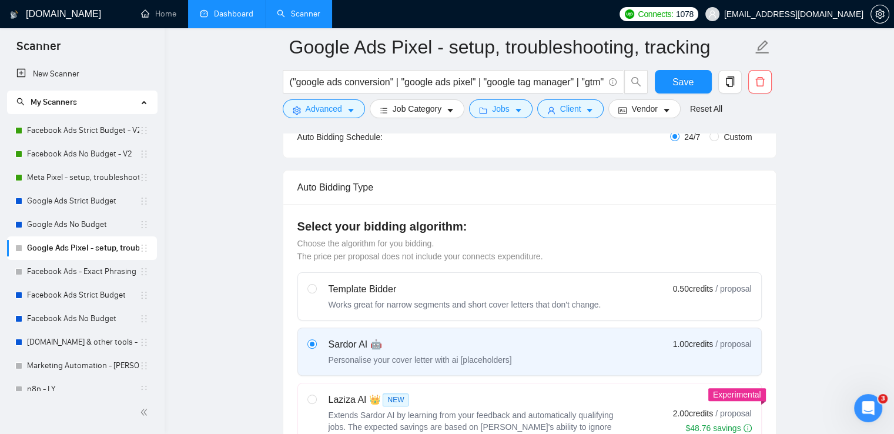
scroll to position [118, 0]
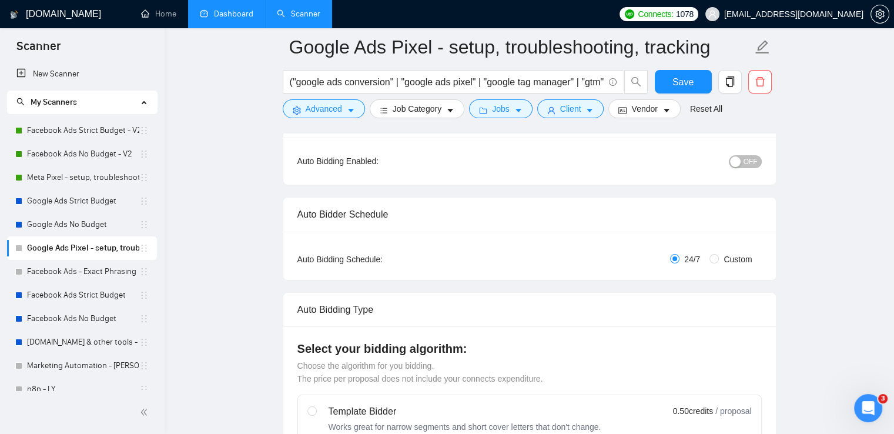
click at [755, 162] on span "OFF" at bounding box center [750, 161] width 14 height 13
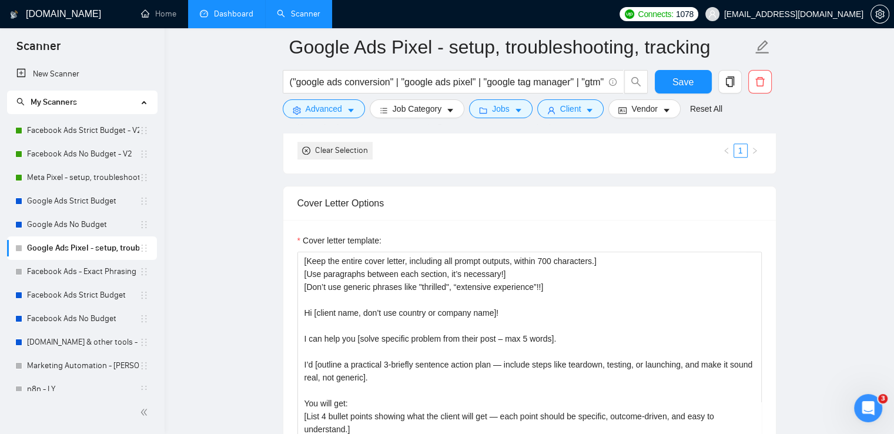
scroll to position [1469, 0]
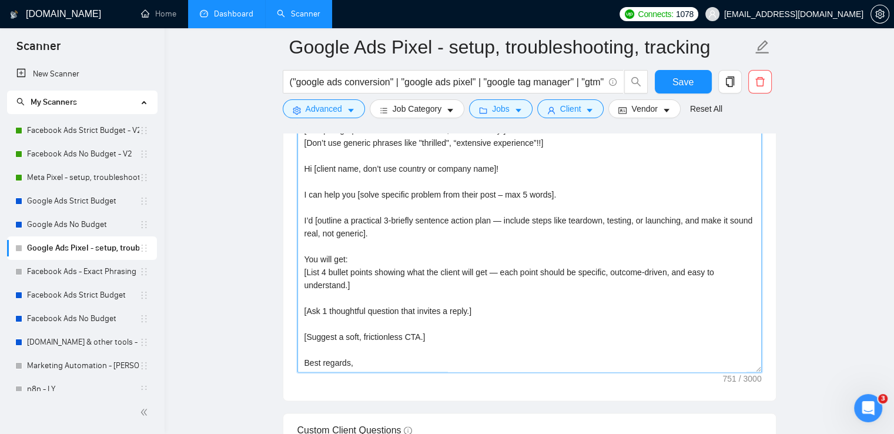
click at [567, 196] on textarea "[Keep the entire cover letter, including all prompt outputs, within 700 charact…" at bounding box center [529, 240] width 464 height 264
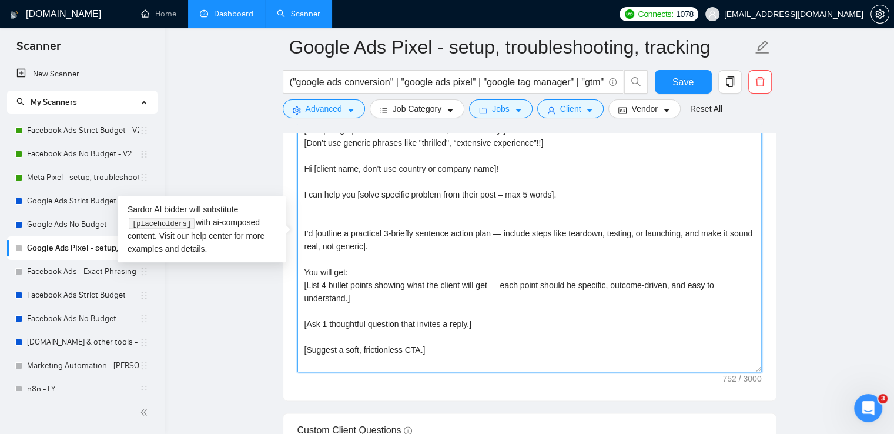
paste textarea "This portfolio highlights projects similar to yours:"
click at [571, 192] on textarea "[Keep the entire cover letter, including all prompt outputs, within 700 charact…" at bounding box center [529, 240] width 464 height 264
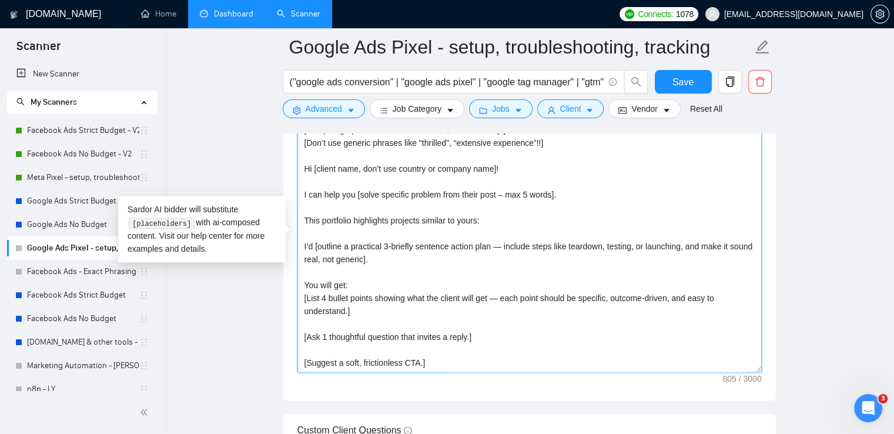
click at [504, 219] on textarea "[Keep the entire cover letter, including all prompt outputs, within 700 charact…" at bounding box center [529, 240] width 464 height 264
paste textarea "[URL][DOMAIN_NAME]"
type textarea "[Keep the entire cover letter, including all prompt outputs, within 700 charact…"
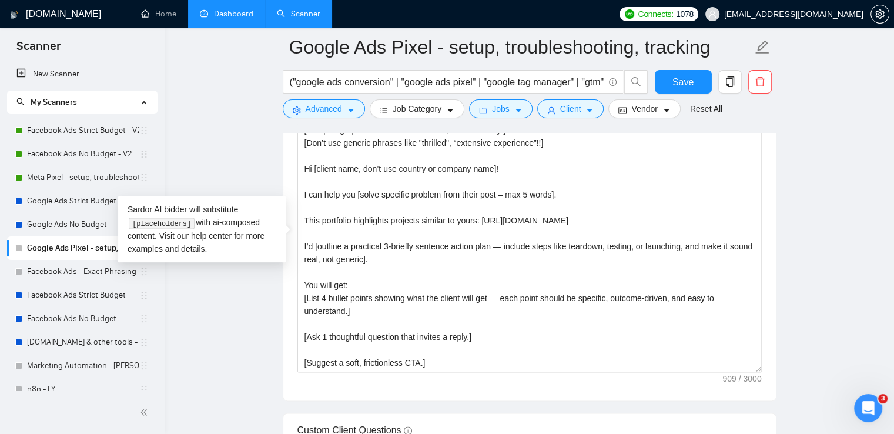
click at [825, 264] on main "Google Ads Pixel - setup, troubleshooting, tracking ("google ads conversion" | …" at bounding box center [529, 319] width 692 height 3482
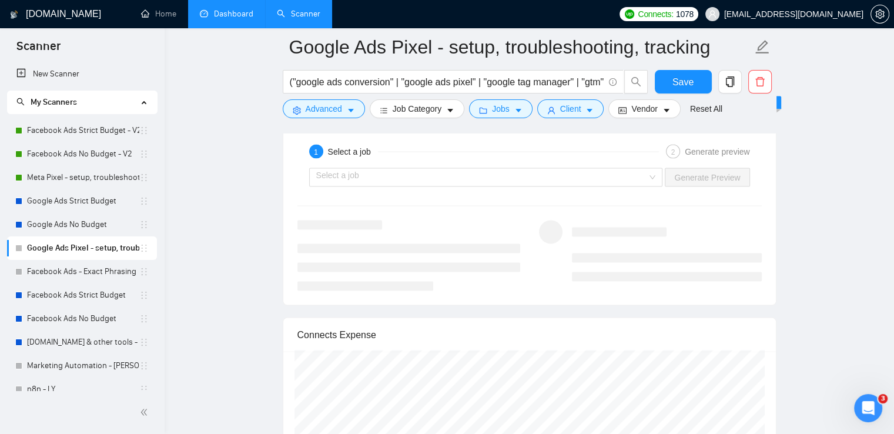
scroll to position [2410, 0]
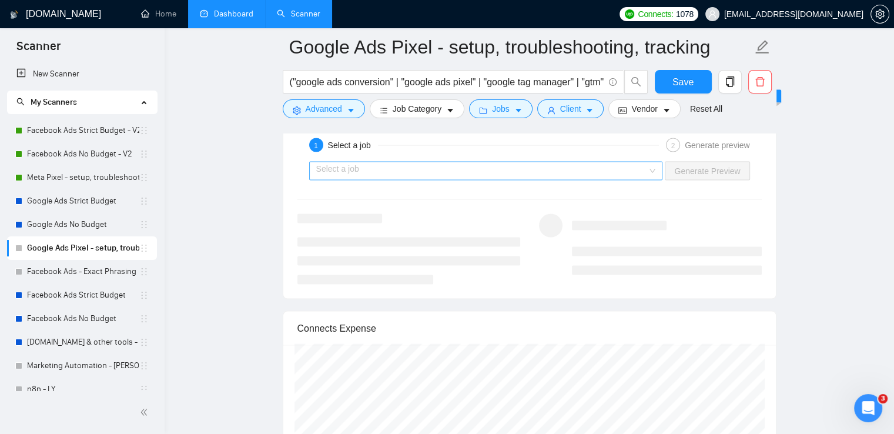
click at [398, 170] on input "search" at bounding box center [481, 171] width 331 height 18
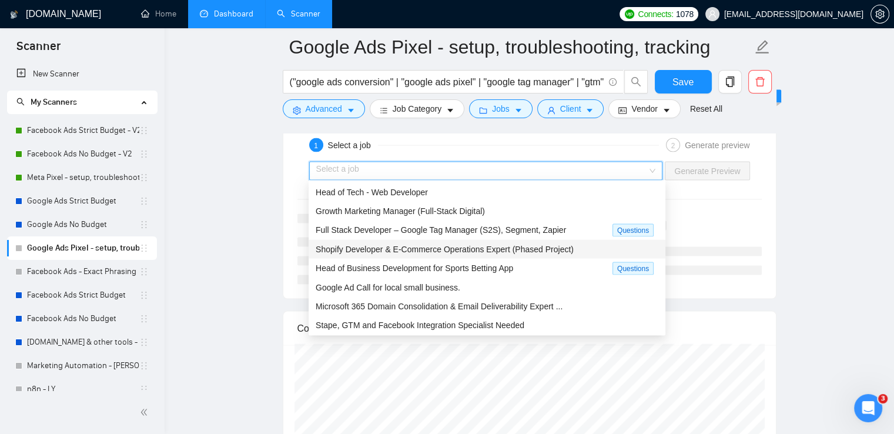
scroll to position [39, 0]
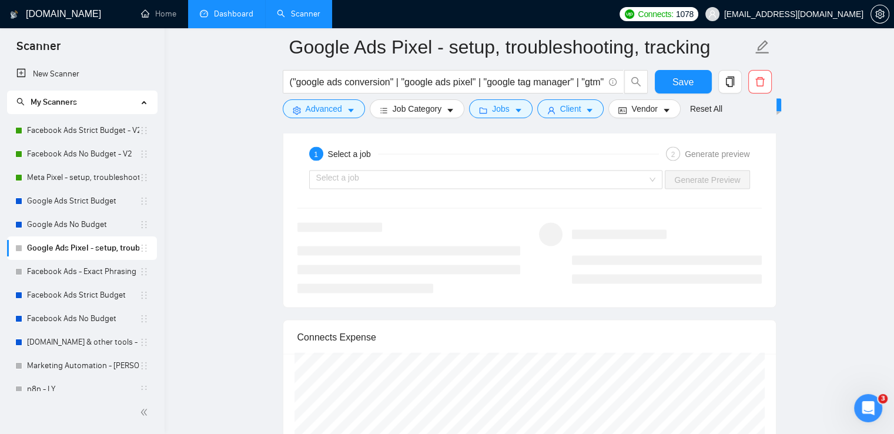
scroll to position [2337, 0]
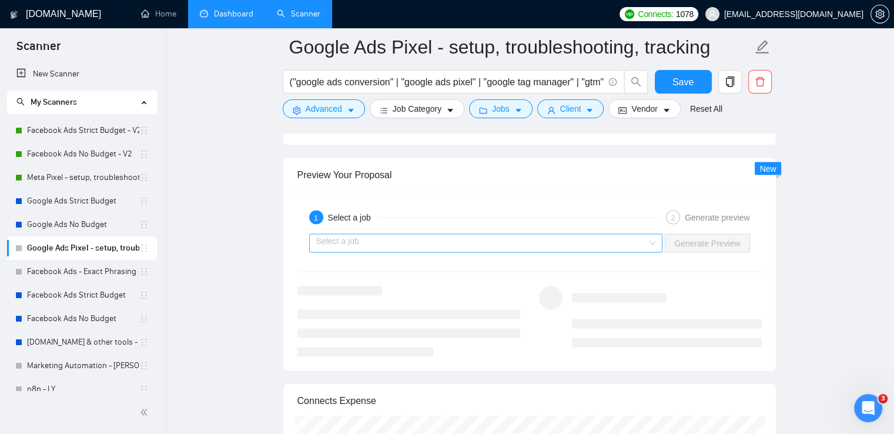
click at [400, 242] on input "search" at bounding box center [481, 243] width 331 height 18
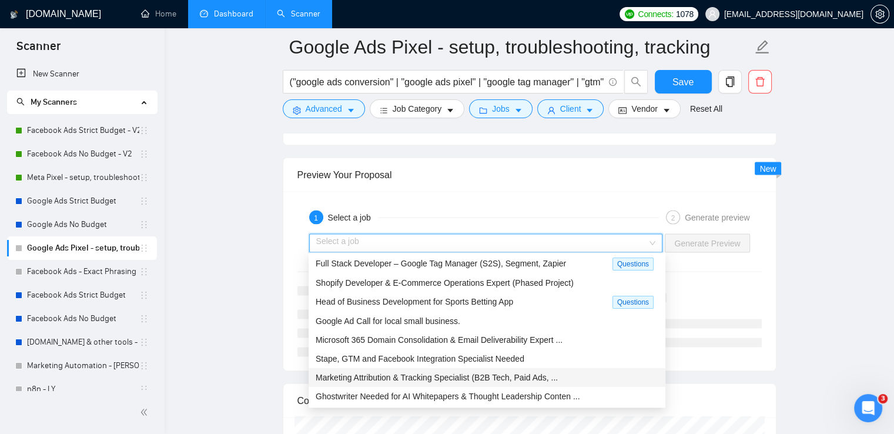
click at [486, 381] on span "Marketing Attribution & Tracking Specialist (B2B Tech, Paid Ads, ..." at bounding box center [437, 377] width 242 height 9
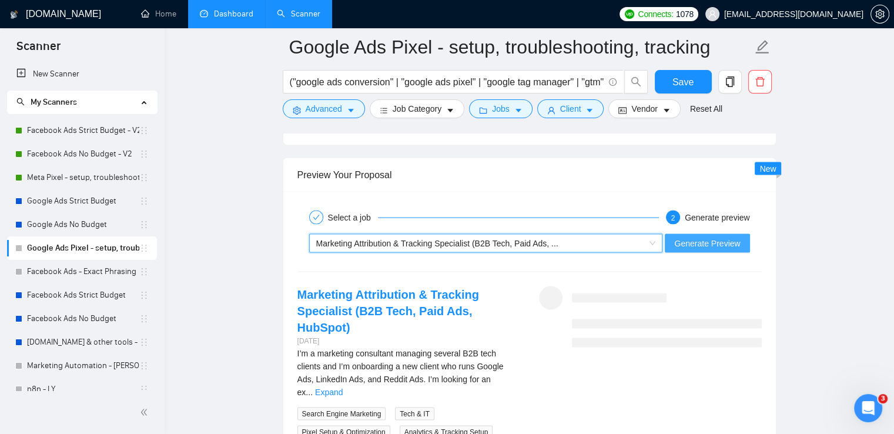
click at [722, 240] on span "Generate Preview" at bounding box center [707, 243] width 66 height 13
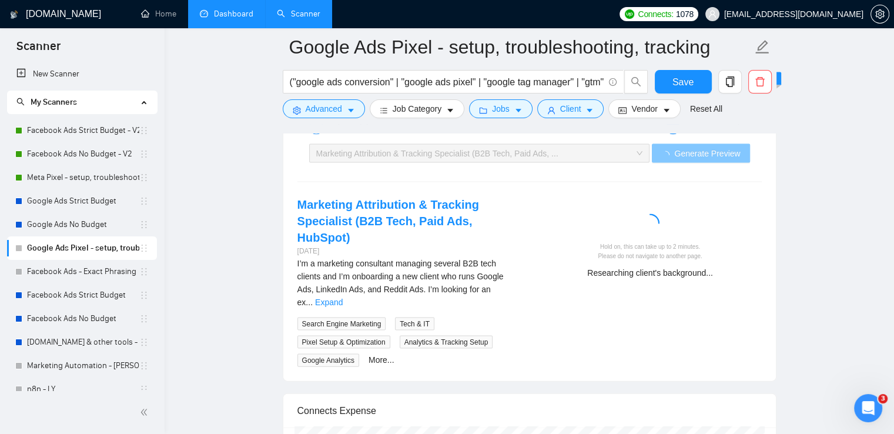
scroll to position [2455, 0]
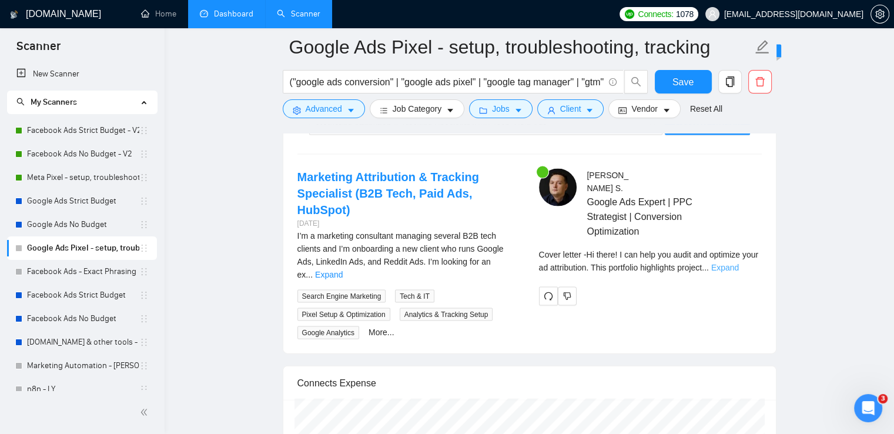
click at [739, 263] on link "Expand" at bounding box center [725, 267] width 28 height 9
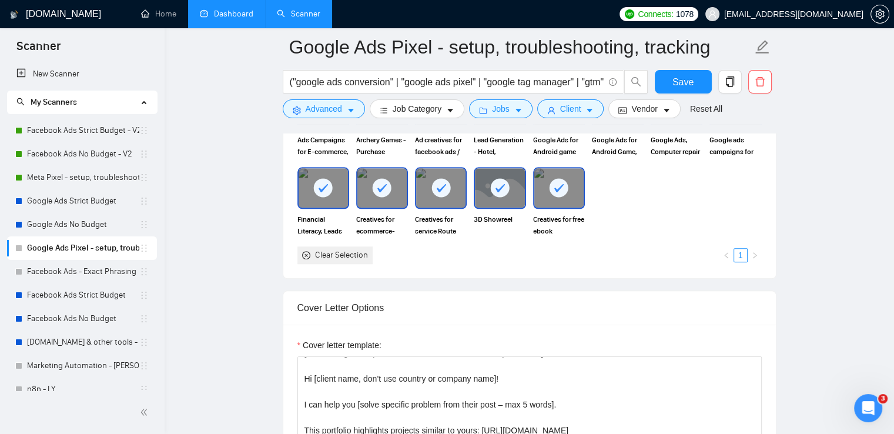
scroll to position [1456, 0]
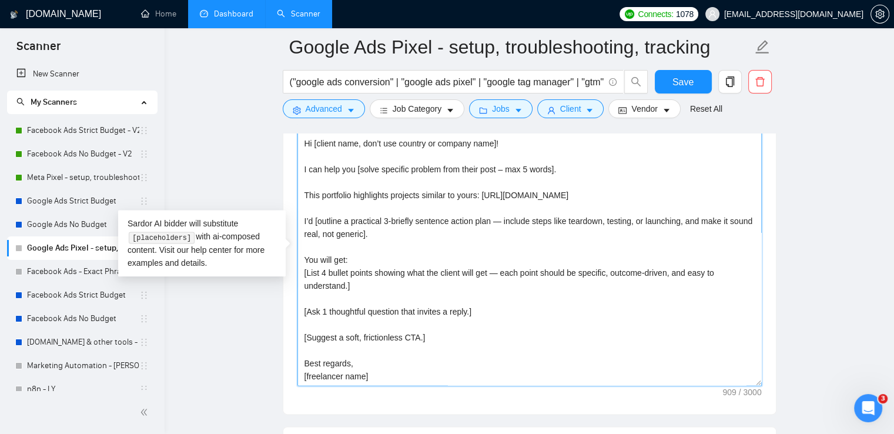
drag, startPoint x: 302, startPoint y: 179, endPoint x: 656, endPoint y: 196, distance: 354.2
click at [656, 196] on textarea "[Keep the entire cover letter, including all prompt outputs, within 700 charact…" at bounding box center [529, 253] width 464 height 264
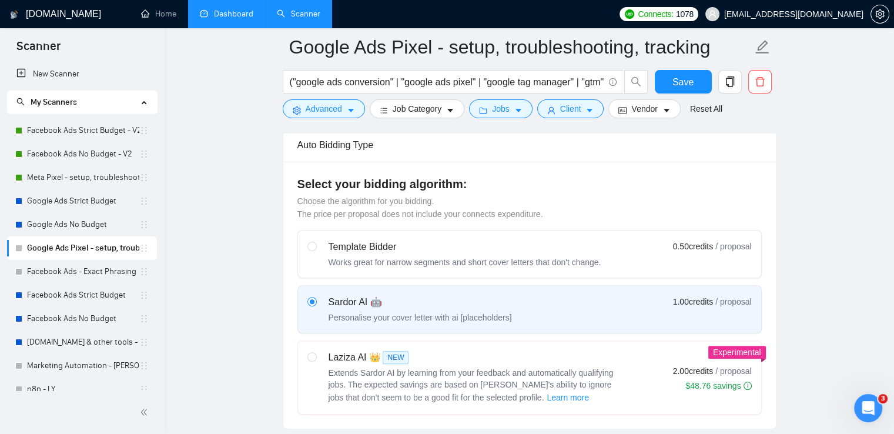
scroll to position [280, 0]
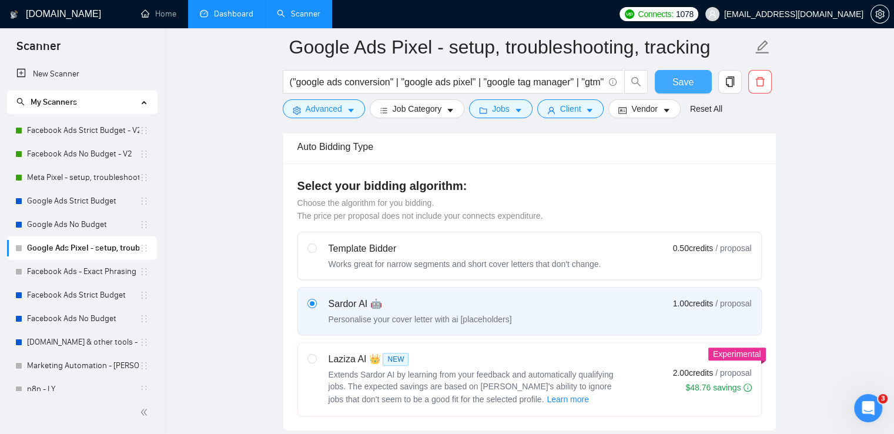
click at [682, 76] on span "Save" at bounding box center [682, 82] width 21 height 15
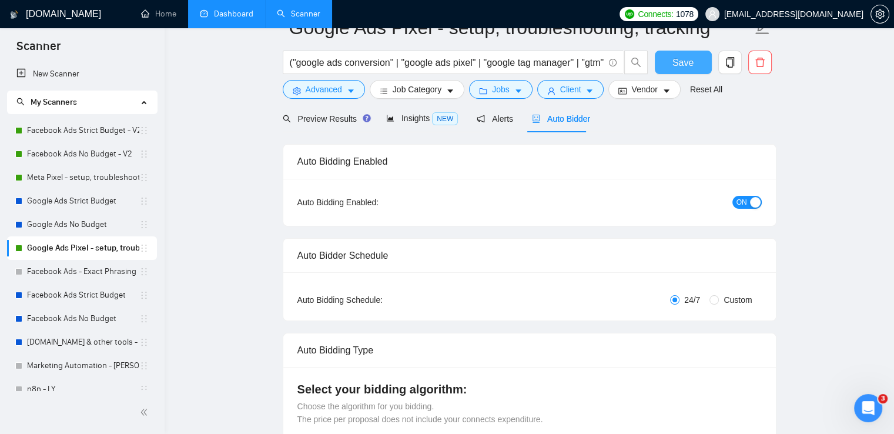
scroll to position [45, 0]
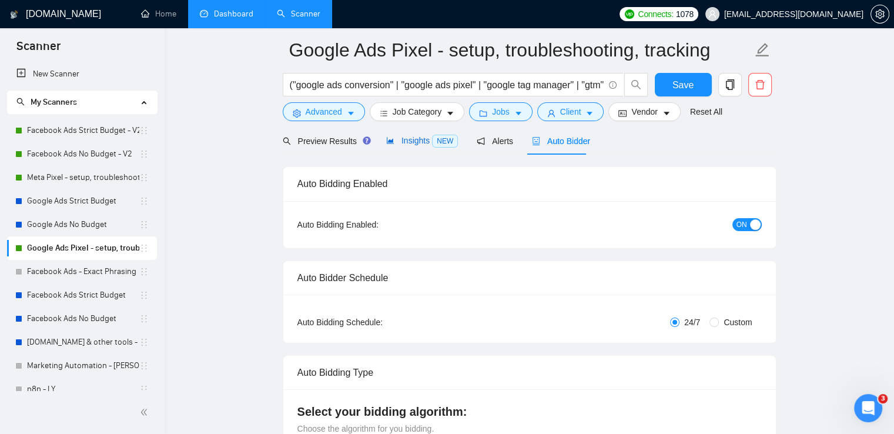
click at [407, 143] on span "Insights NEW" at bounding box center [422, 140] width 72 height 9
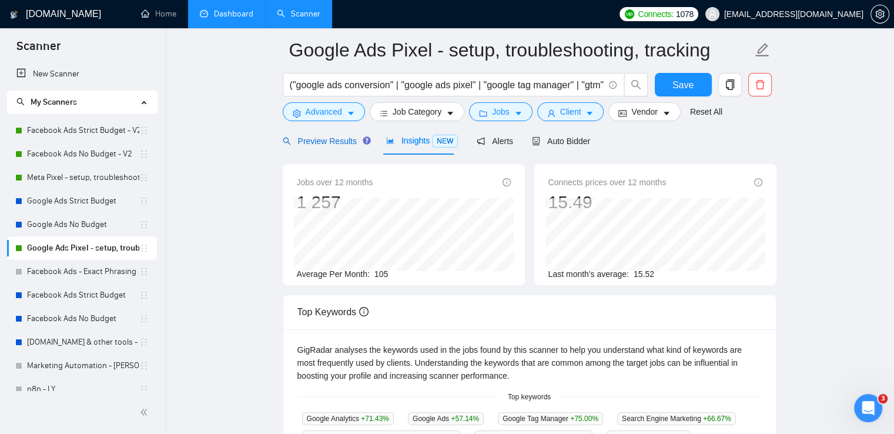
click at [317, 139] on span "Preview Results" at bounding box center [325, 140] width 85 height 9
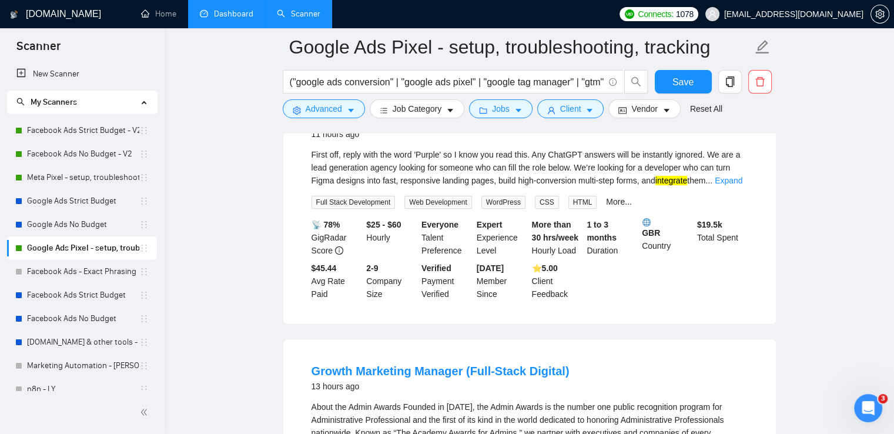
scroll to position [104, 0]
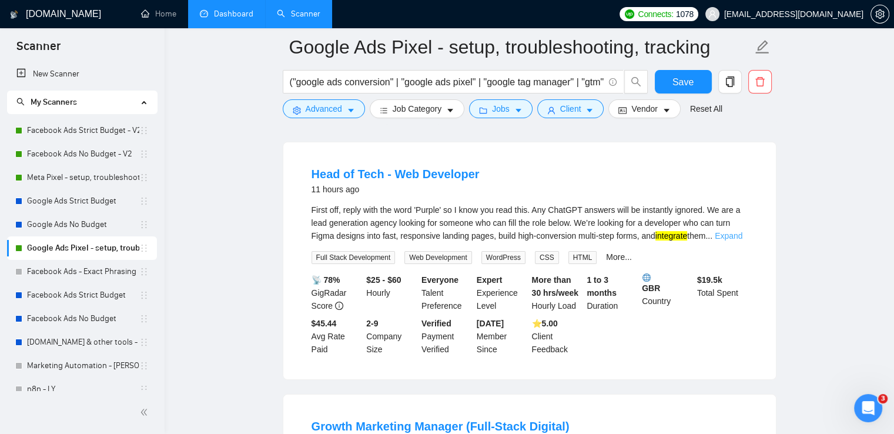
click at [732, 236] on link "Expand" at bounding box center [729, 235] width 28 height 9
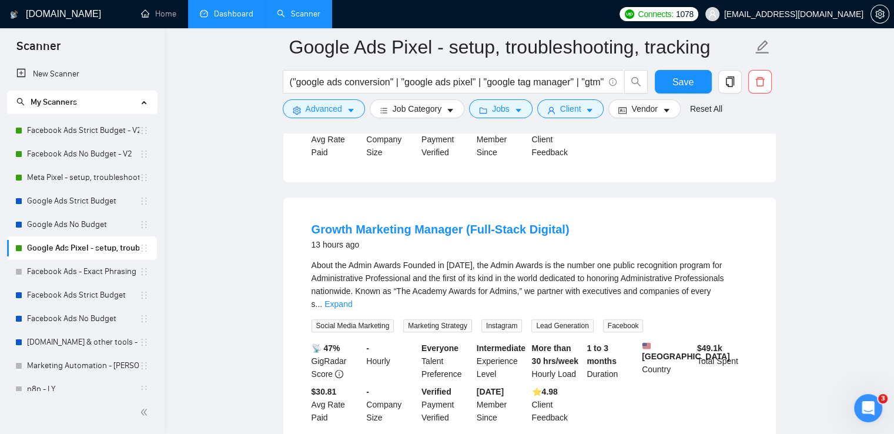
scroll to position [457, 0]
click at [352, 299] on link "Expand" at bounding box center [338, 303] width 28 height 9
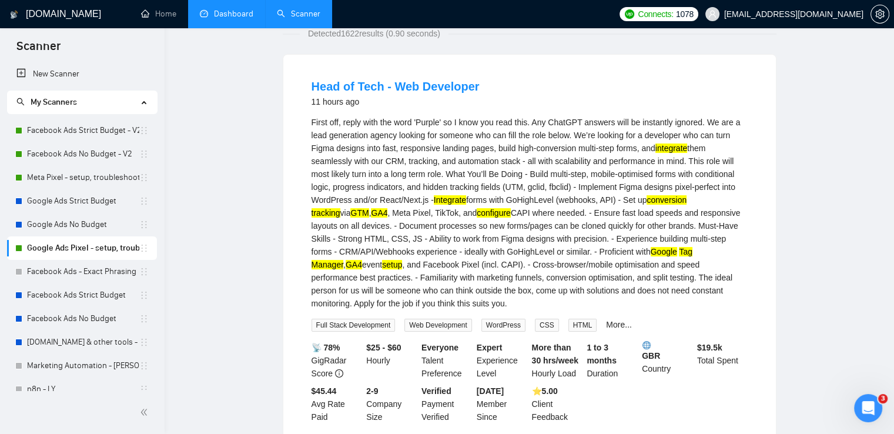
scroll to position [0, 0]
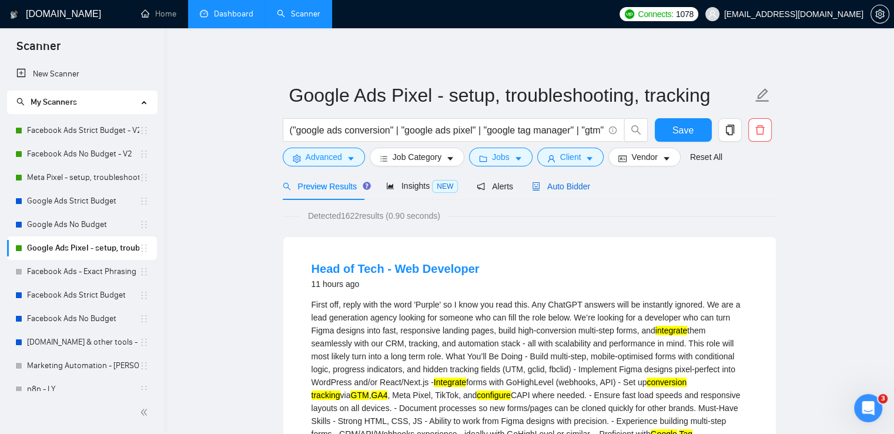
click at [568, 182] on span "Auto Bidder" at bounding box center [561, 186] width 58 height 9
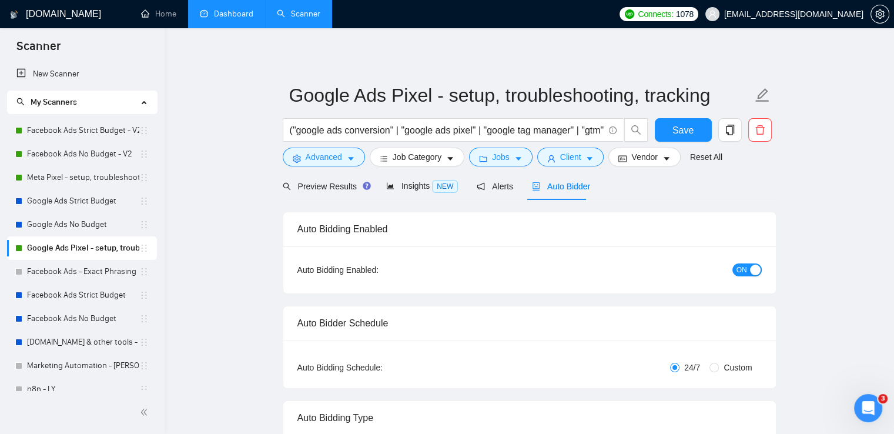
click at [109, 180] on link "Meta Pixel - setup, troubleshooting, tracking" at bounding box center [83, 178] width 112 height 24
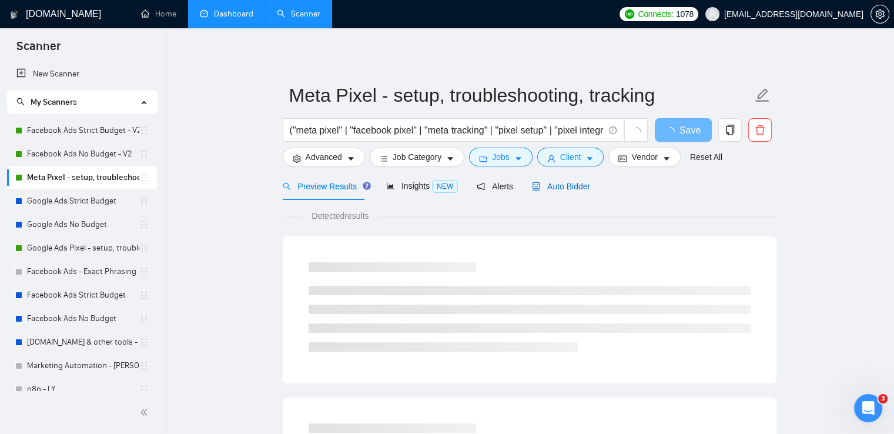
click at [554, 186] on span "Auto Bidder" at bounding box center [561, 186] width 58 height 9
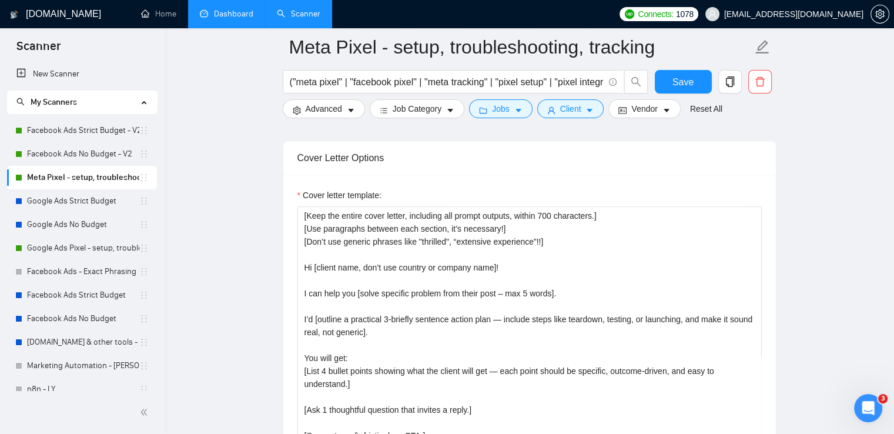
scroll to position [1411, 0]
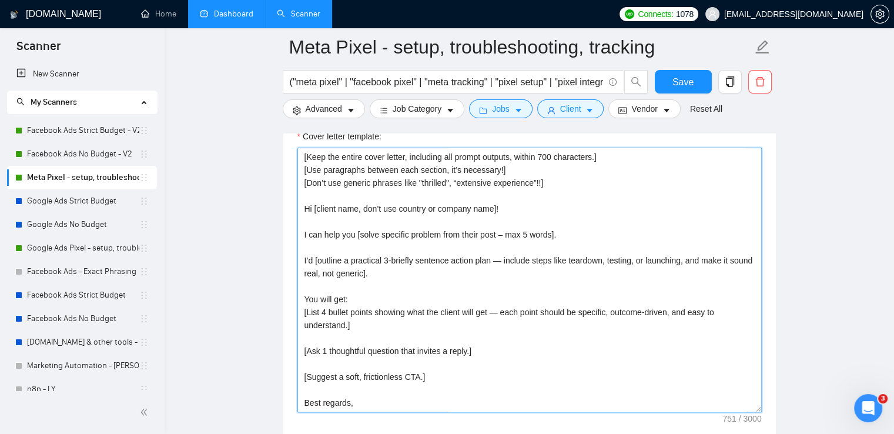
click at [578, 237] on textarea "[Keep the entire cover letter, including all prompt outputs, within 700 charact…" at bounding box center [529, 280] width 464 height 264
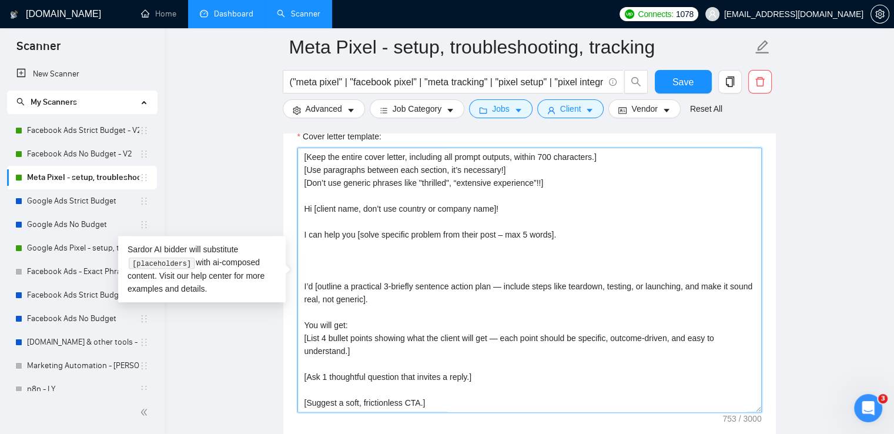
paste textarea "This portfolio highlights projects similar to yours: [URL][DOMAIN_NAME]"
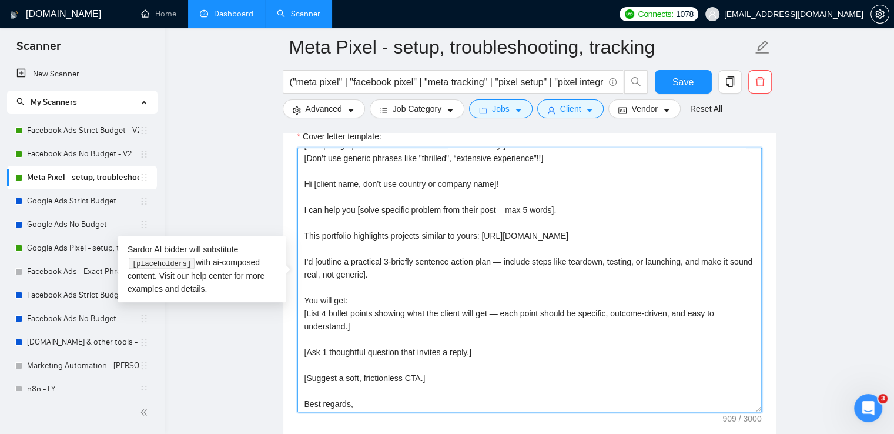
scroll to position [0, 0]
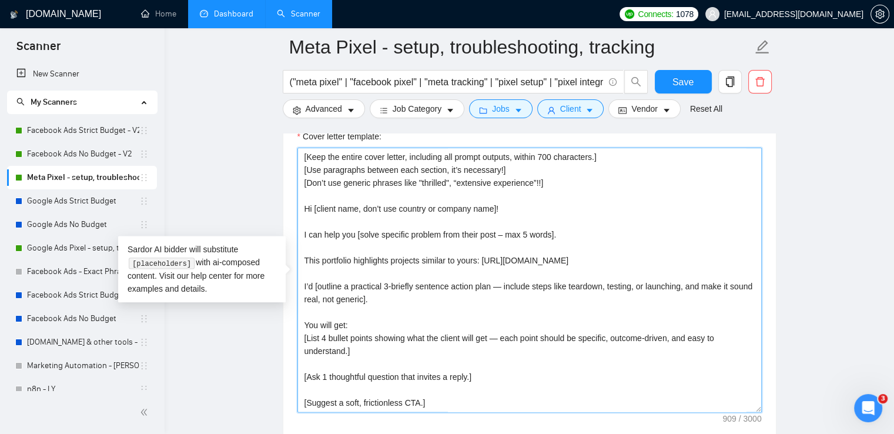
type textarea "[Keep the entire cover letter, including all prompt outputs, within 700 charact…"
click at [839, 226] on main "Meta Pixel - setup, troubleshooting, tracking ("meta pixel" | "facebook pixel" …" at bounding box center [529, 343] width 692 height 3414
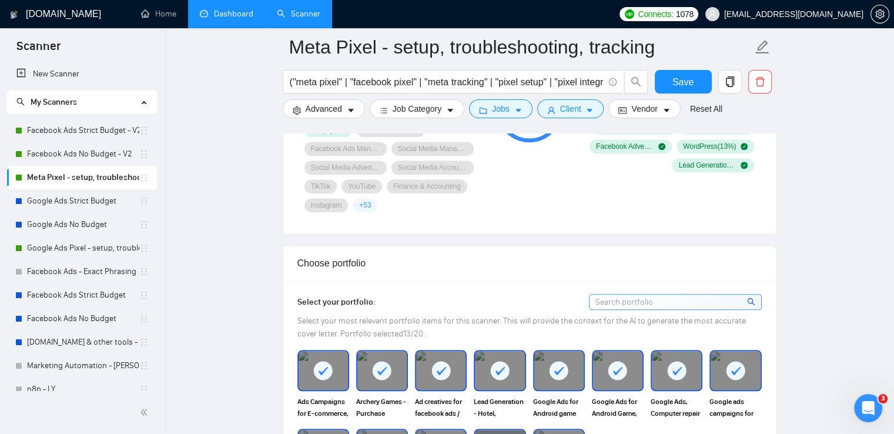
scroll to position [705, 0]
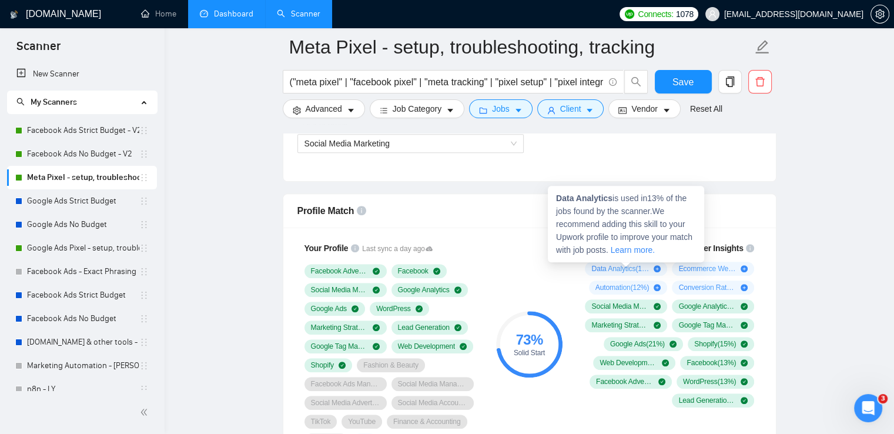
click at [570, 197] on strong "Data Analytics" at bounding box center [584, 197] width 56 height 9
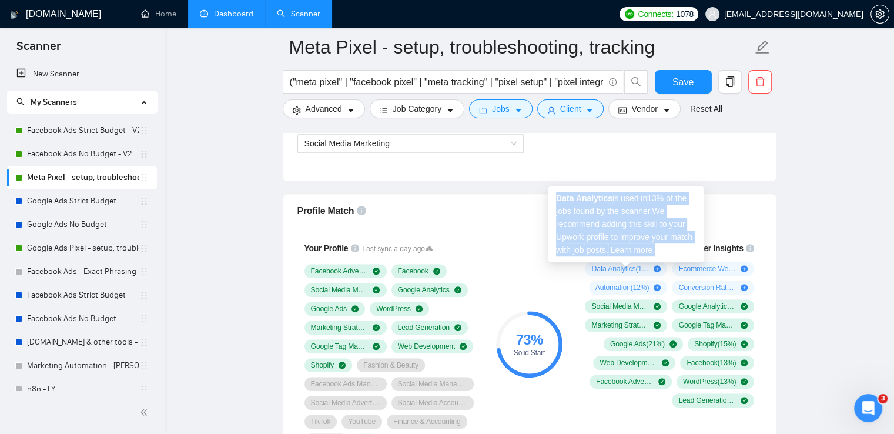
click at [570, 197] on strong "Data Analytics" at bounding box center [584, 197] width 56 height 9
click at [578, 196] on strong "Data Analytics" at bounding box center [584, 197] width 56 height 9
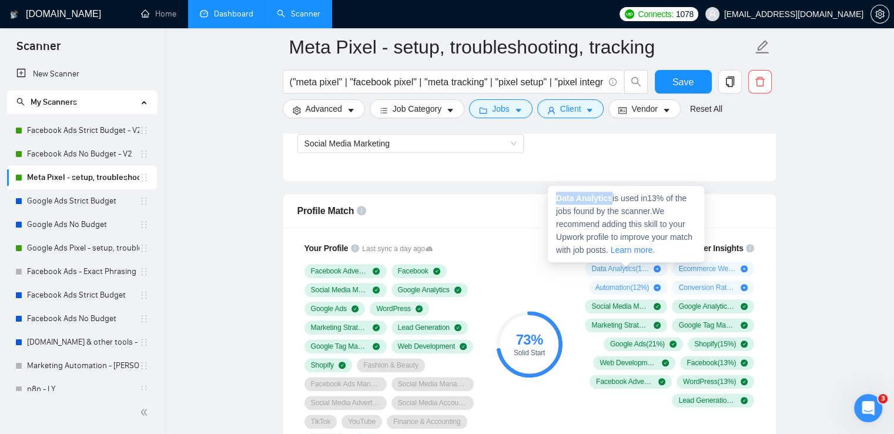
drag, startPoint x: 557, startPoint y: 200, endPoint x: 611, endPoint y: 199, distance: 53.5
click at [611, 199] on strong "Data Analytics" at bounding box center [584, 197] width 56 height 9
copy strong "Data Analytics"
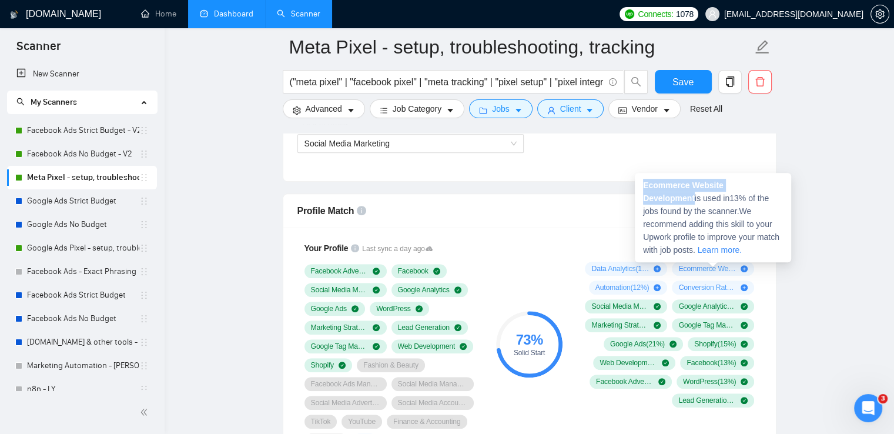
drag, startPoint x: 643, startPoint y: 184, endPoint x: 767, endPoint y: 187, distance: 124.1
click at [779, 186] on div "Ecommerce Website Development is used in 13 % of the jobs found by the scanner.…" at bounding box center [713, 217] width 156 height 89
copy strong "Ecommerce Website Development"
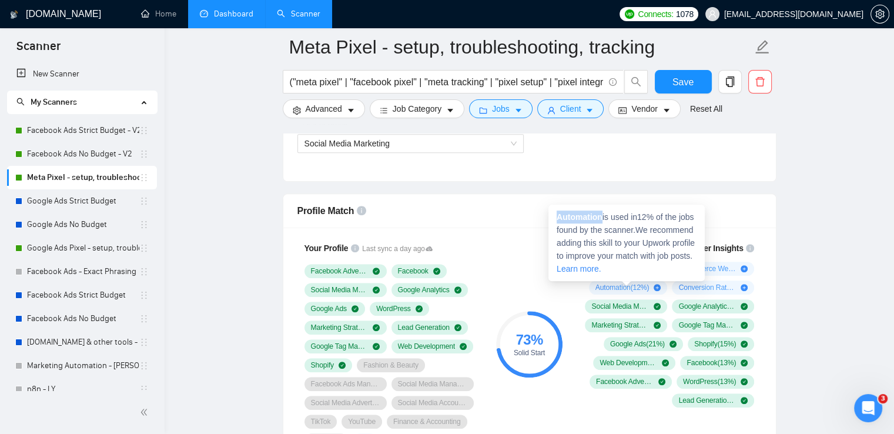
drag, startPoint x: 555, startPoint y: 219, endPoint x: 601, endPoint y: 220, distance: 45.9
click at [603, 219] on div "Automation is used in 12 % of the jobs found by the scanner. We recommend addin…" at bounding box center [626, 243] width 156 height 76
copy strong "Automation"
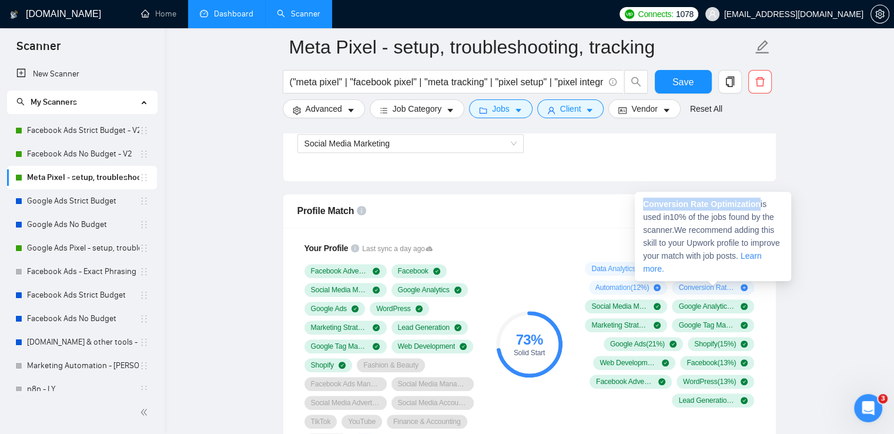
drag, startPoint x: 644, startPoint y: 203, endPoint x: 757, endPoint y: 205, distance: 112.9
click at [757, 205] on strong "Conversion Rate Optimization" at bounding box center [702, 203] width 118 height 9
copy strong "Conversion Rate Optimization"
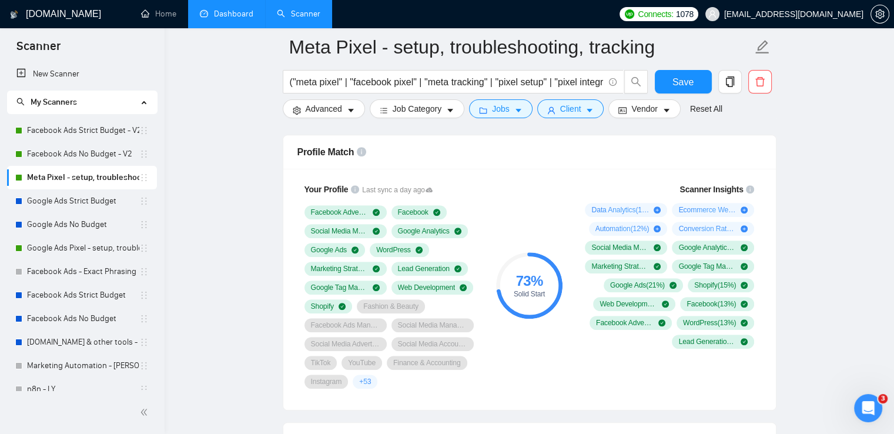
scroll to position [470, 0]
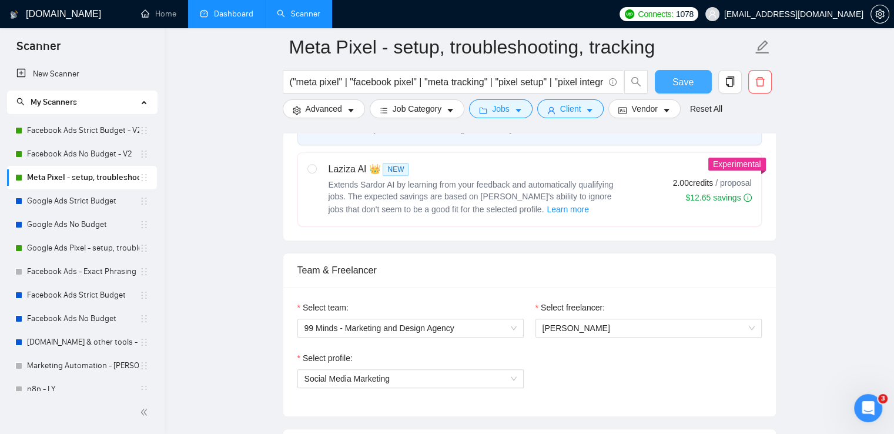
click at [693, 73] on button "Save" at bounding box center [683, 82] width 57 height 24
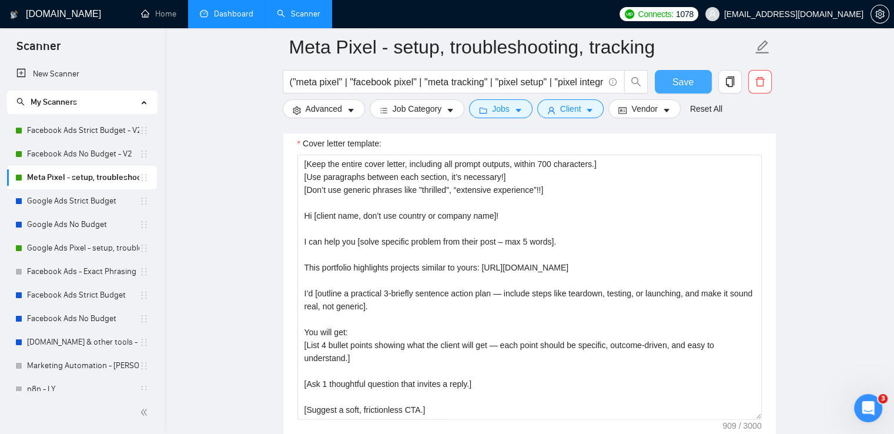
scroll to position [1411, 0]
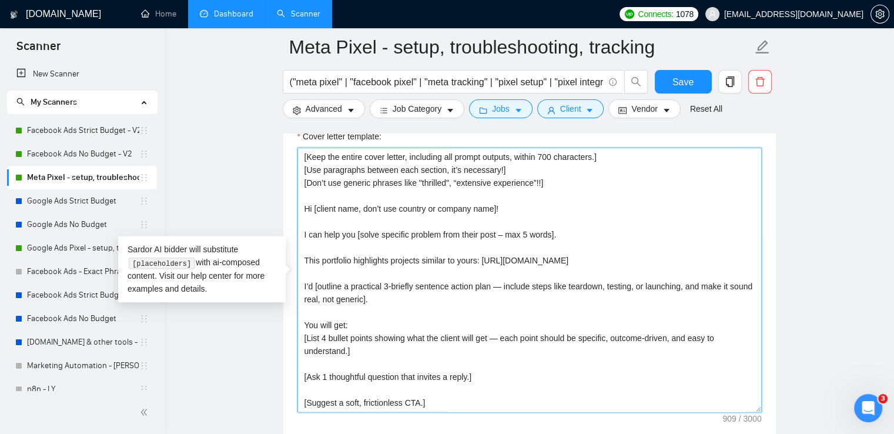
drag, startPoint x: 301, startPoint y: 259, endPoint x: 658, endPoint y: 271, distance: 357.0
click at [658, 271] on textarea "[Keep the entire cover letter, including all prompt outputs, within 700 charact…" at bounding box center [529, 280] width 464 height 264
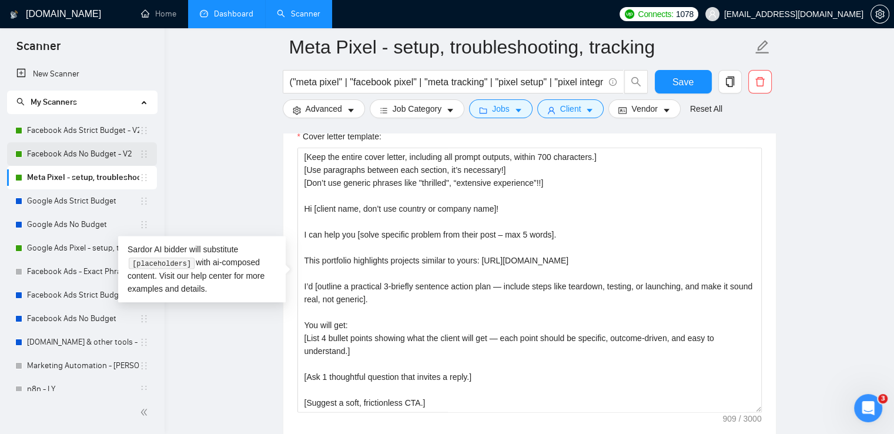
click at [88, 158] on link "Facebook Ads No Budget - V2" at bounding box center [83, 154] width 112 height 24
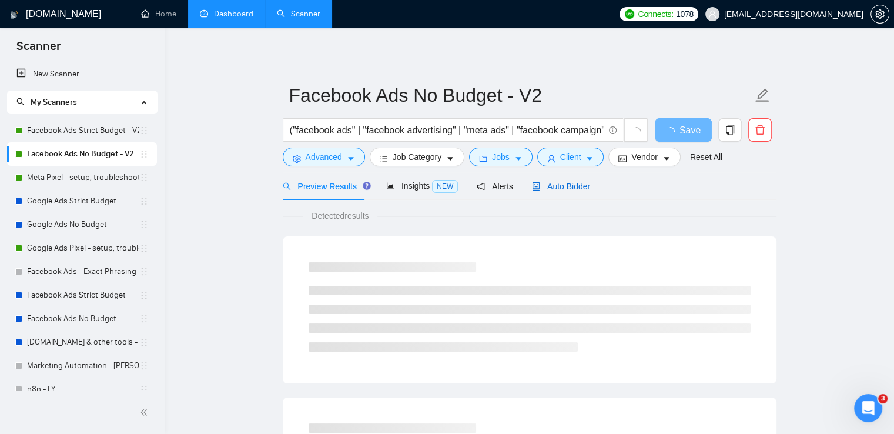
click at [562, 183] on span "Auto Bidder" at bounding box center [561, 186] width 58 height 9
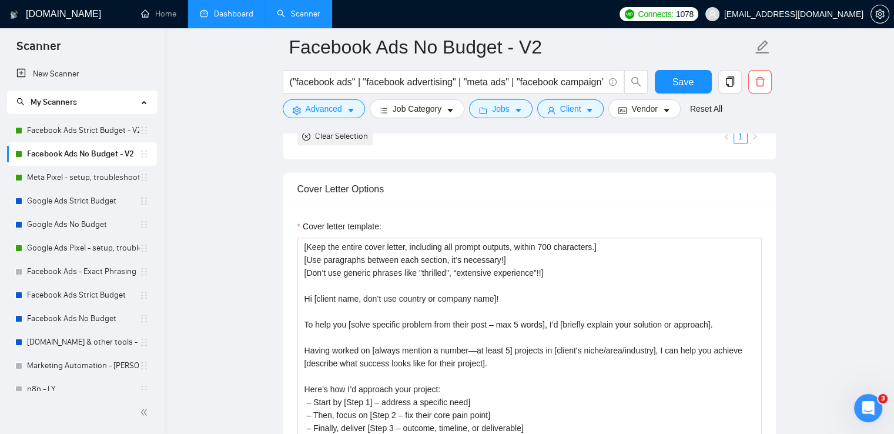
scroll to position [1411, 0]
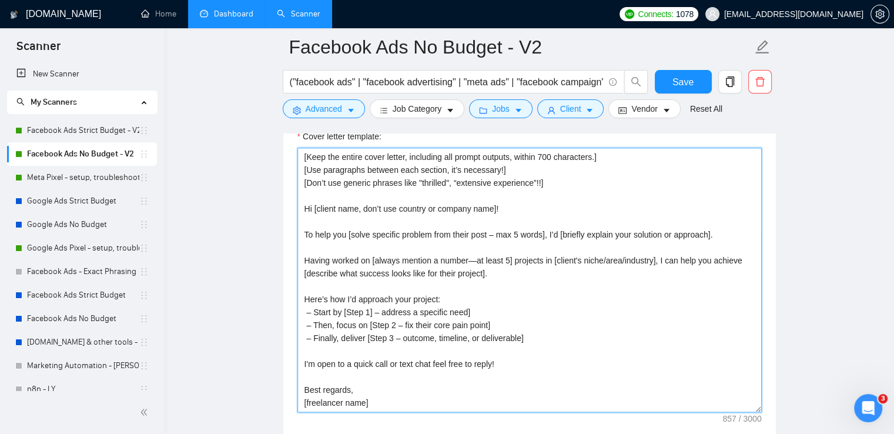
click at [722, 232] on textarea "[Keep the entire cover letter, including all prompt outputs, within 700 charact…" at bounding box center [529, 280] width 464 height 264
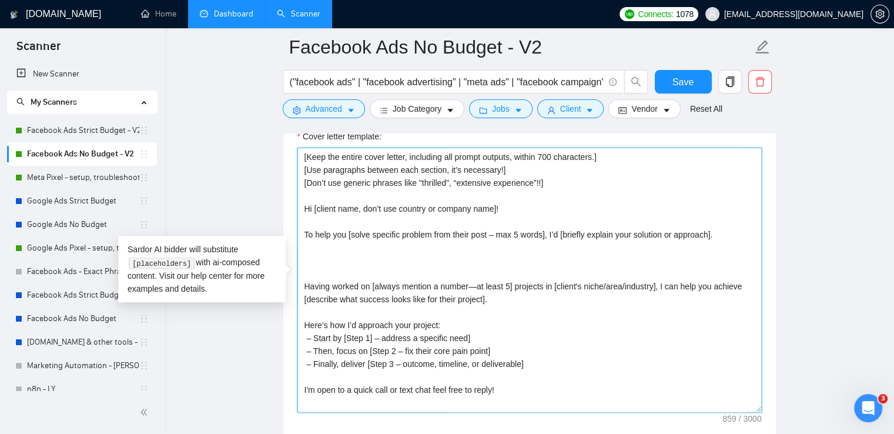
paste textarea "This portfolio highlights projects similar to yours: [URL][DOMAIN_NAME]"
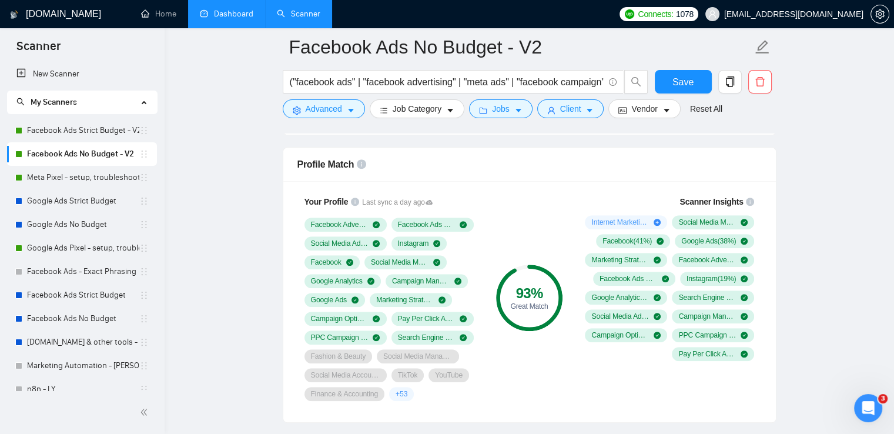
scroll to position [646, 0]
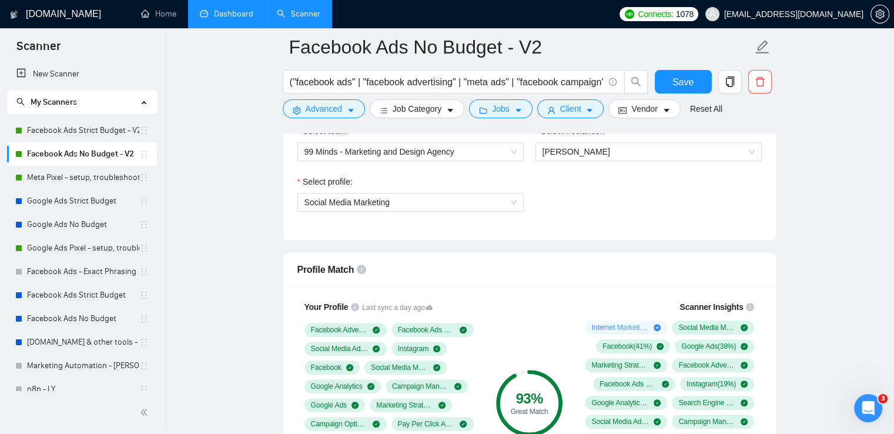
type textarea "[Lore ips dolors ametc adipis, elitseddo eiu tempor incidid, utlabo 564 etdolor…"
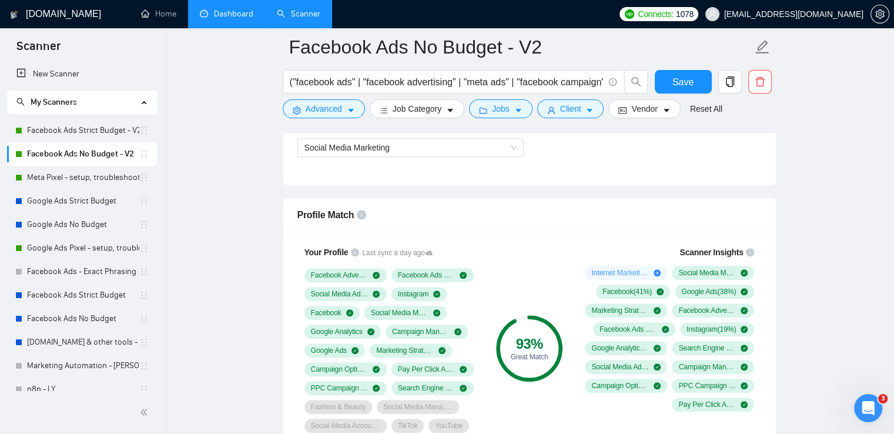
scroll to position [764, 0]
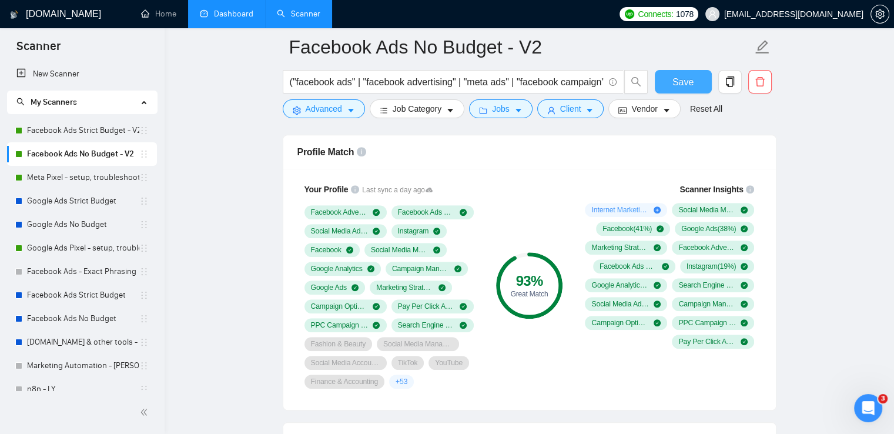
click at [672, 79] on span "Save" at bounding box center [682, 82] width 21 height 15
click at [63, 126] on link "Facebook Ads Strict Budget - V2" at bounding box center [83, 131] width 112 height 24
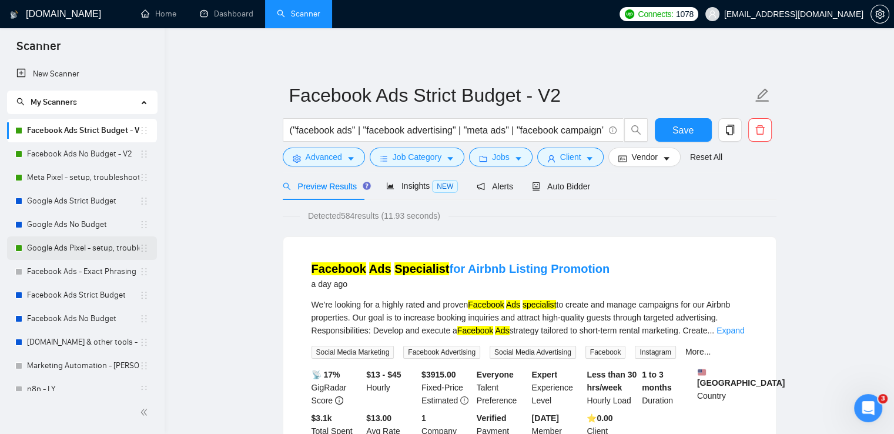
click at [84, 250] on link "Google Ads Pixel - setup, troubleshooting, tracking" at bounding box center [83, 248] width 112 height 24
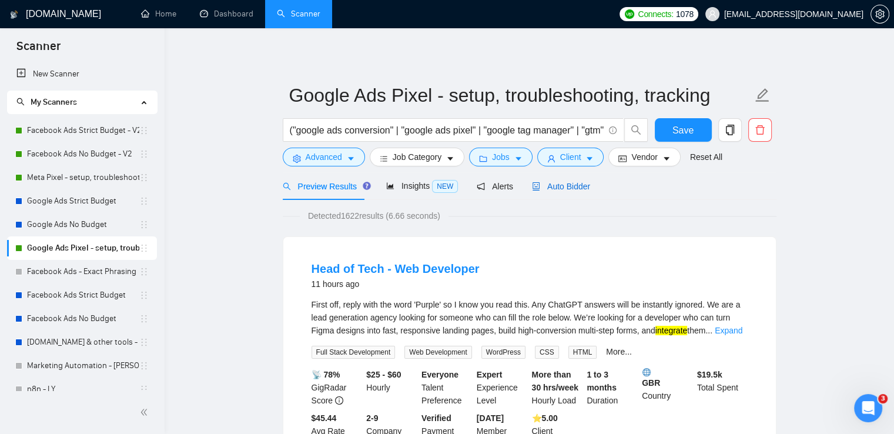
click at [550, 189] on span "Auto Bidder" at bounding box center [561, 186] width 58 height 9
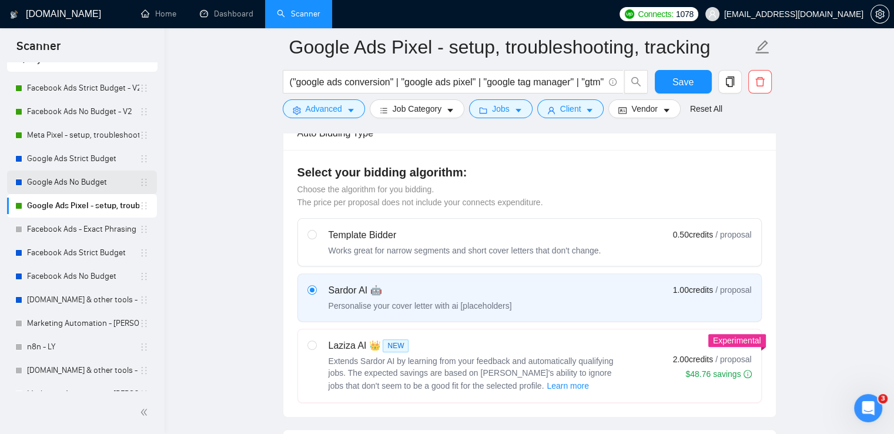
scroll to position [59, 0]
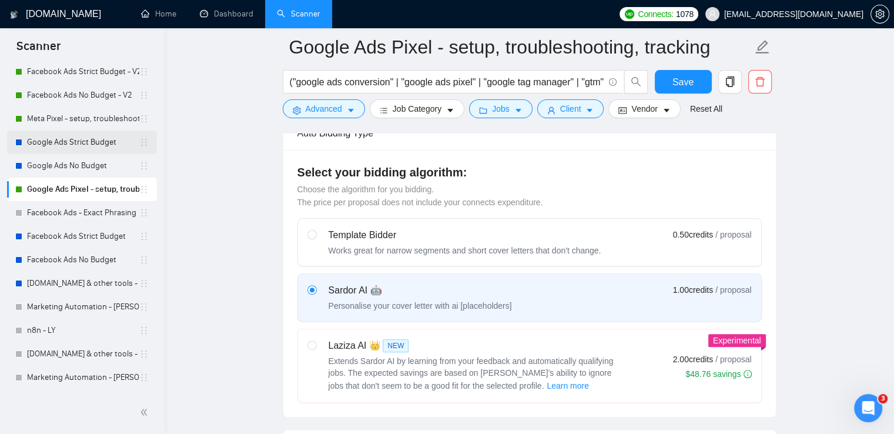
click at [91, 143] on link "Google Ads Strict Budget" at bounding box center [83, 142] width 112 height 24
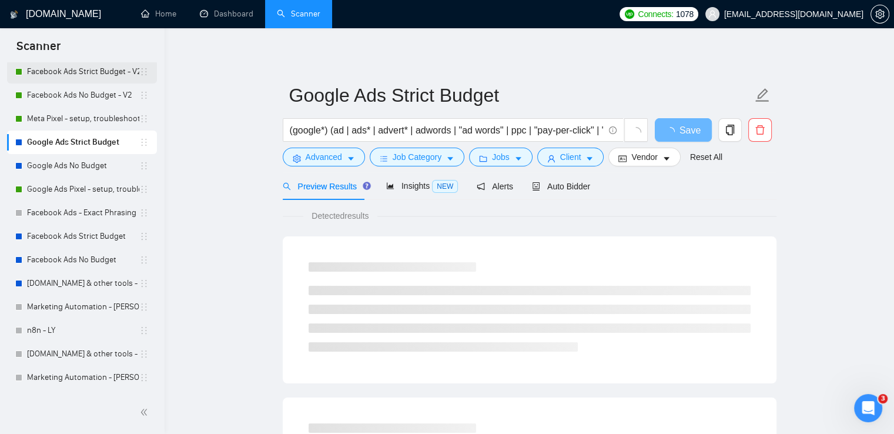
click at [49, 73] on link "Facebook Ads Strict Budget - V2" at bounding box center [83, 72] width 112 height 24
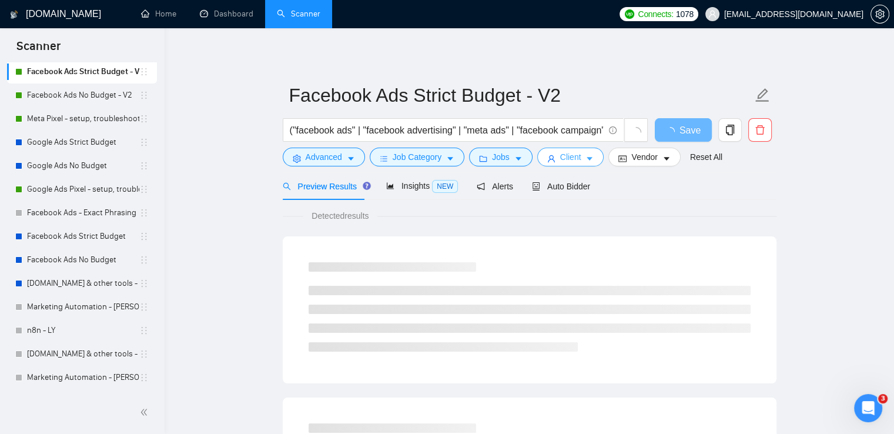
click at [576, 158] on span "Client" at bounding box center [570, 156] width 21 height 13
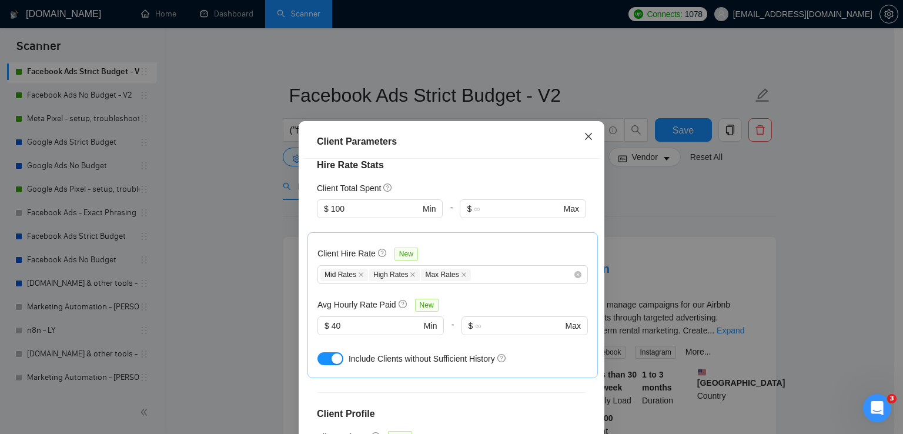
click at [585, 139] on icon "close" at bounding box center [588, 136] width 7 height 7
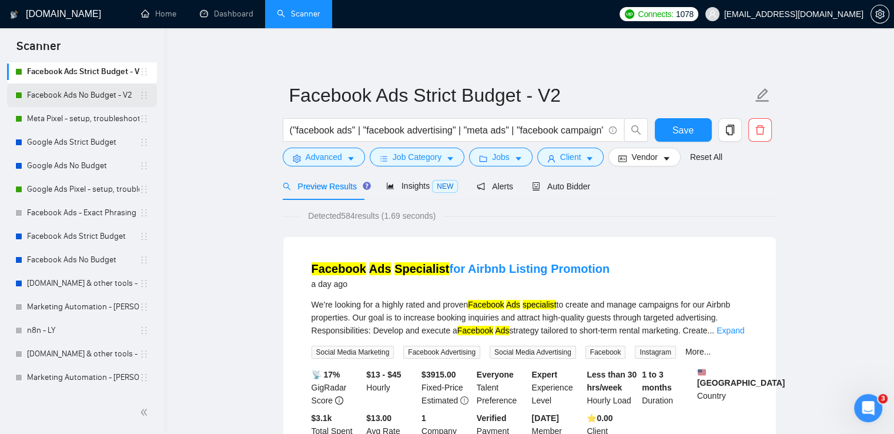
click at [73, 94] on link "Facebook Ads No Budget - V2" at bounding box center [83, 95] width 112 height 24
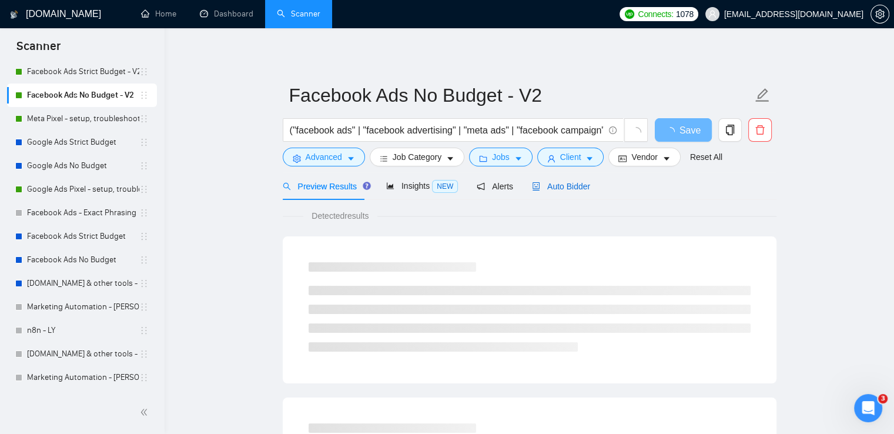
click at [571, 187] on span "Auto Bidder" at bounding box center [561, 186] width 58 height 9
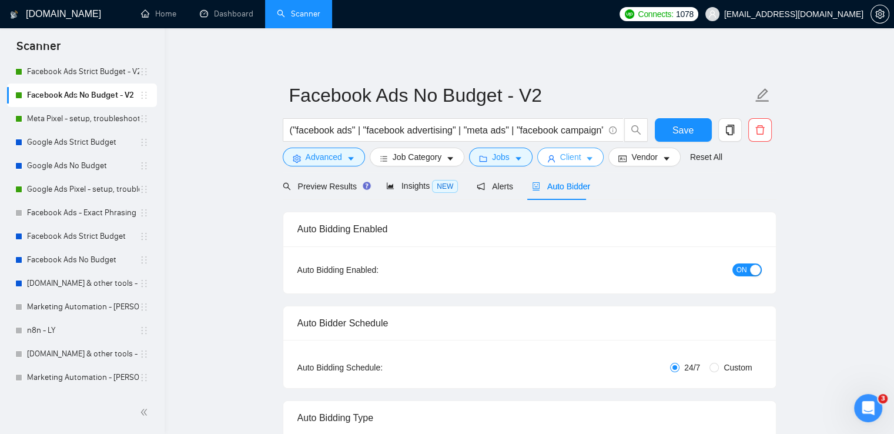
click at [569, 152] on span "Client" at bounding box center [570, 156] width 21 height 13
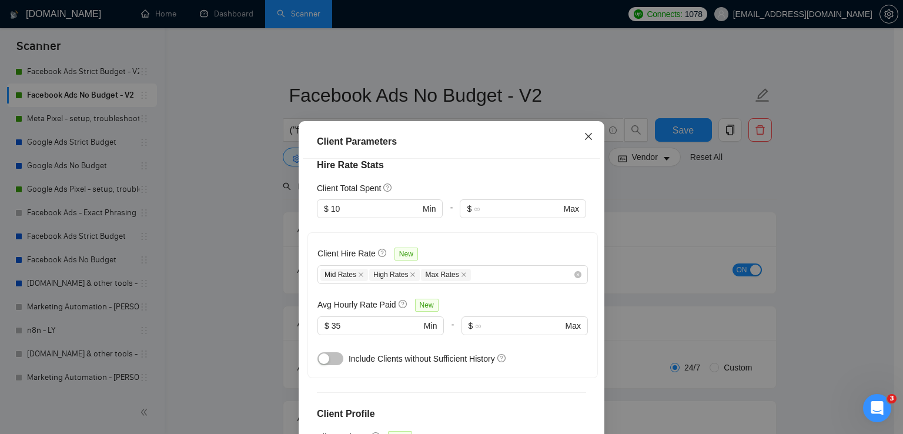
click at [585, 136] on icon "close" at bounding box center [588, 136] width 7 height 7
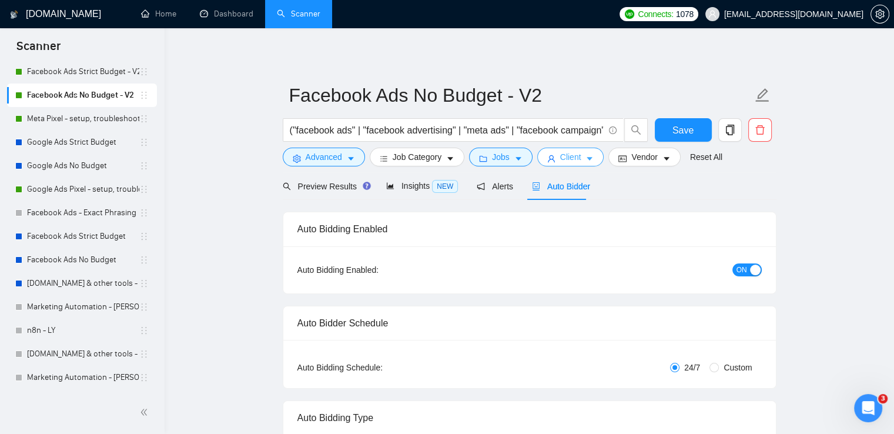
click at [579, 153] on button "Client" at bounding box center [570, 157] width 67 height 19
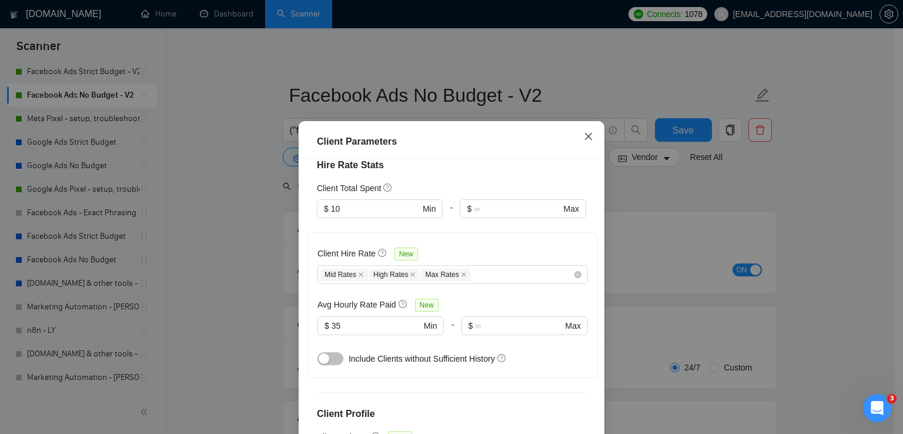
click at [584, 137] on icon "close" at bounding box center [588, 136] width 9 height 9
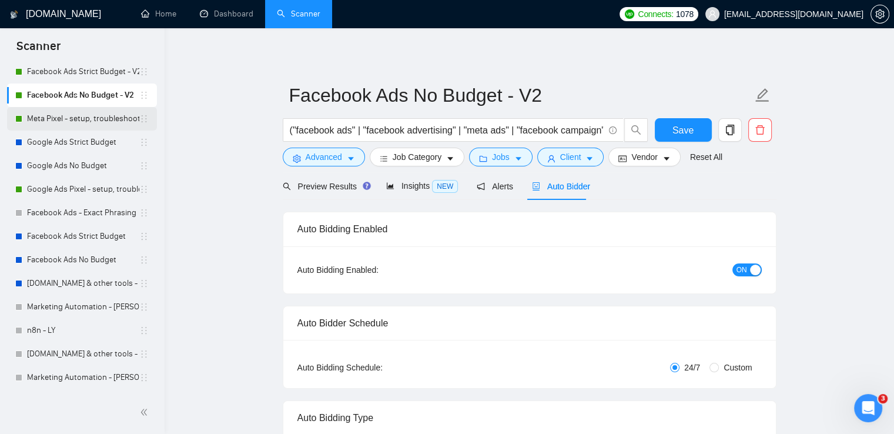
click at [82, 122] on link "Meta Pixel - setup, troubleshooting, tracking" at bounding box center [83, 119] width 112 height 24
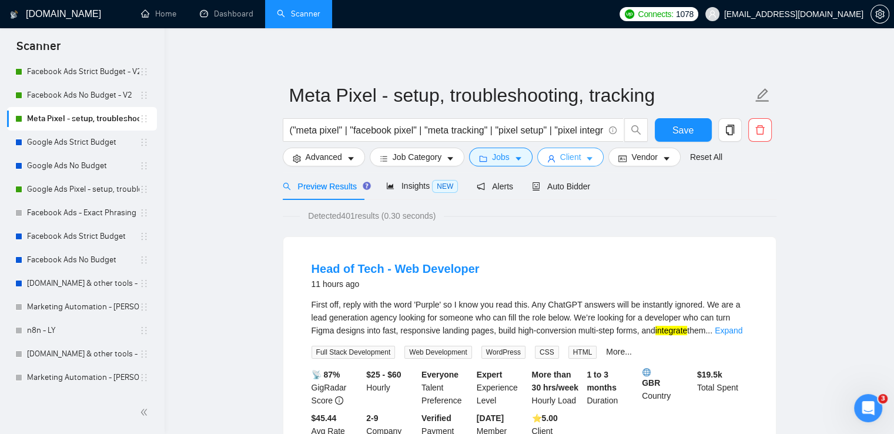
click at [571, 155] on span "Client" at bounding box center [570, 156] width 21 height 13
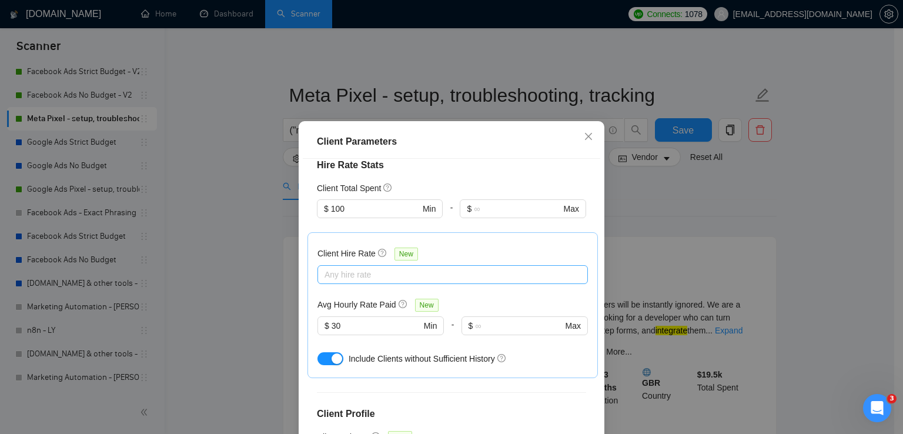
click at [356, 267] on div at bounding box center [446, 274] width 253 height 14
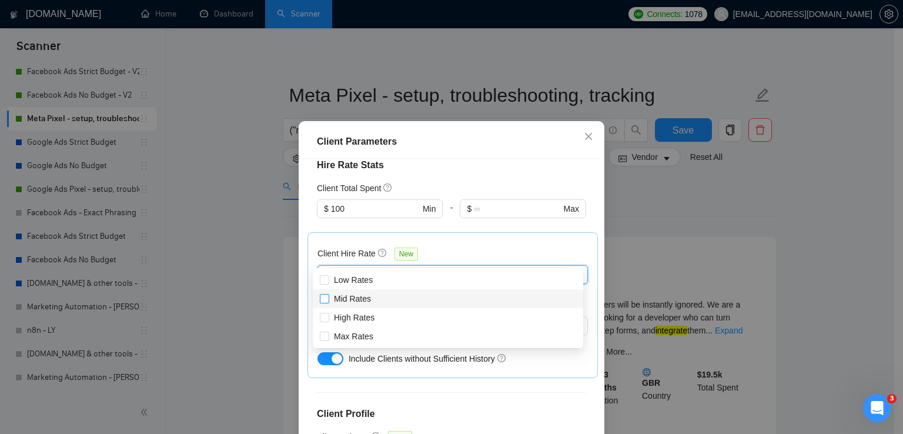
click at [357, 299] on span "Mid Rates" at bounding box center [352, 298] width 37 height 9
click at [328, 299] on input "Mid Rates" at bounding box center [324, 298] width 8 height 8
checkbox input "true"
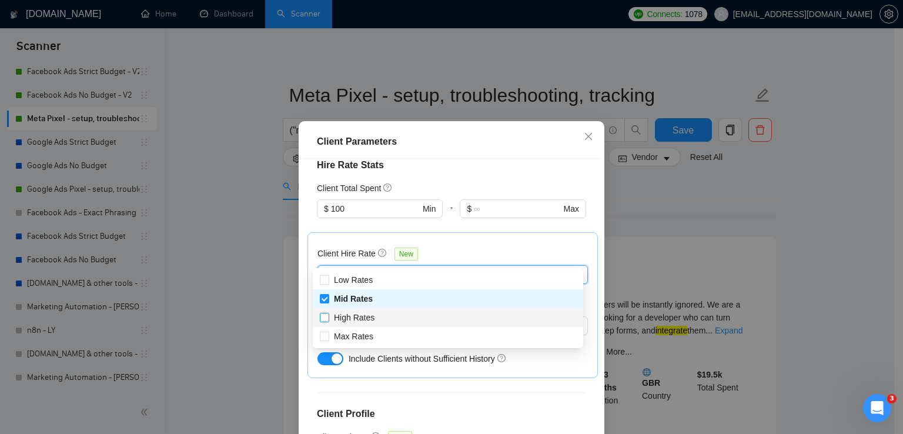
click at [357, 318] on span "High Rates" at bounding box center [354, 317] width 41 height 9
click at [328, 318] on input "High Rates" at bounding box center [324, 317] width 8 height 8
checkbox input "true"
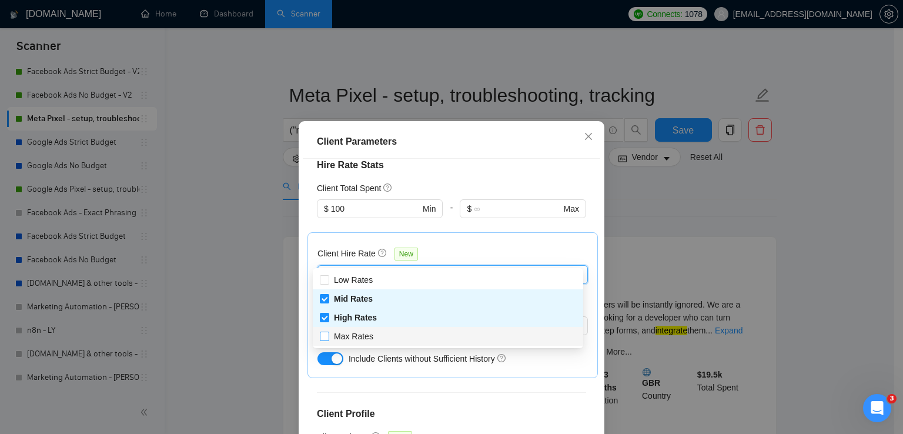
click at [353, 336] on span "Max Rates" at bounding box center [353, 335] width 39 height 9
click at [328, 336] on input "Max Rates" at bounding box center [324, 335] width 8 height 8
checkbox input "true"
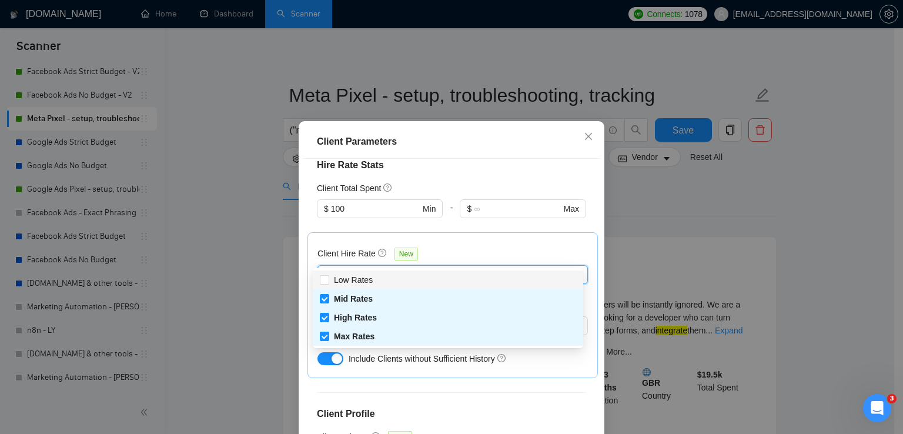
click at [534, 151] on div "Client Parameters" at bounding box center [451, 141] width 297 height 33
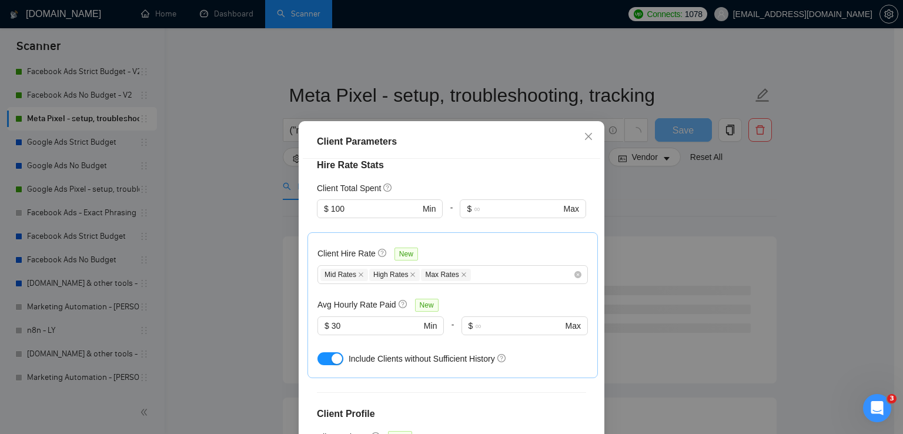
scroll to position [430, 0]
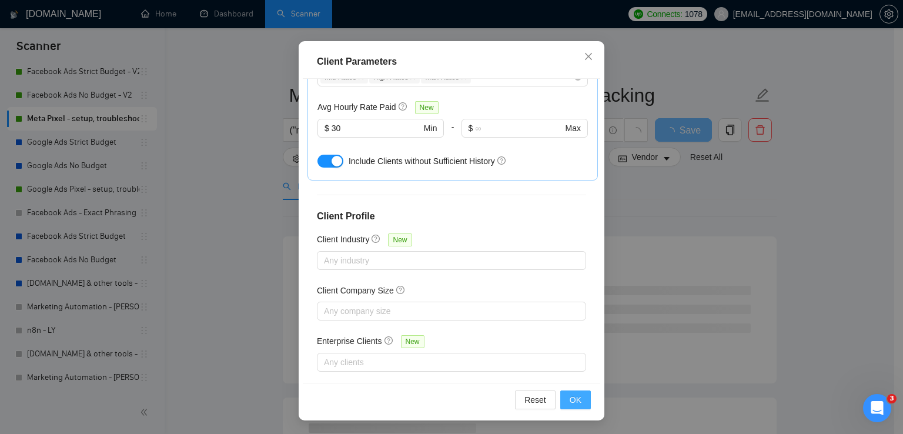
click at [569, 399] on span "OK" at bounding box center [575, 399] width 12 height 13
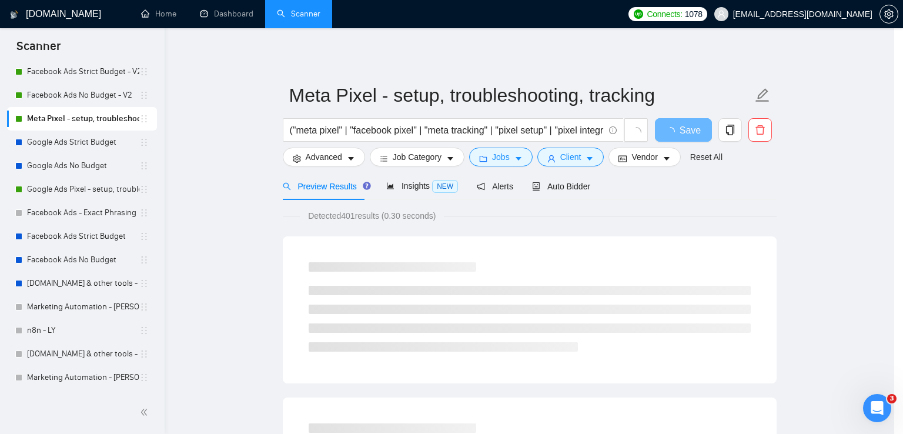
scroll to position [29, 0]
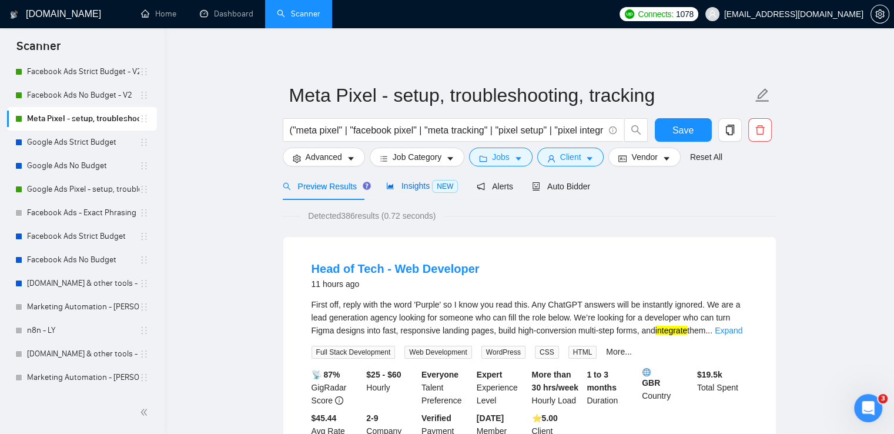
click at [407, 183] on span "Insights NEW" at bounding box center [422, 185] width 72 height 9
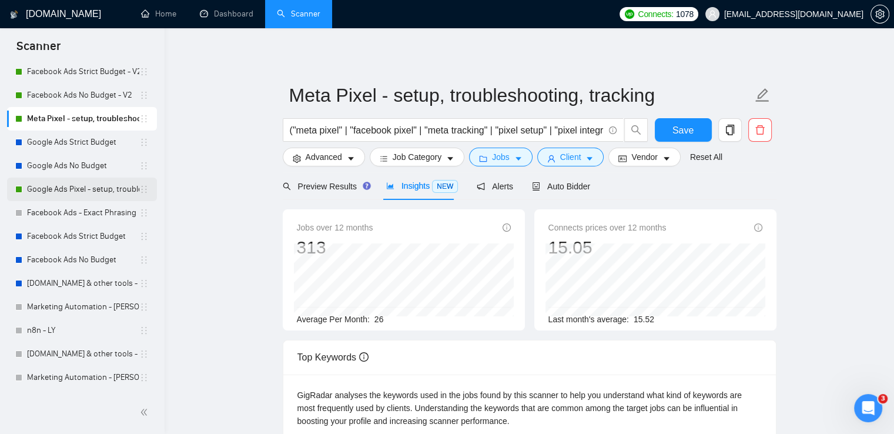
click at [79, 190] on link "Google Ads Pixel - setup, troubleshooting, tracking" at bounding box center [83, 189] width 112 height 24
click at [674, 130] on span "Save" at bounding box center [682, 130] width 21 height 15
click at [75, 189] on link "Google Ads Pixel - setup, troubleshooting, tracking" at bounding box center [83, 189] width 112 height 24
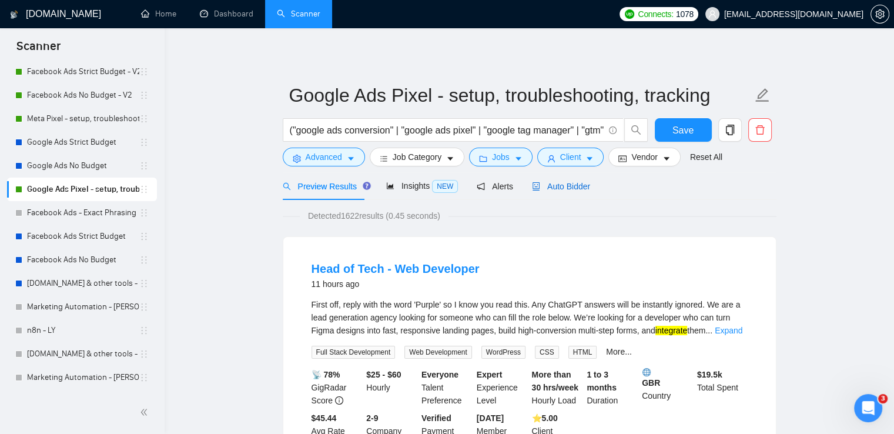
click at [564, 184] on span "Auto Bidder" at bounding box center [561, 186] width 58 height 9
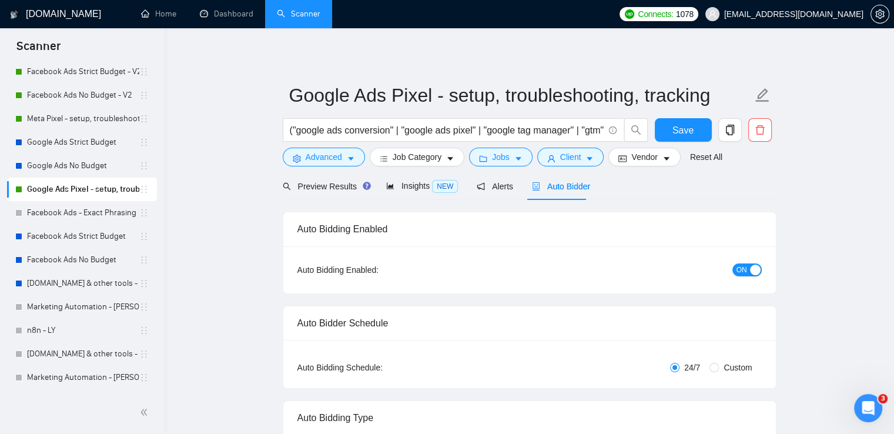
click at [562, 167] on form "Google Ads Pixel - setup, troubleshooting, tracking ("google ads conversion" | …" at bounding box center [530, 124] width 494 height 96
click at [562, 163] on span "Client" at bounding box center [570, 156] width 21 height 13
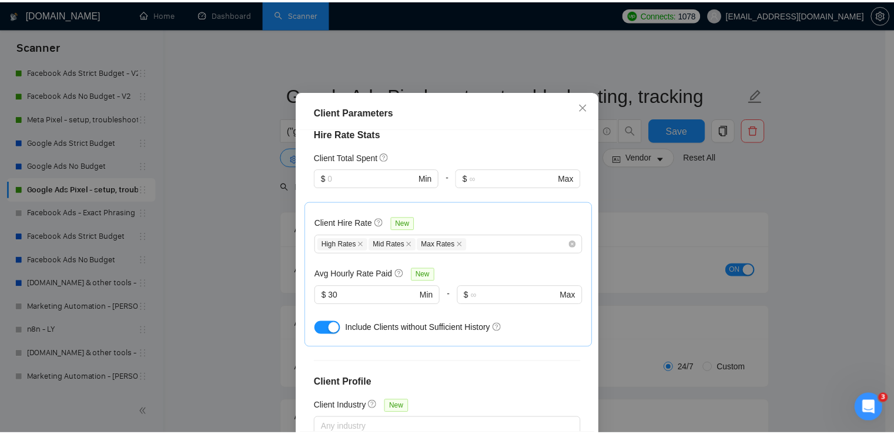
scroll to position [312, 0]
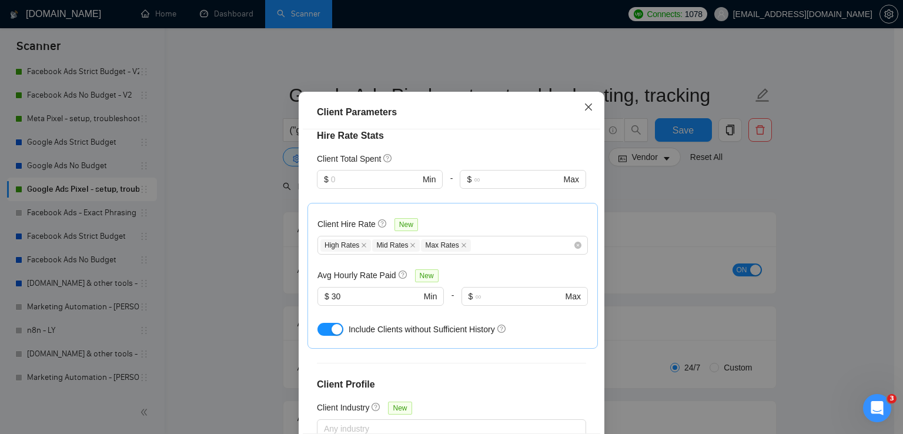
click at [585, 110] on icon "close" at bounding box center [588, 106] width 7 height 7
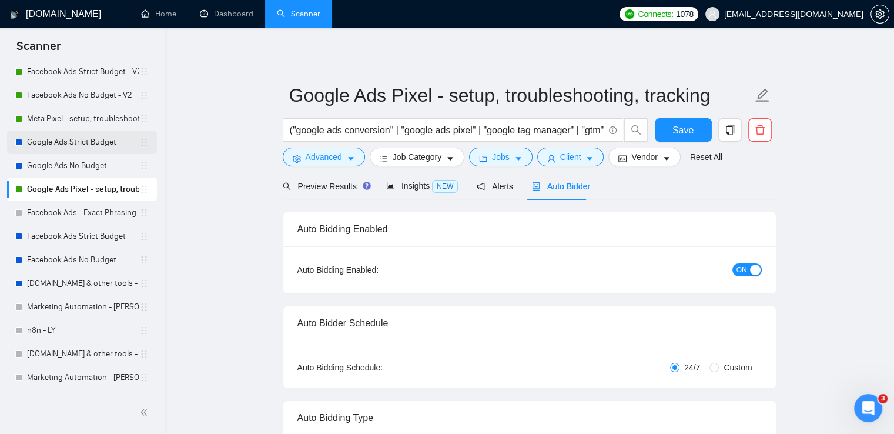
click at [71, 142] on link "Google Ads Strict Budget" at bounding box center [83, 142] width 112 height 24
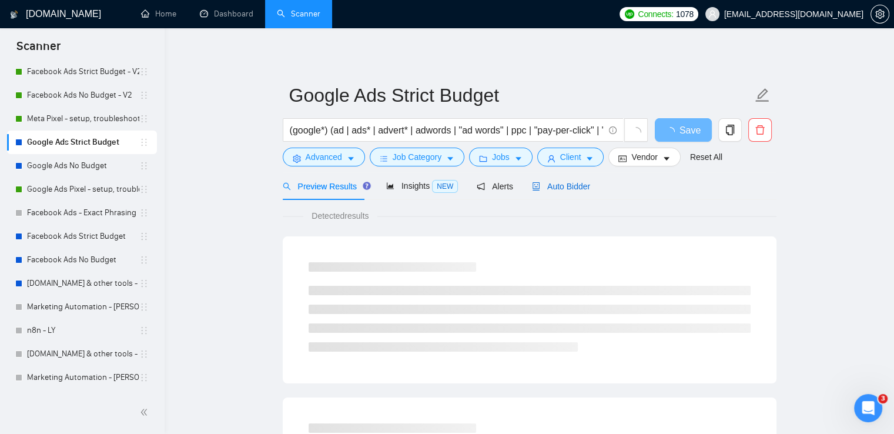
click at [569, 186] on span "Auto Bidder" at bounding box center [561, 186] width 58 height 9
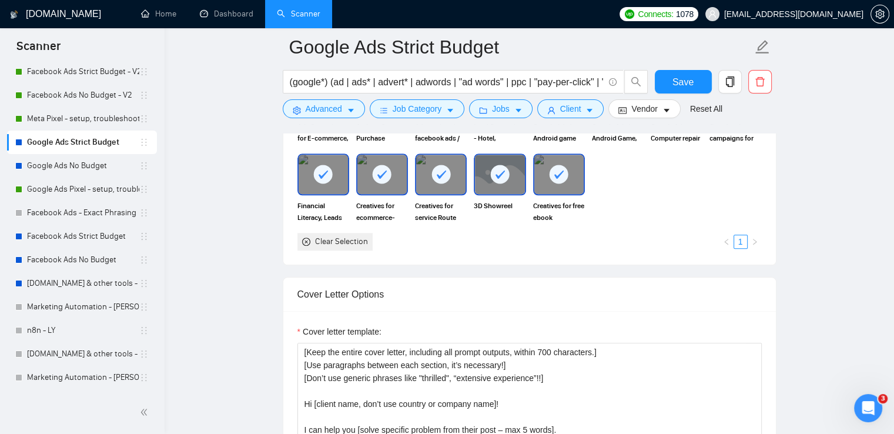
scroll to position [1411, 0]
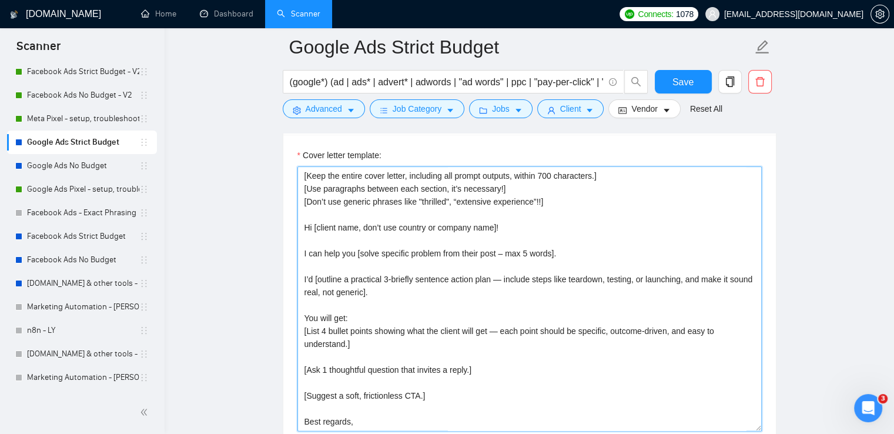
click at [587, 254] on textarea "[Keep the entire cover letter, including all prompt outputs, within 700 charact…" at bounding box center [529, 298] width 464 height 264
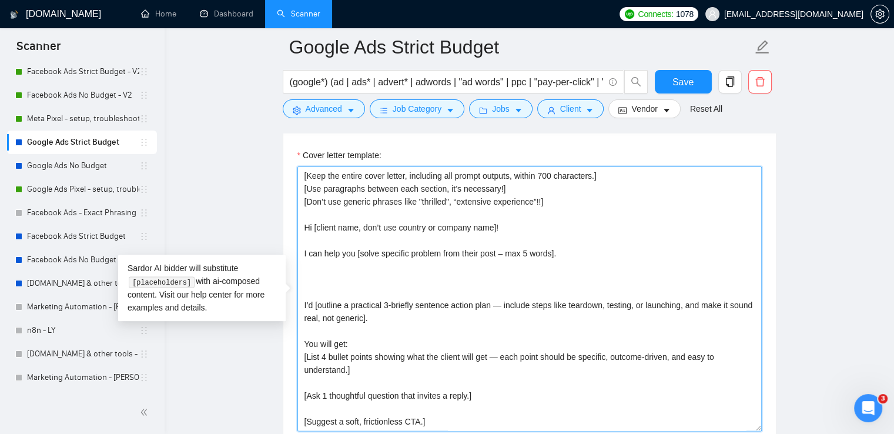
paste textarea "This portfolio highlights projects similar to yours: [URL][DOMAIN_NAME]"
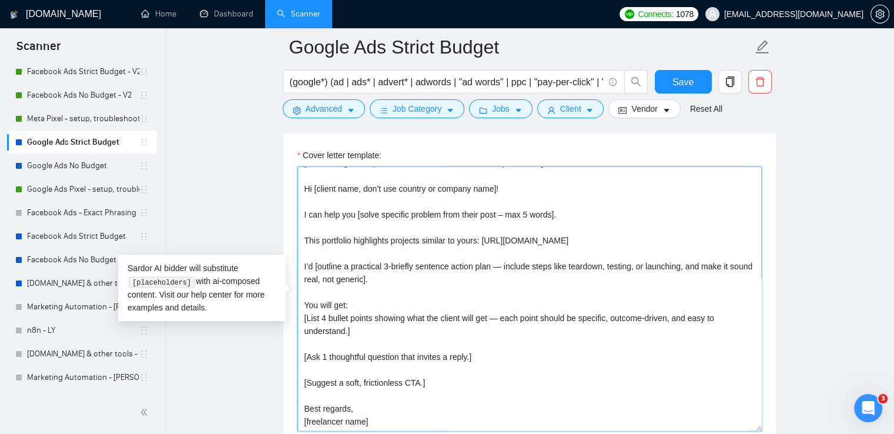
type textarea "[Keep the entire cover letter, including all prompt outputs, within 700 charact…"
click at [867, 311] on main "Google Ads Strict Budget (google*) (ad | ads* | advert* | adwords | "ad words" …" at bounding box center [529, 372] width 692 height 3473
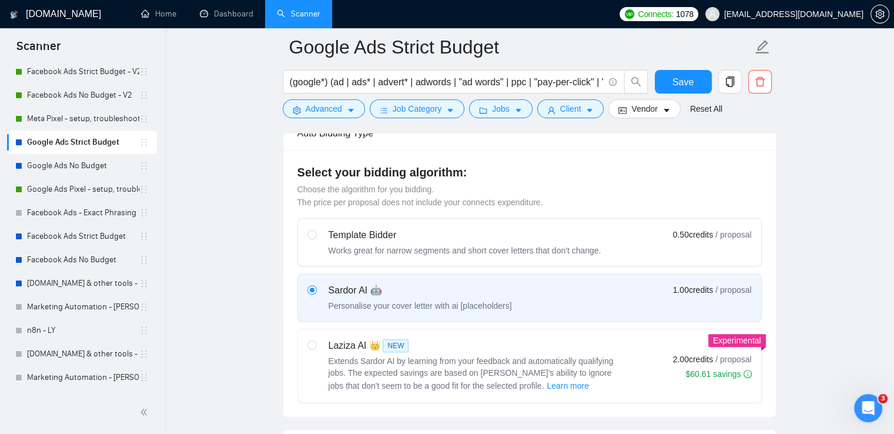
scroll to position [59, 0]
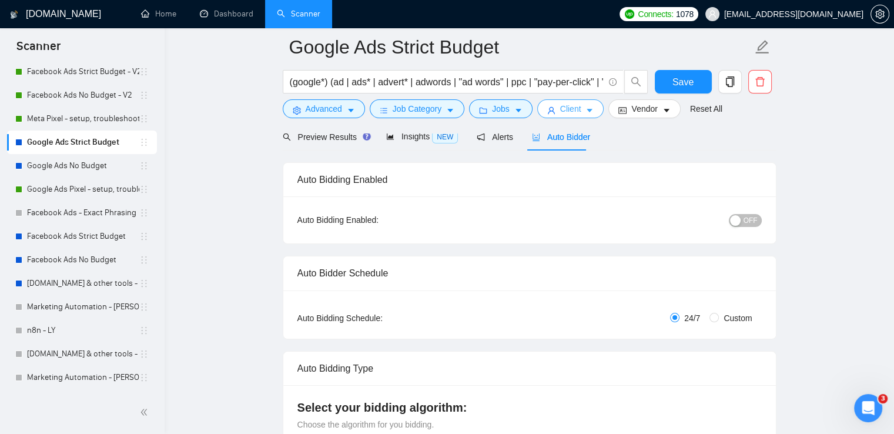
click at [560, 111] on span "Client" at bounding box center [570, 108] width 21 height 13
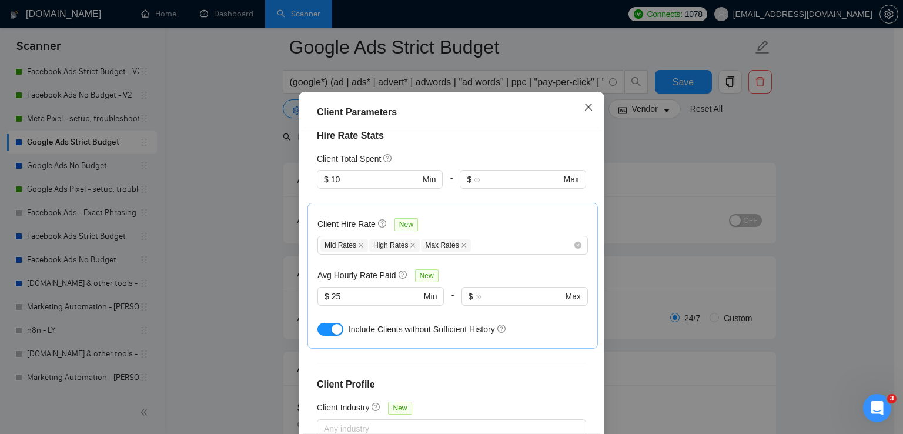
click at [585, 112] on icon "close" at bounding box center [588, 106] width 9 height 9
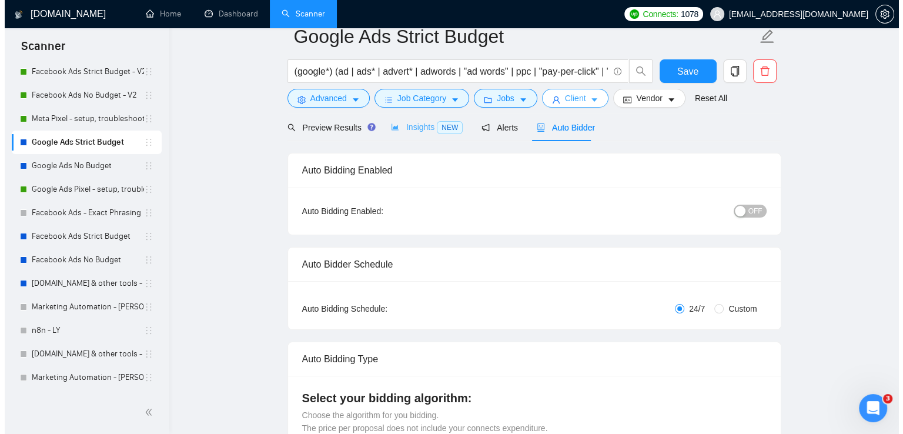
scroll to position [0, 0]
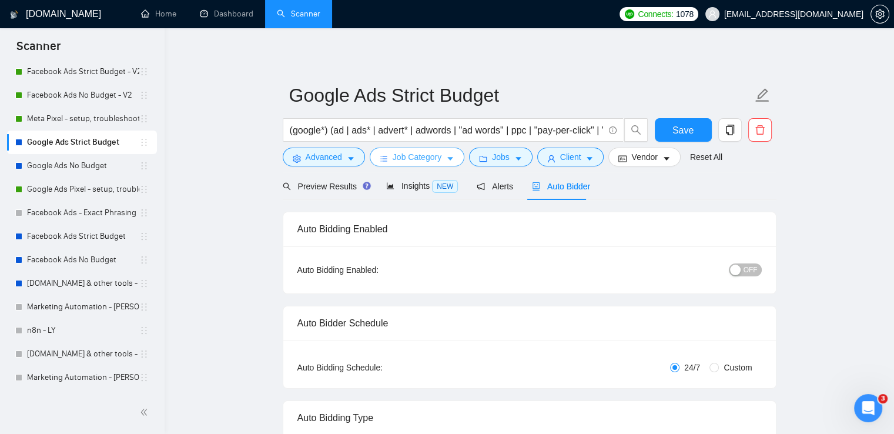
click at [413, 157] on span "Job Category" at bounding box center [417, 156] width 49 height 13
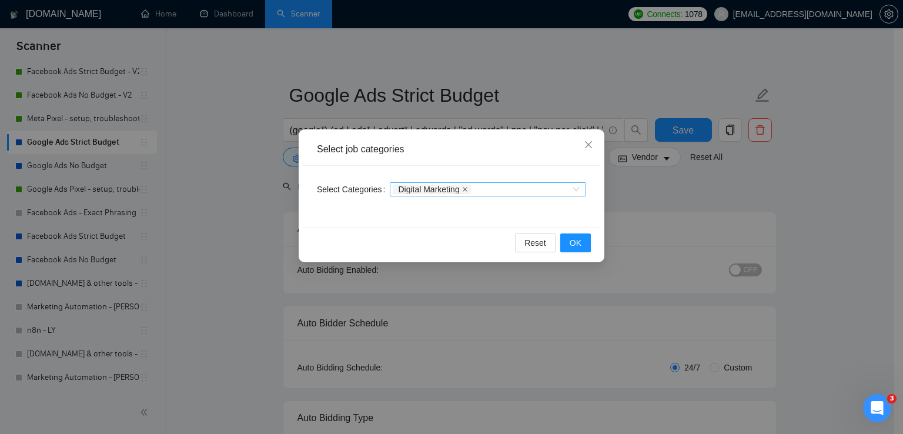
click at [463, 189] on icon "close" at bounding box center [465, 189] width 5 height 5
drag, startPoint x: 588, startPoint y: 240, endPoint x: 578, endPoint y: 234, distance: 12.1
click at [588, 240] on button "OK" at bounding box center [575, 242] width 31 height 19
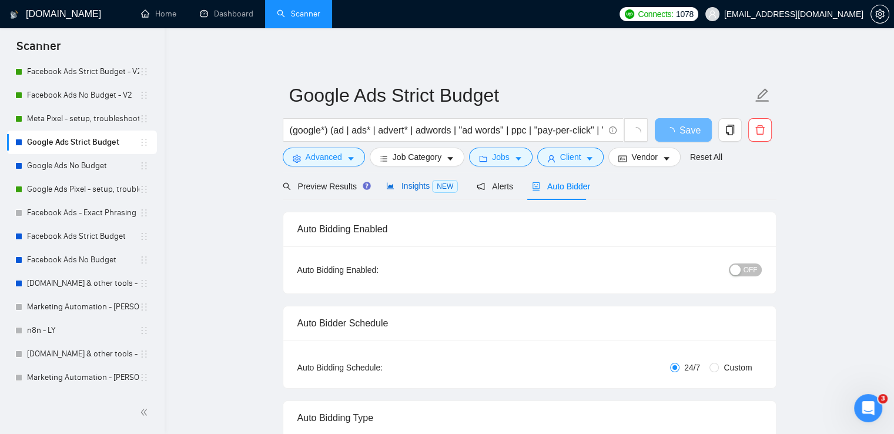
click at [405, 184] on span "Insights NEW" at bounding box center [422, 185] width 72 height 9
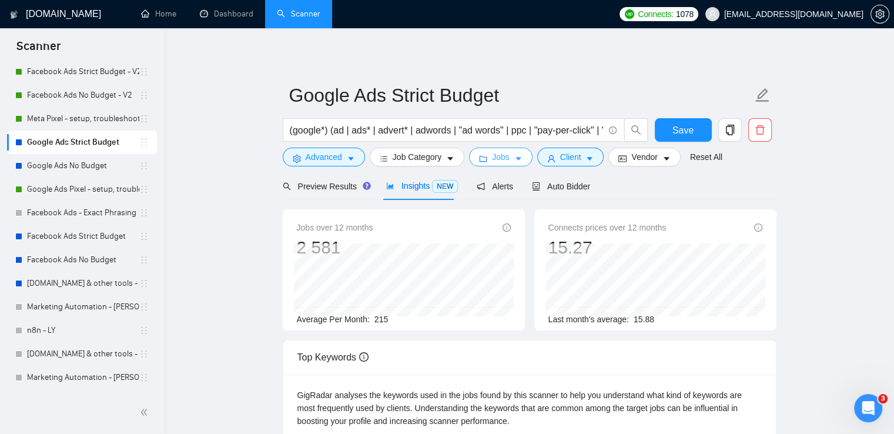
click at [503, 163] on button "Jobs" at bounding box center [500, 157] width 63 height 19
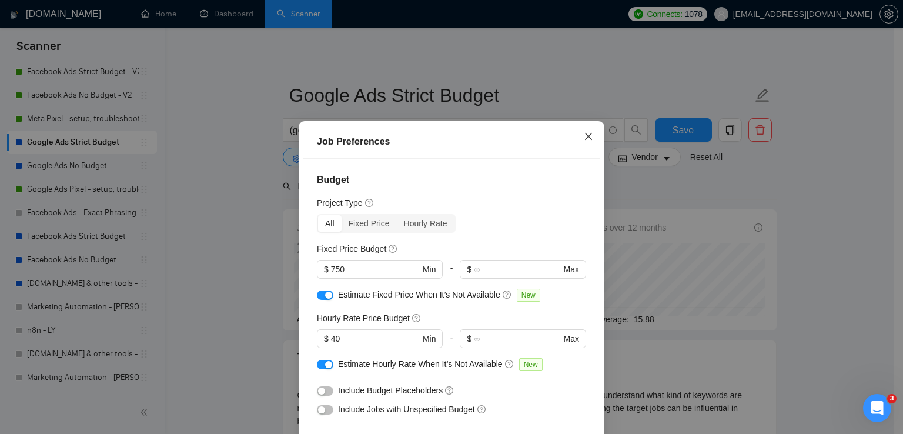
click at [585, 136] on icon "close" at bounding box center [588, 136] width 7 height 7
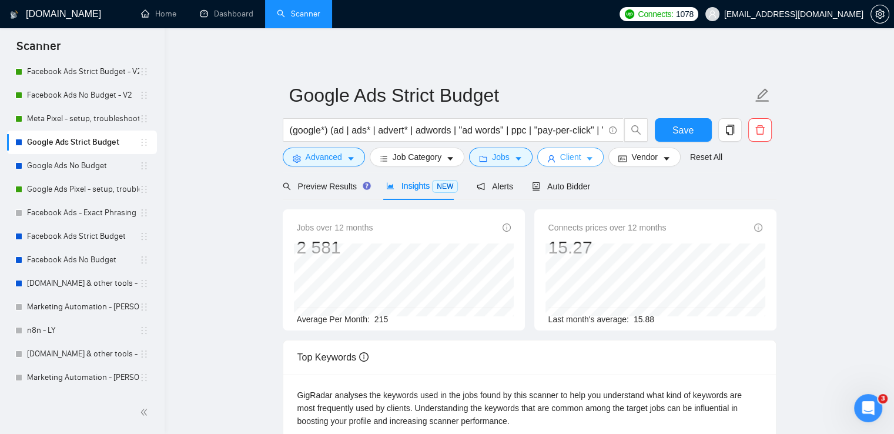
click at [574, 156] on span "Client" at bounding box center [570, 156] width 21 height 13
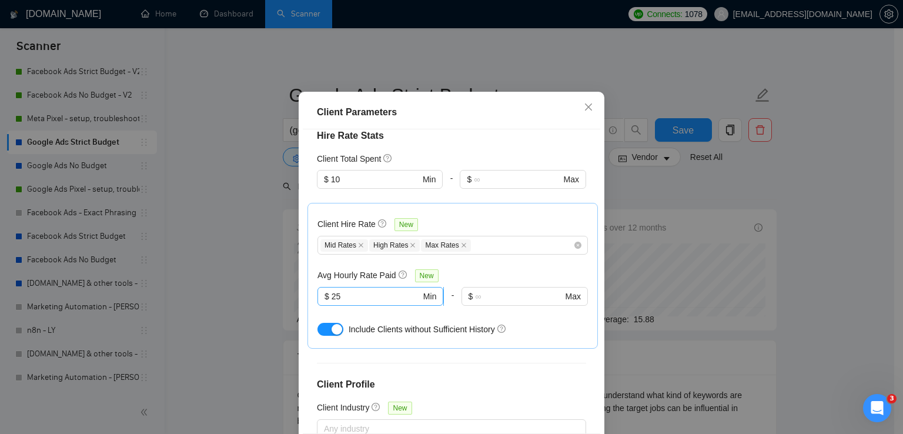
click at [354, 303] on input "25" at bounding box center [375, 296] width 89 height 13
type input "30"
click at [525, 336] on div "Include Clients without Sufficient History" at bounding box center [468, 329] width 239 height 13
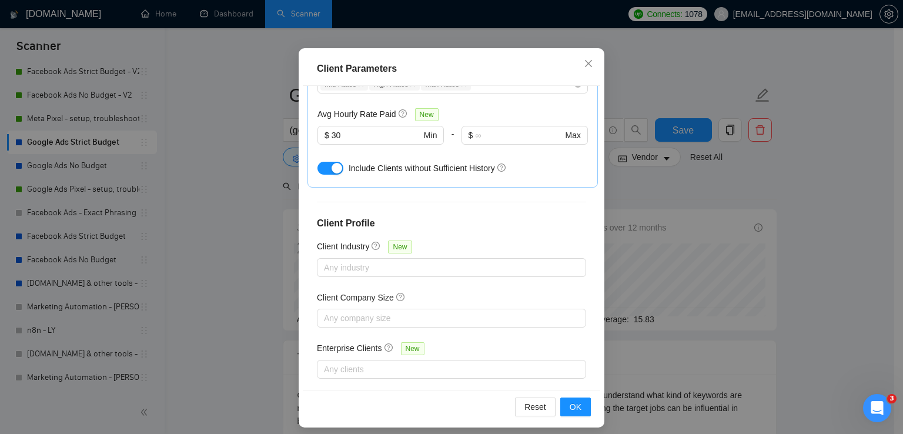
scroll to position [80, 0]
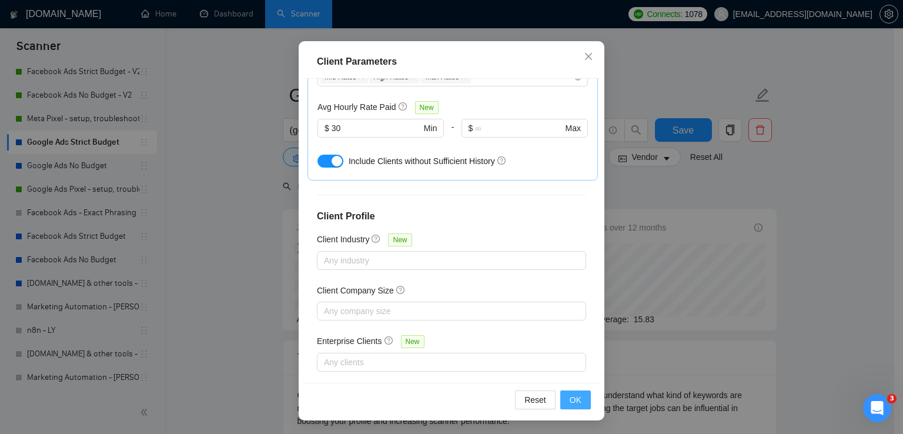
click at [569, 397] on span "OK" at bounding box center [575, 399] width 12 height 13
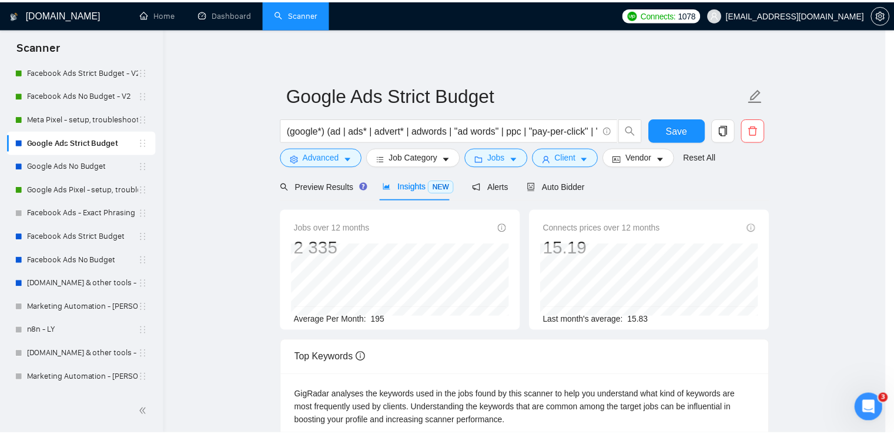
scroll to position [29, 0]
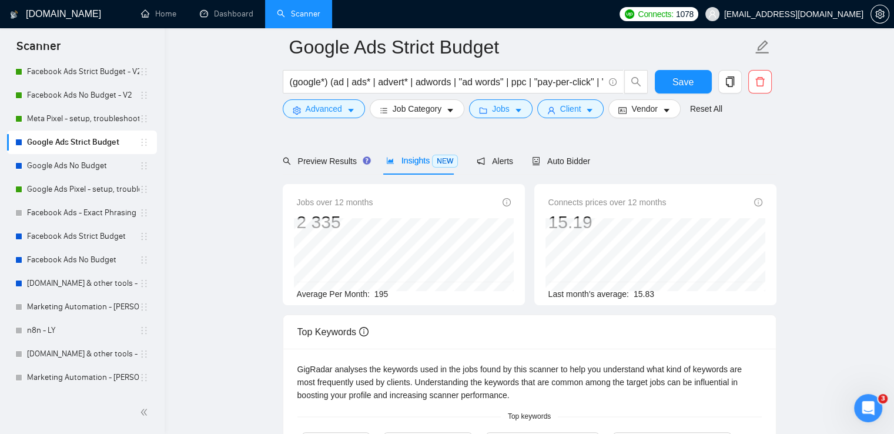
scroll to position [0, 0]
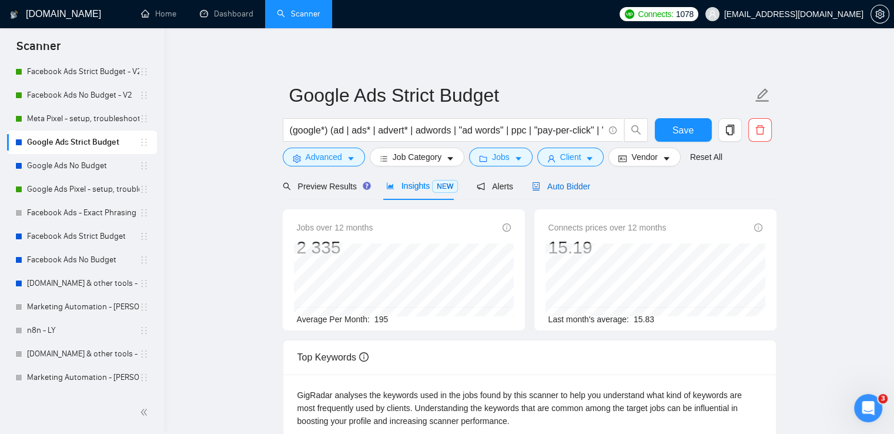
click at [560, 191] on span "Auto Bidder" at bounding box center [561, 186] width 58 height 9
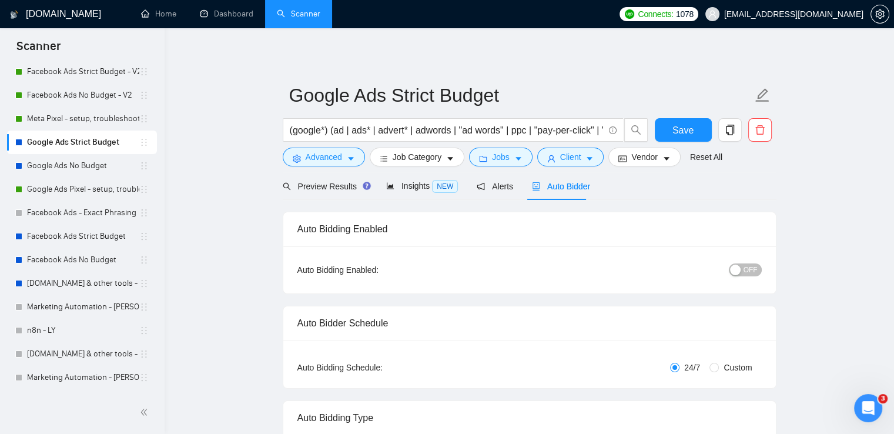
click at [745, 266] on span "OFF" at bounding box center [750, 269] width 14 height 13
click at [671, 129] on button "Save" at bounding box center [683, 130] width 57 height 24
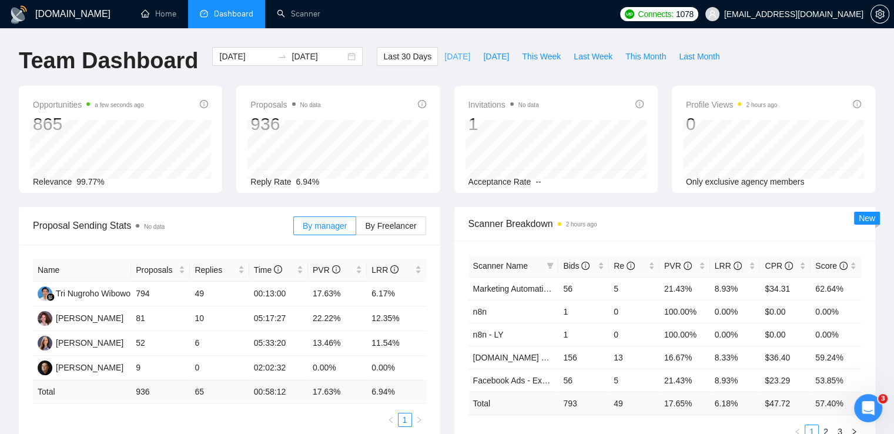
click at [445, 52] on span "[DATE]" at bounding box center [457, 56] width 26 height 13
type input "[DATE]"
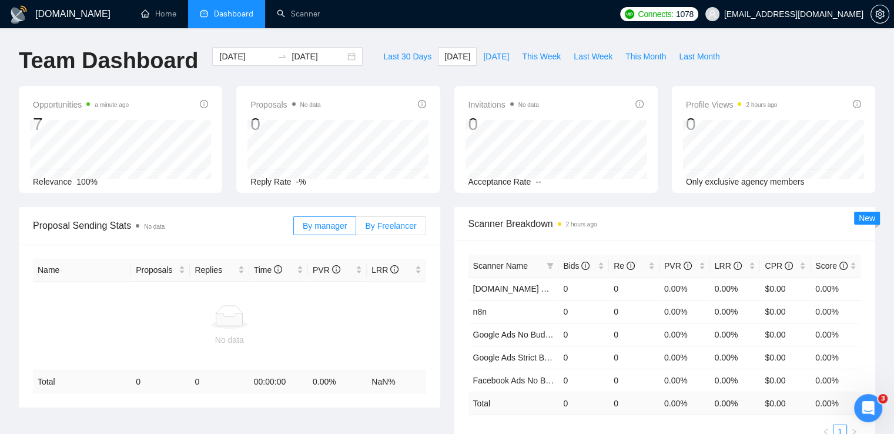
click at [393, 217] on label "By Freelancer" at bounding box center [390, 225] width 69 height 19
click at [356, 229] on input "By Freelancer" at bounding box center [356, 229] width 0 height 0
